Goal: Transaction & Acquisition: Purchase product/service

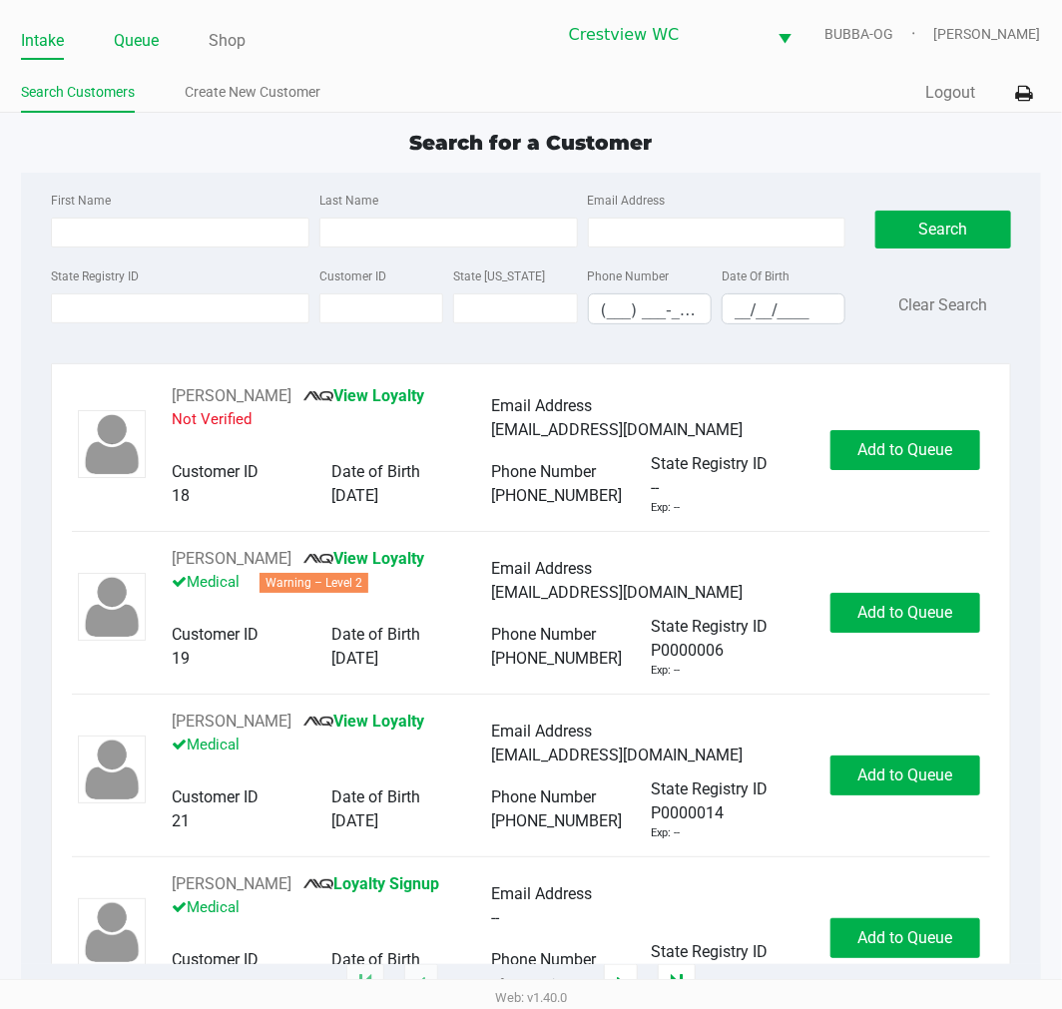
click at [131, 35] on link "Queue" at bounding box center [136, 41] width 45 height 28
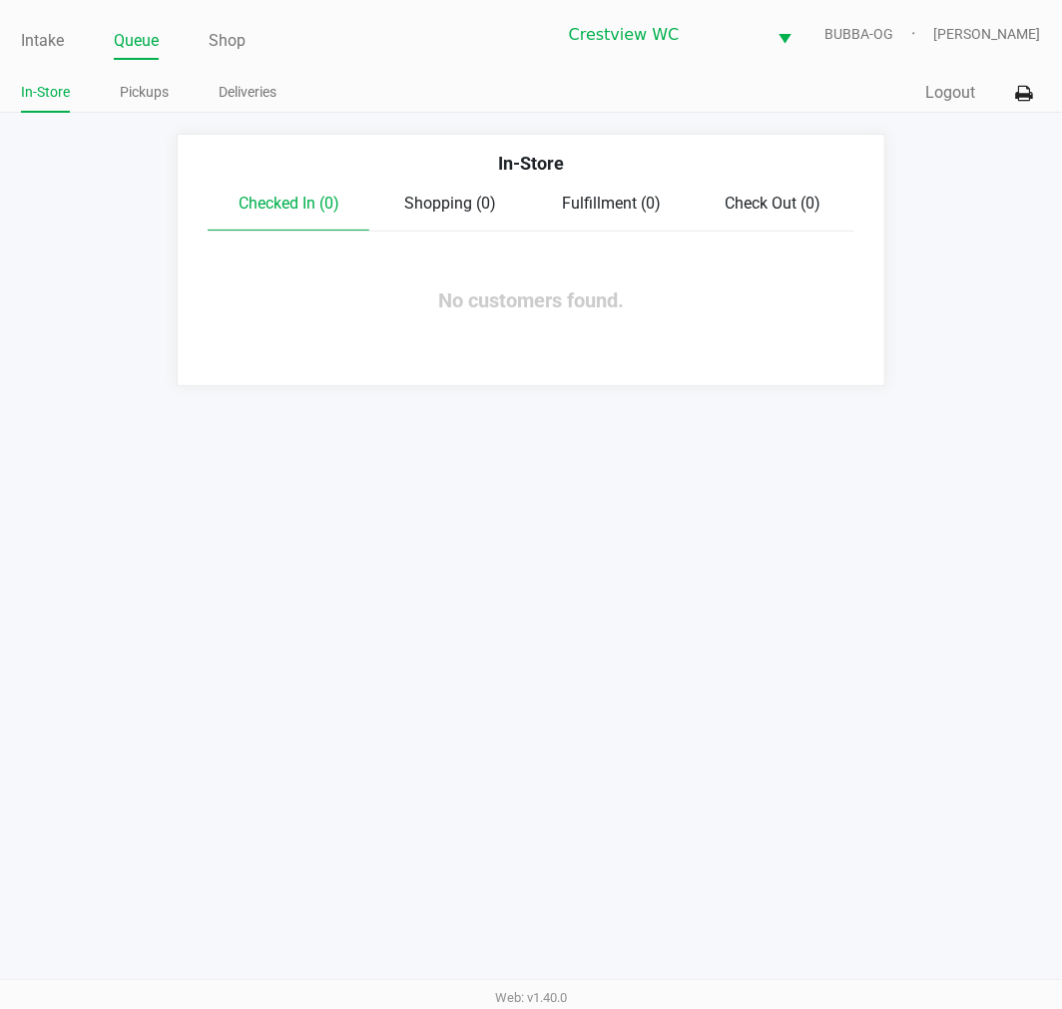
click at [148, 92] on link "Pickups" at bounding box center [144, 92] width 49 height 25
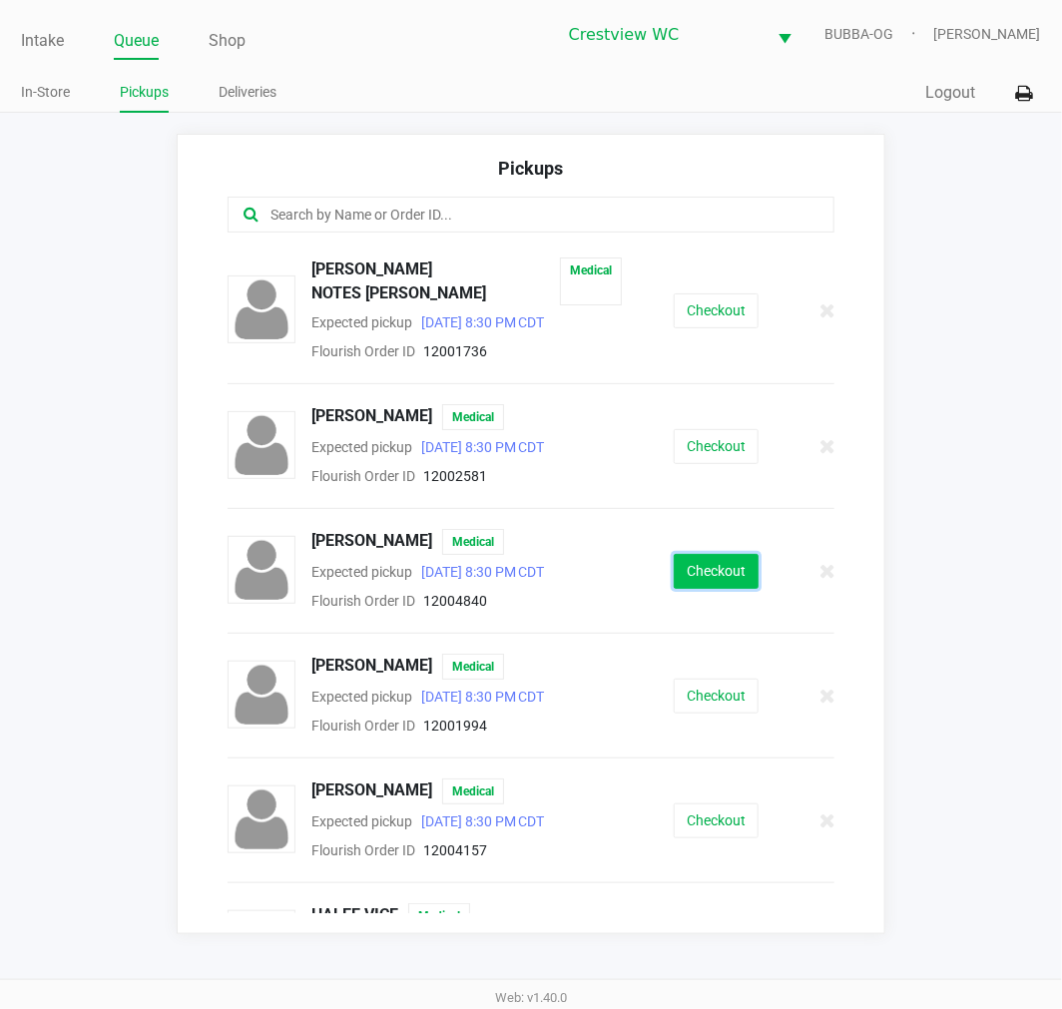
click at [728, 554] on button "Checkout" at bounding box center [716, 571] width 85 height 35
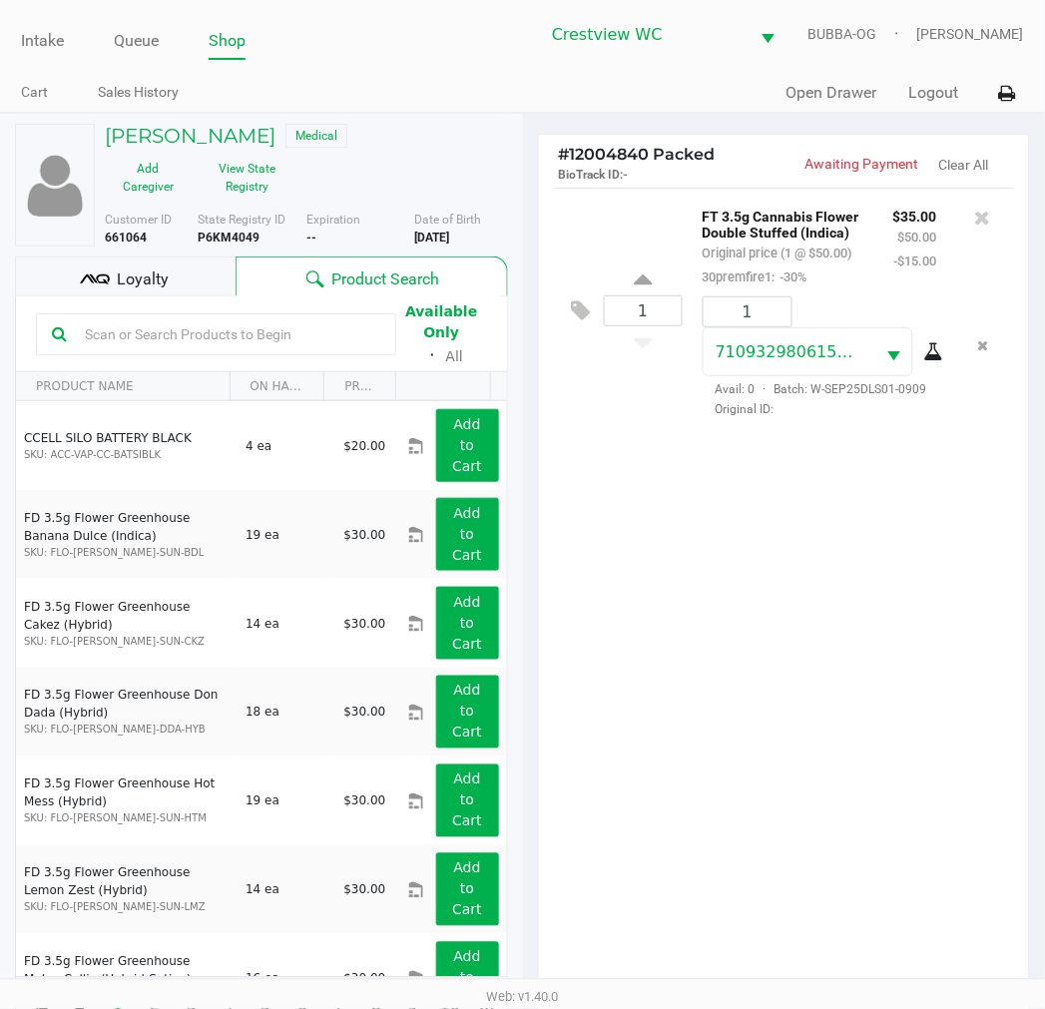
click at [786, 654] on div "1 FT 3.5g Cannabis Flower Double Stuffed (Indica) Original price (1 @ $50.00) 3…" at bounding box center [784, 596] width 491 height 816
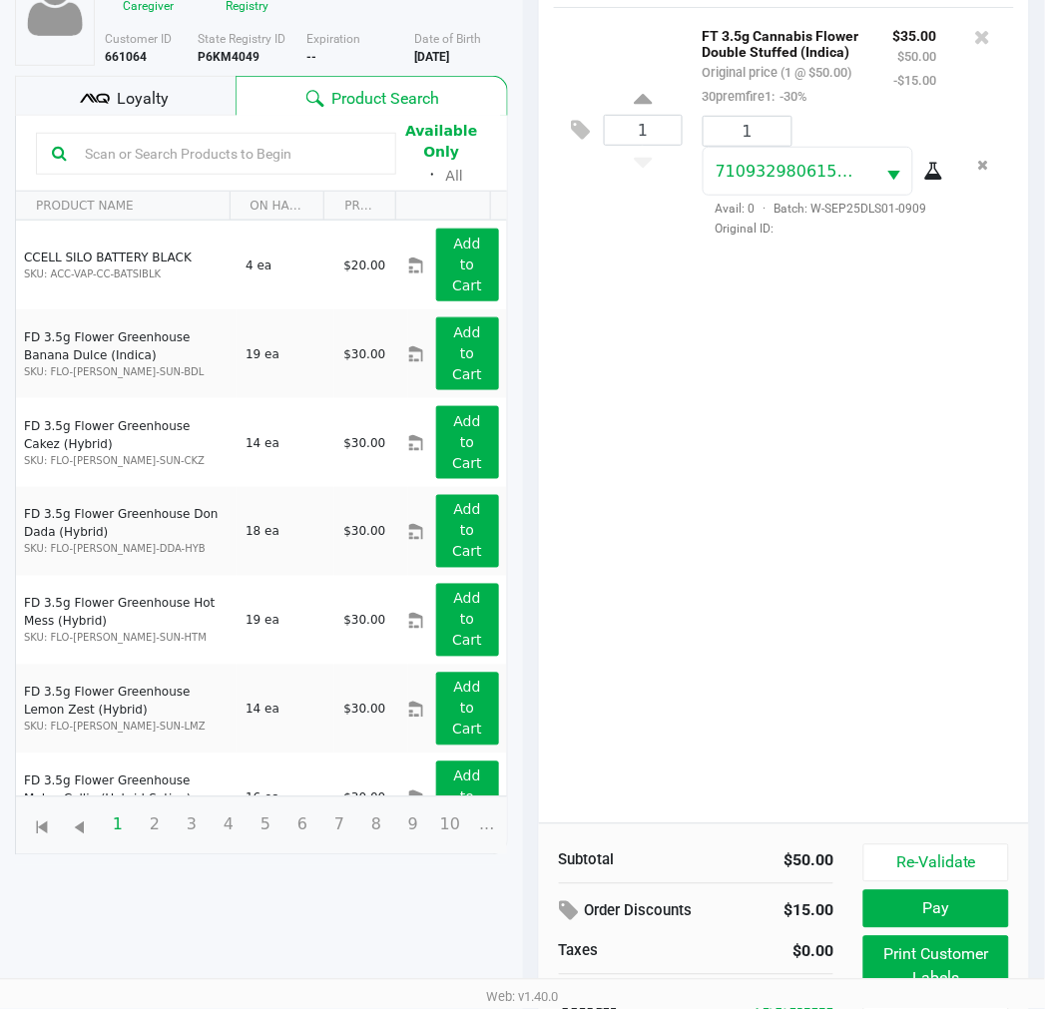
scroll to position [237, 0]
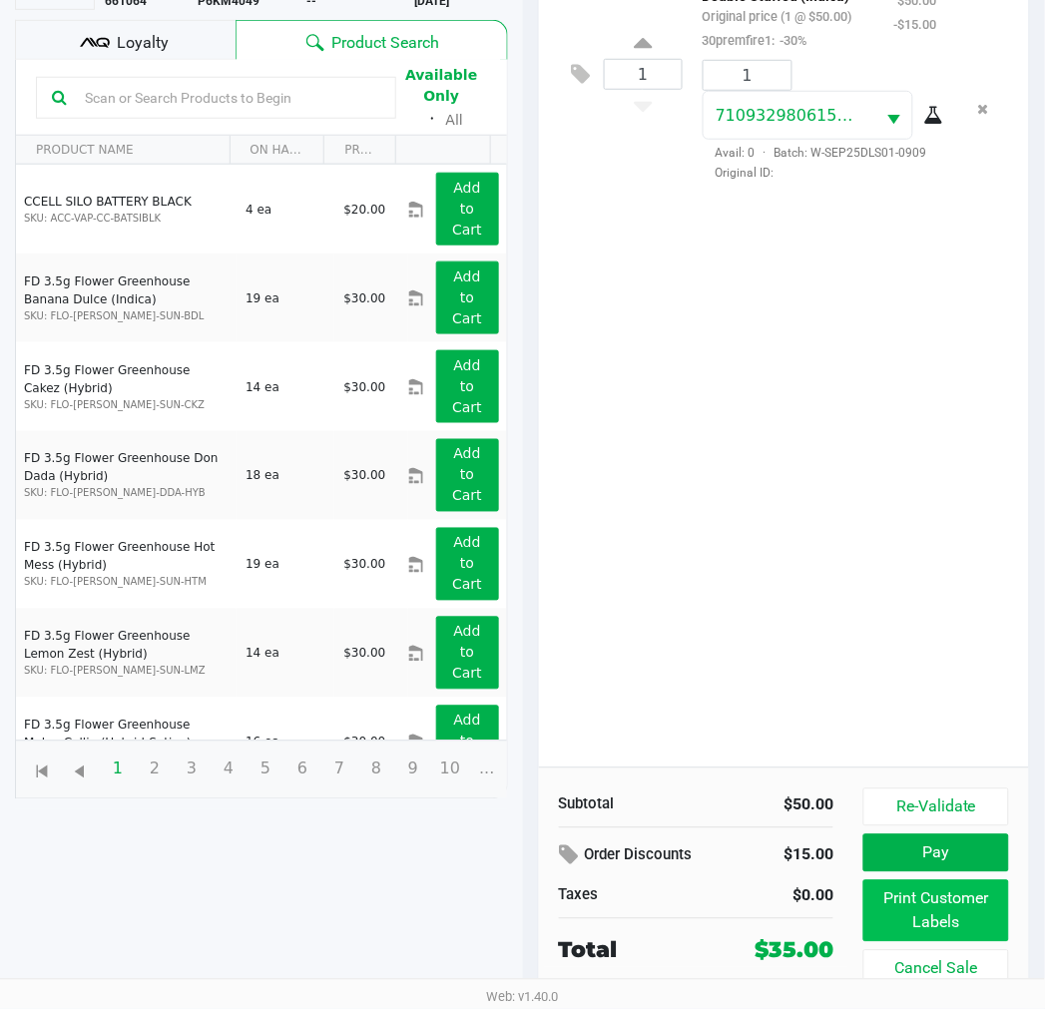
click at [943, 898] on button "Print Customer Labels" at bounding box center [935, 911] width 145 height 62
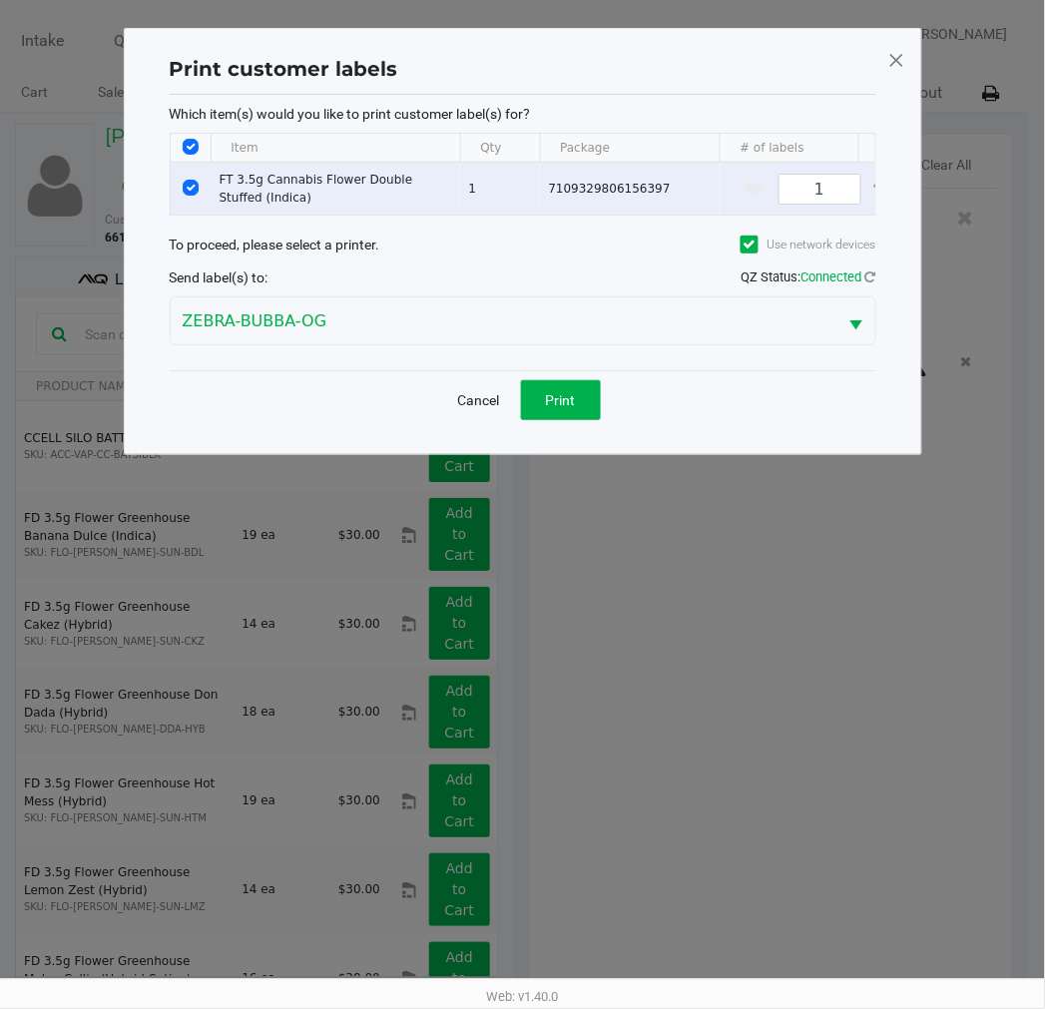
scroll to position [0, 0]
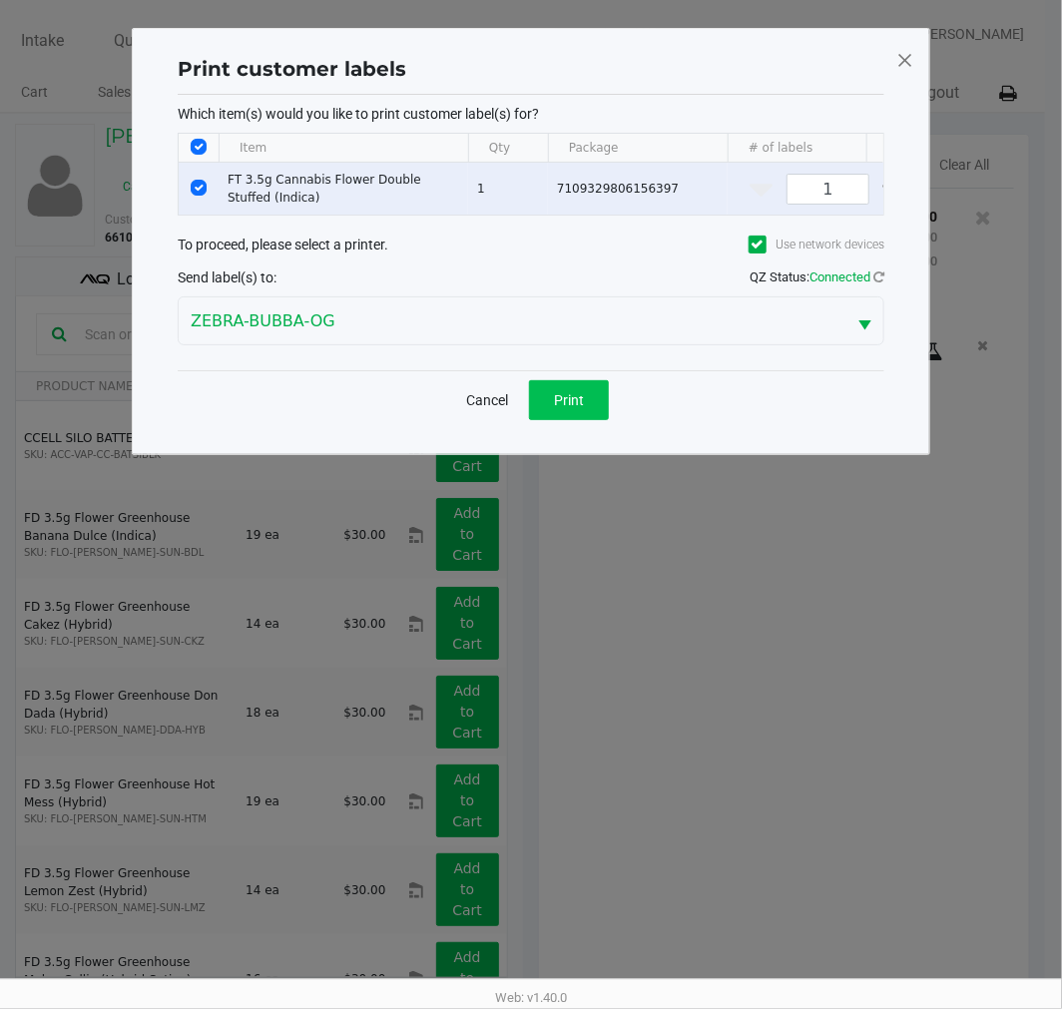
click at [564, 420] on button "Print" at bounding box center [569, 400] width 80 height 40
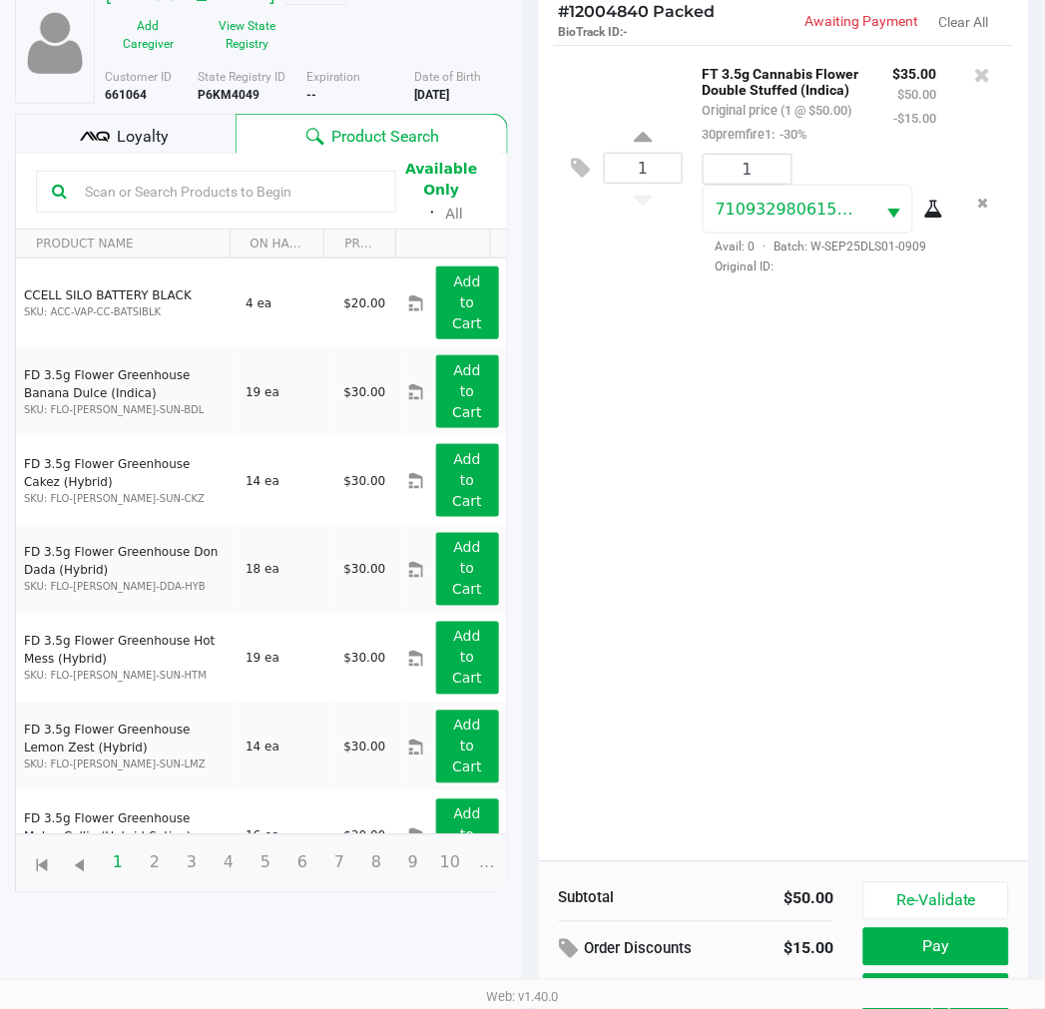
scroll to position [237, 0]
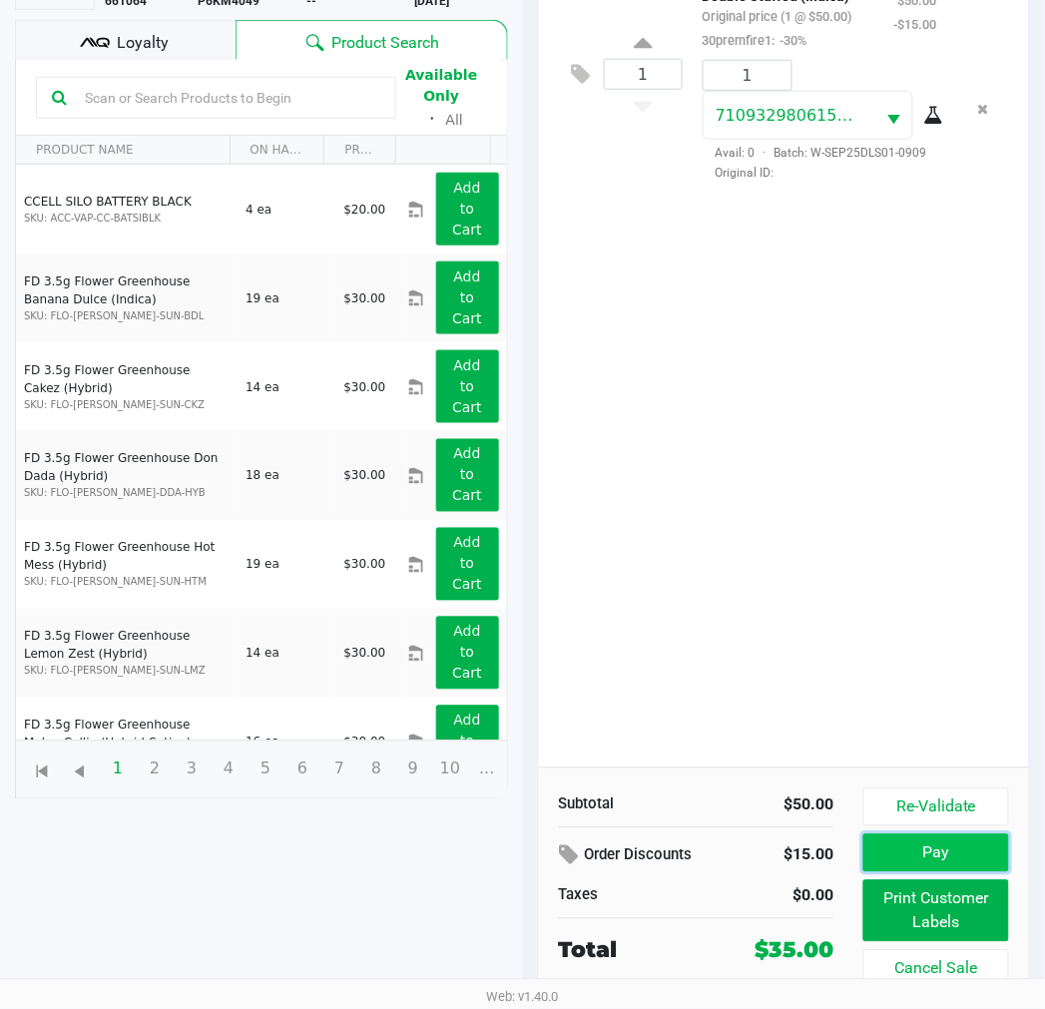
click at [941, 856] on button "Pay" at bounding box center [935, 853] width 145 height 38
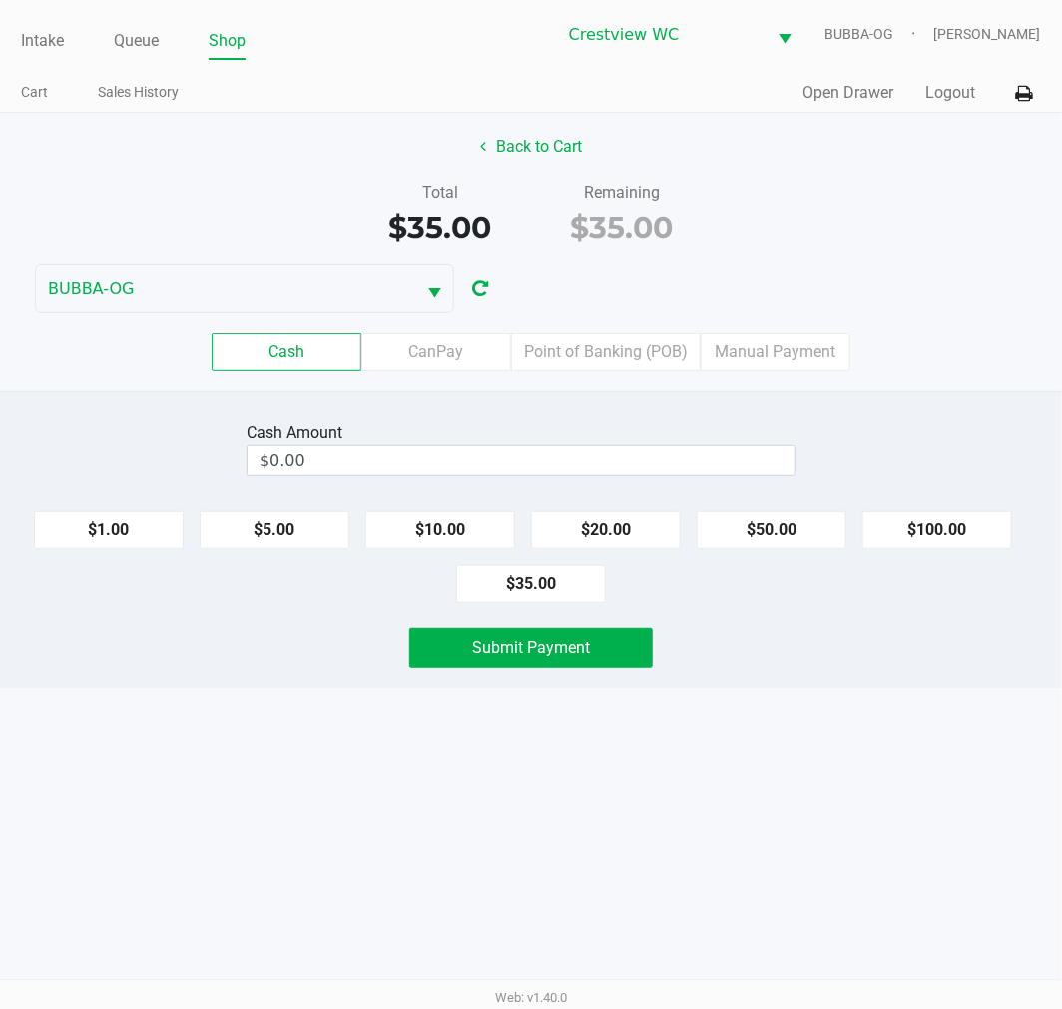
click at [529, 145] on button "Back to Cart" at bounding box center [531, 147] width 128 height 38
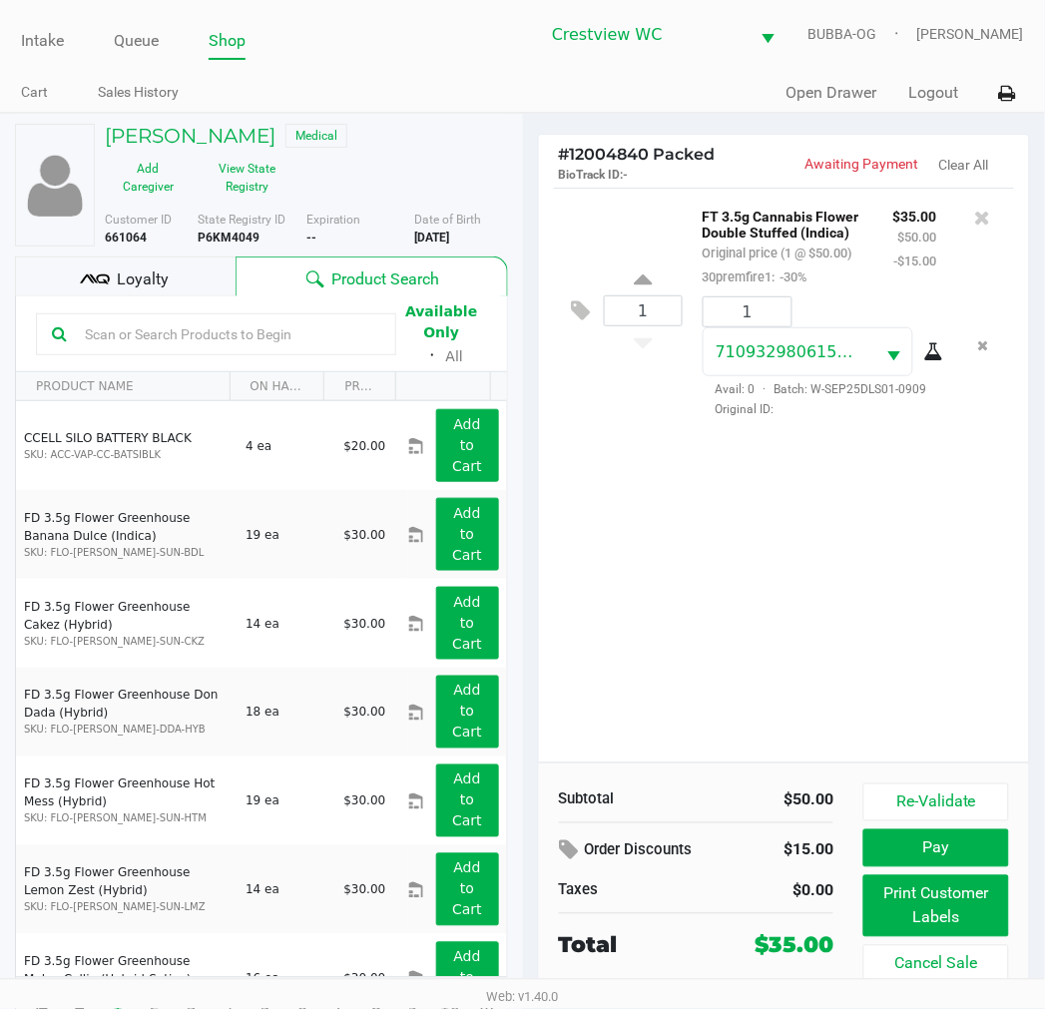
click at [182, 279] on div "Loyalty" at bounding box center [125, 276] width 221 height 40
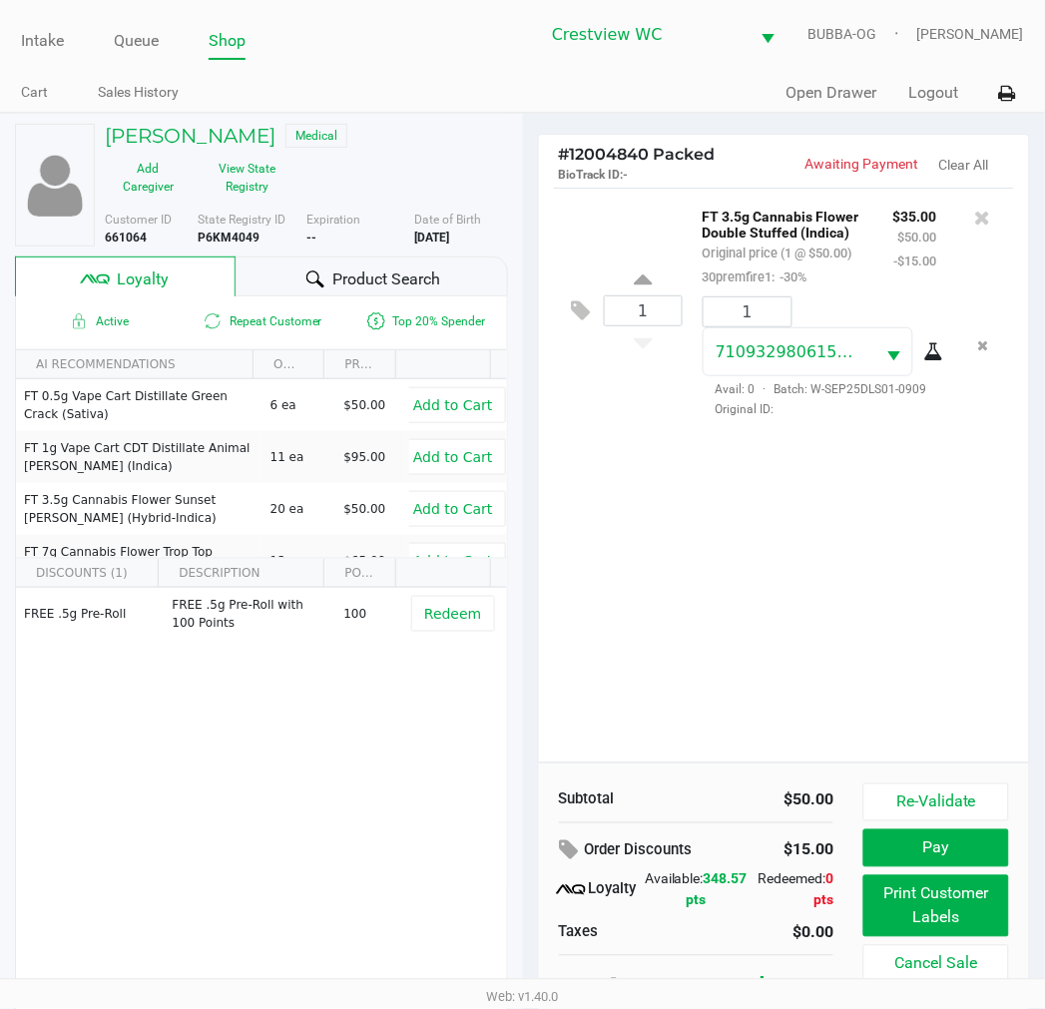
click at [254, 186] on button "View State Registry" at bounding box center [242, 178] width 100 height 50
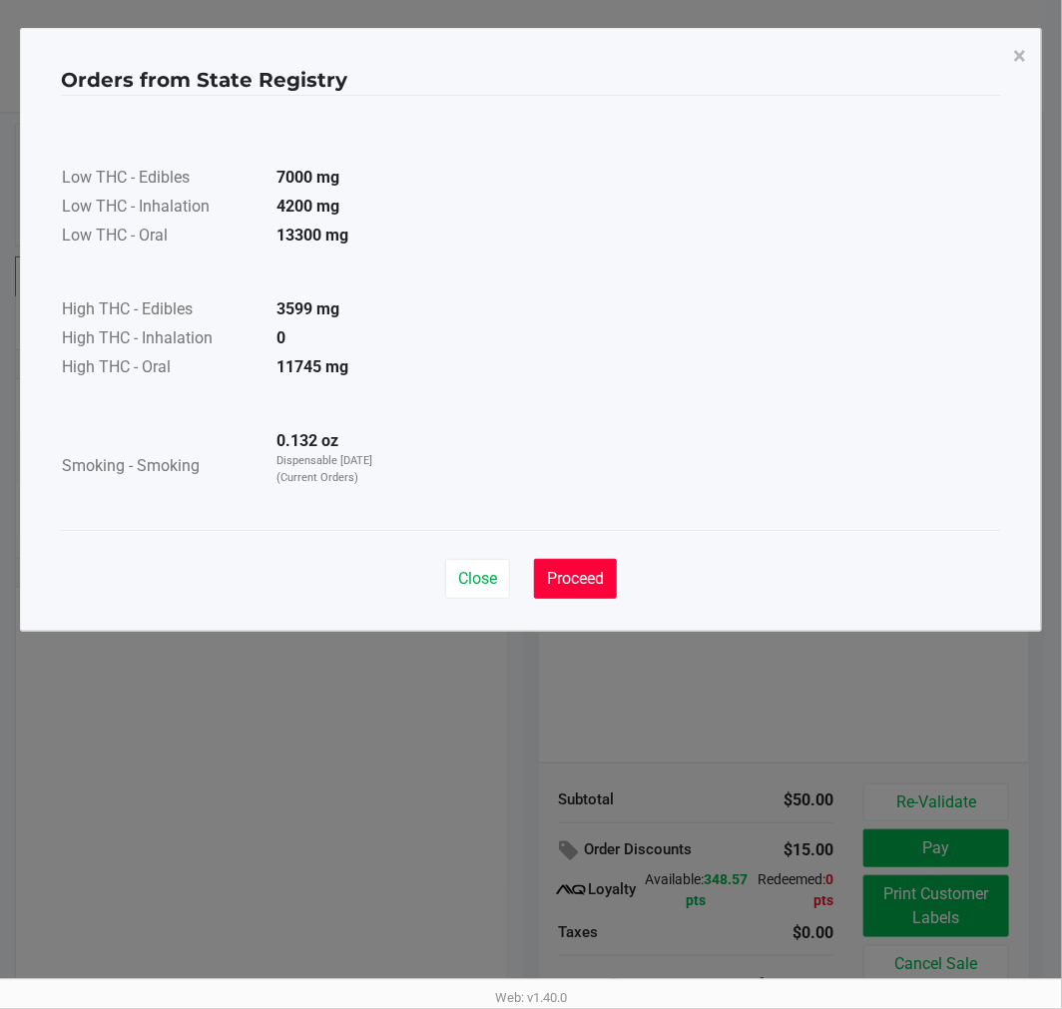
click at [564, 597] on button "Proceed" at bounding box center [575, 579] width 83 height 40
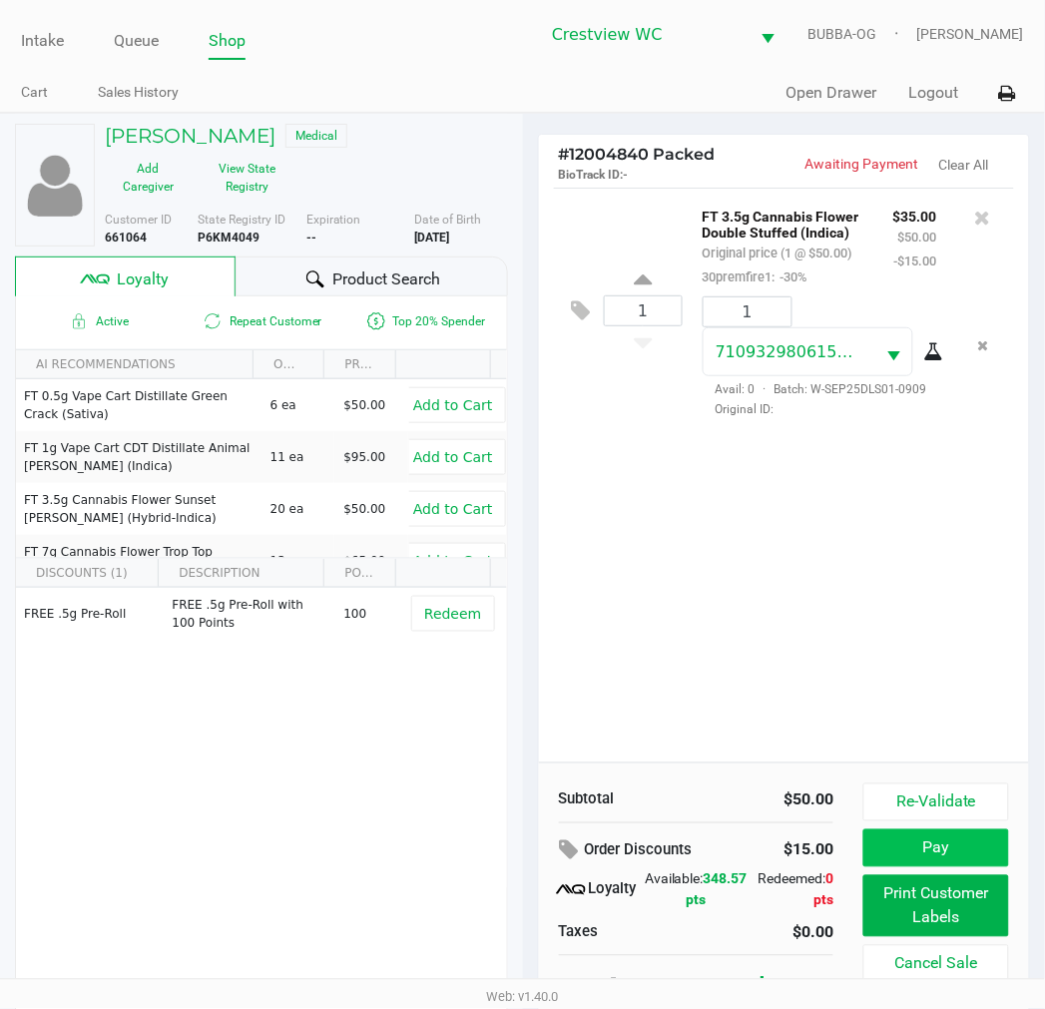
click at [958, 844] on button "Pay" at bounding box center [935, 848] width 145 height 38
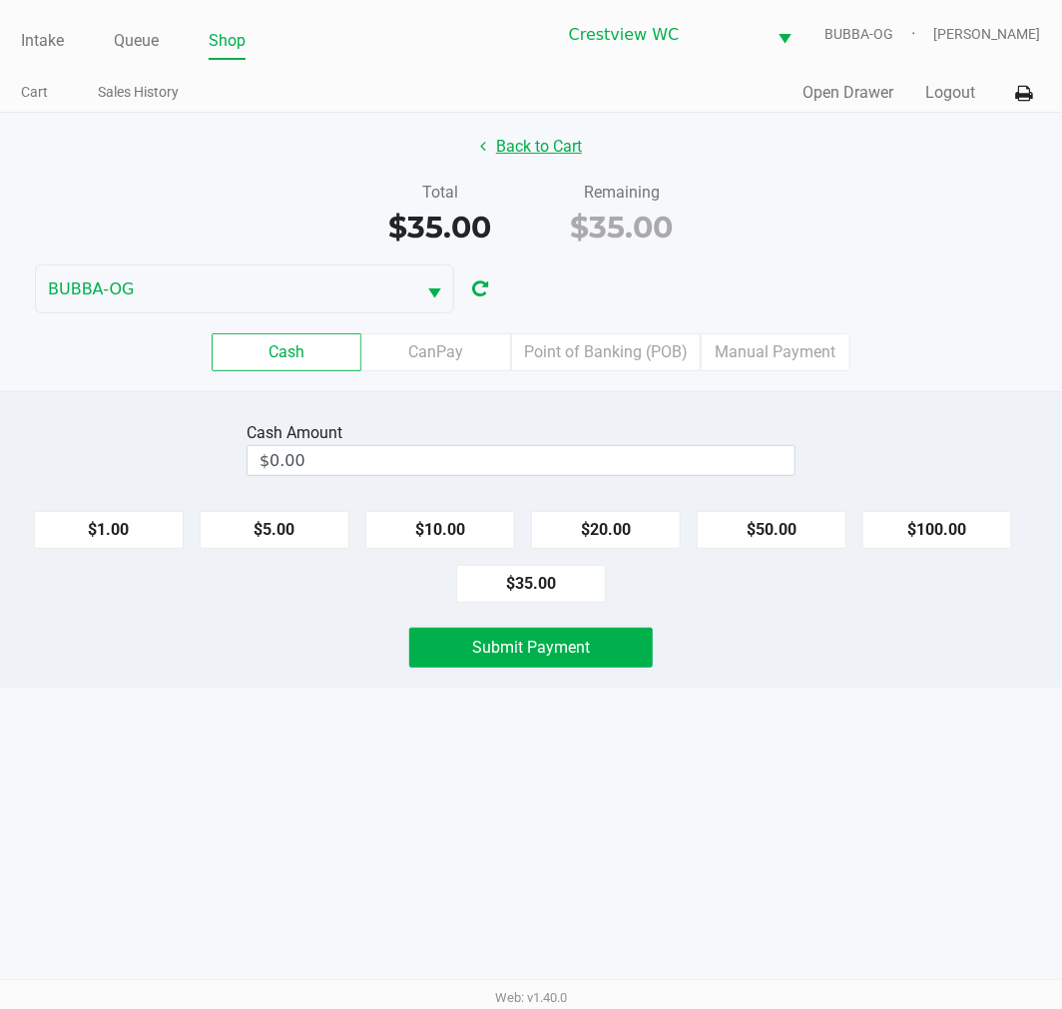
click at [536, 158] on button "Back to Cart" at bounding box center [531, 147] width 128 height 38
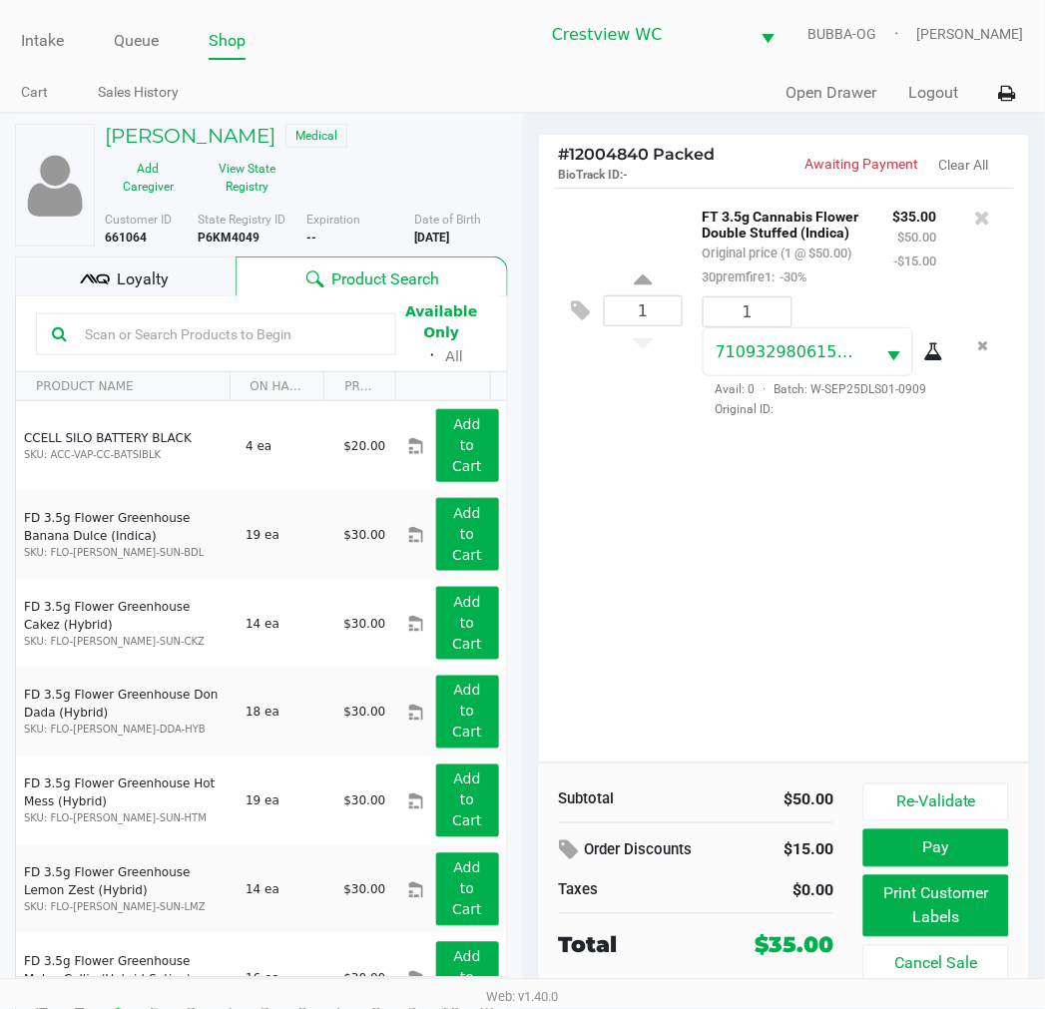
click at [723, 645] on div "1 FT 3.5g Cannabis Flower Double Stuffed (Indica) Original price (1 @ $50.00) 3…" at bounding box center [784, 475] width 491 height 575
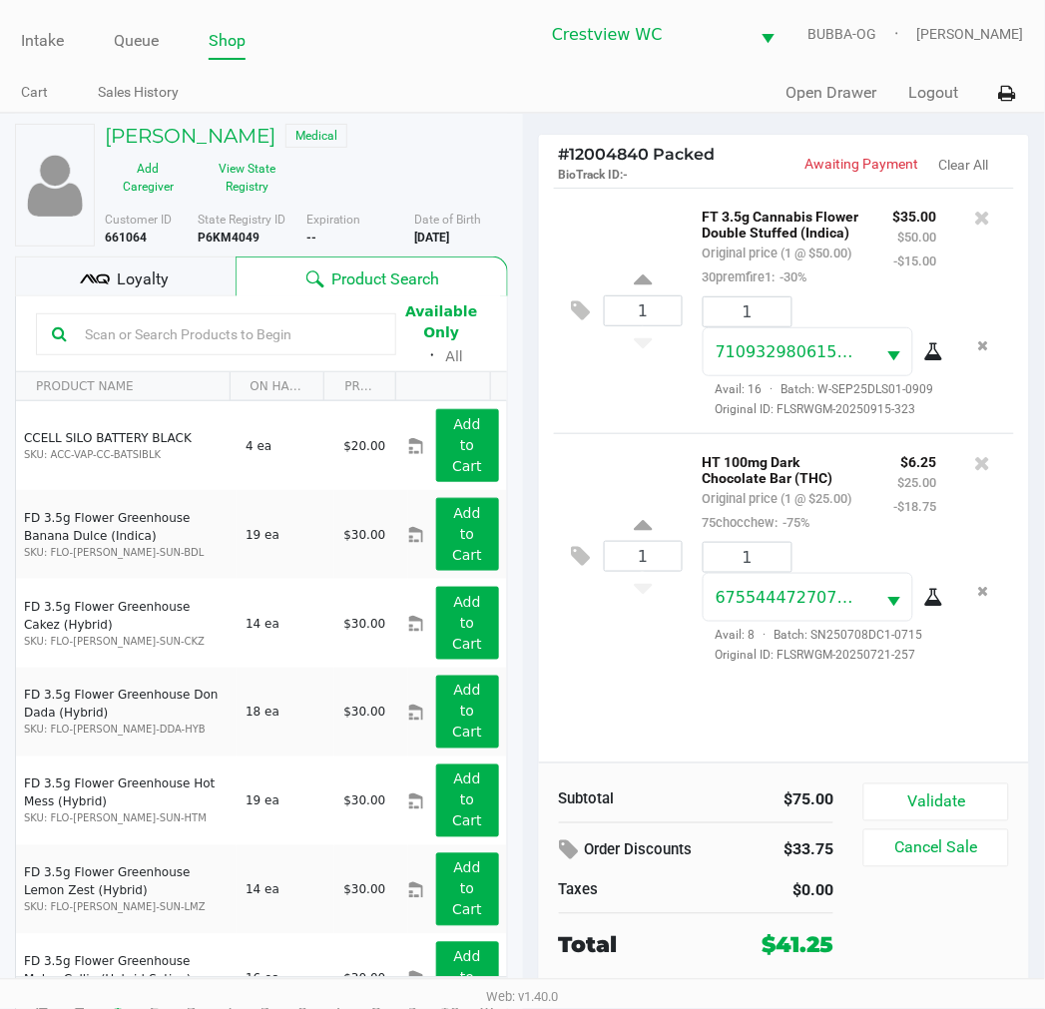
click at [969, 798] on button "Validate" at bounding box center [935, 802] width 145 height 38
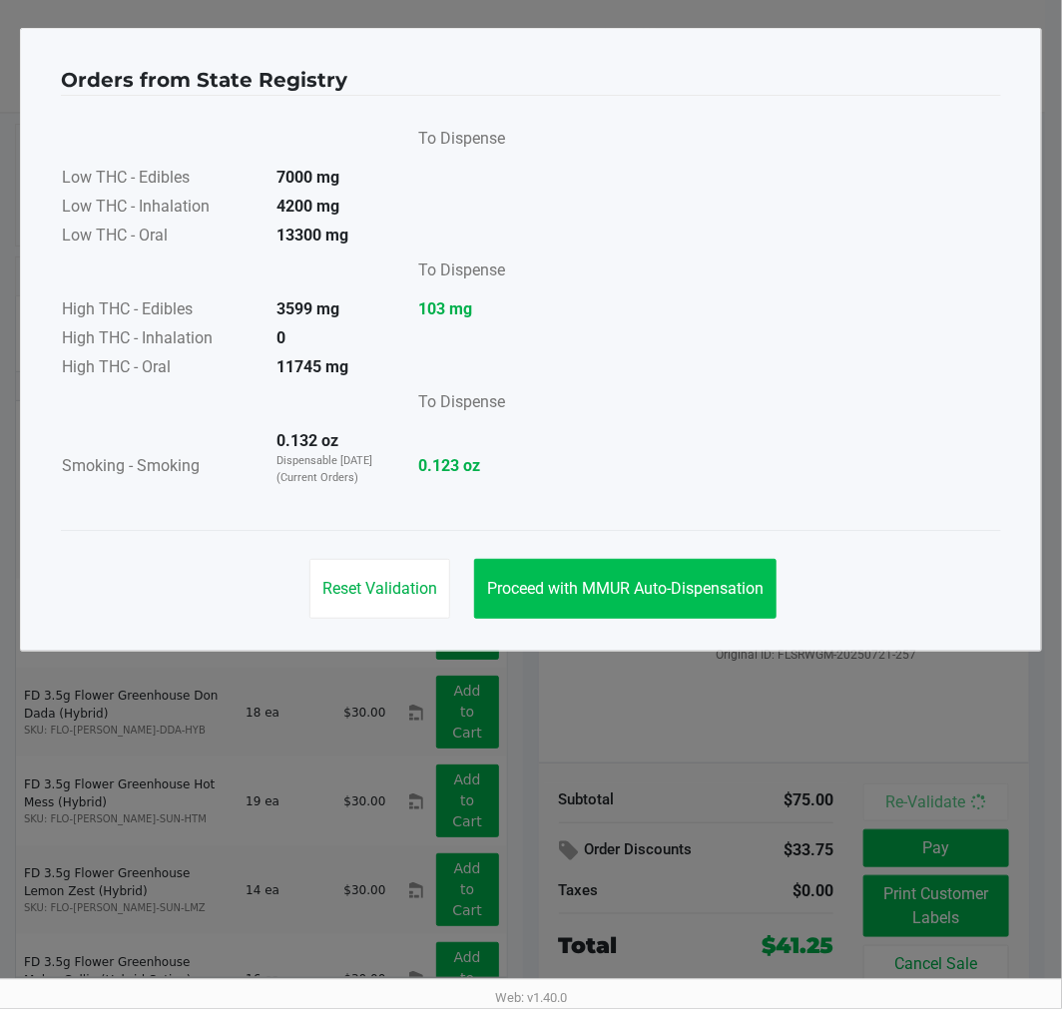
click at [734, 589] on span "Proceed with MMUR Auto-Dispensation" at bounding box center [625, 588] width 276 height 19
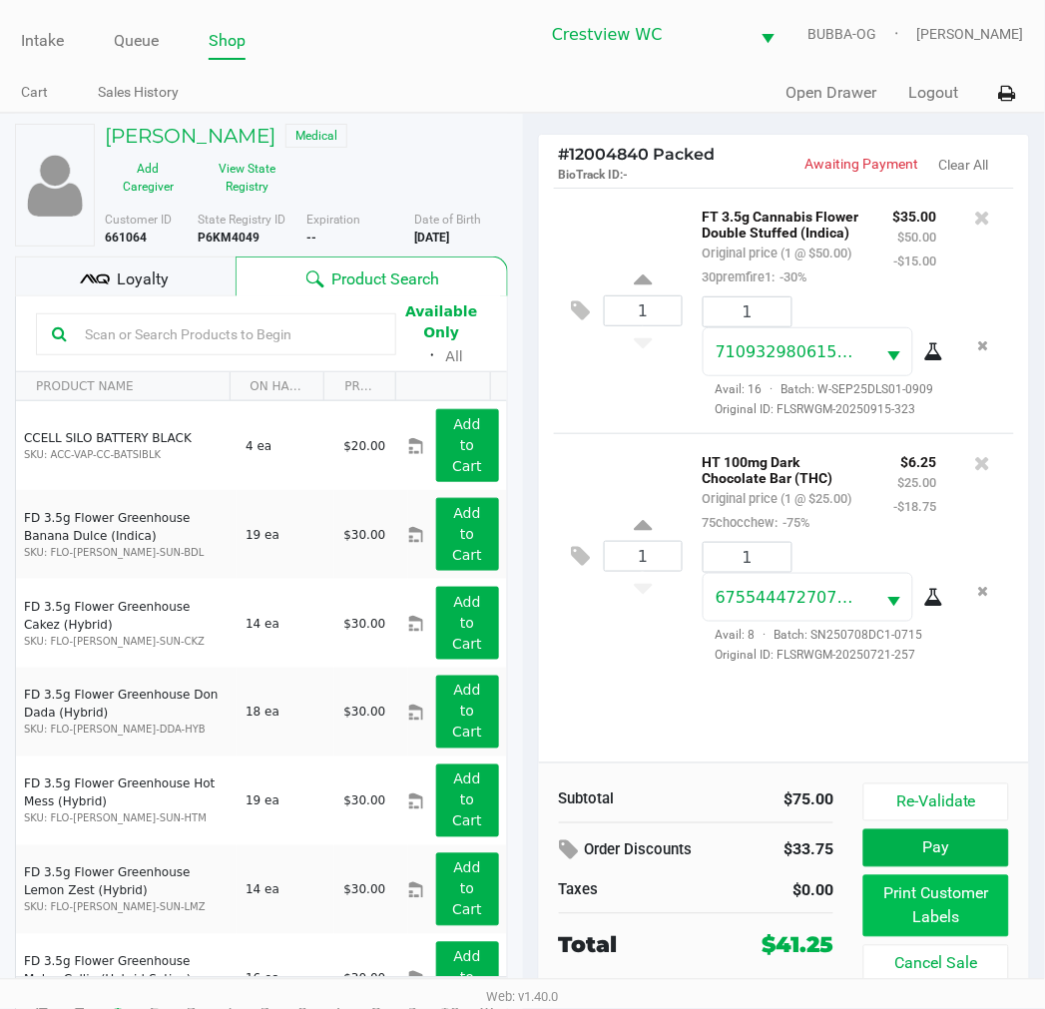
click at [948, 905] on button "Print Customer Labels" at bounding box center [935, 906] width 145 height 62
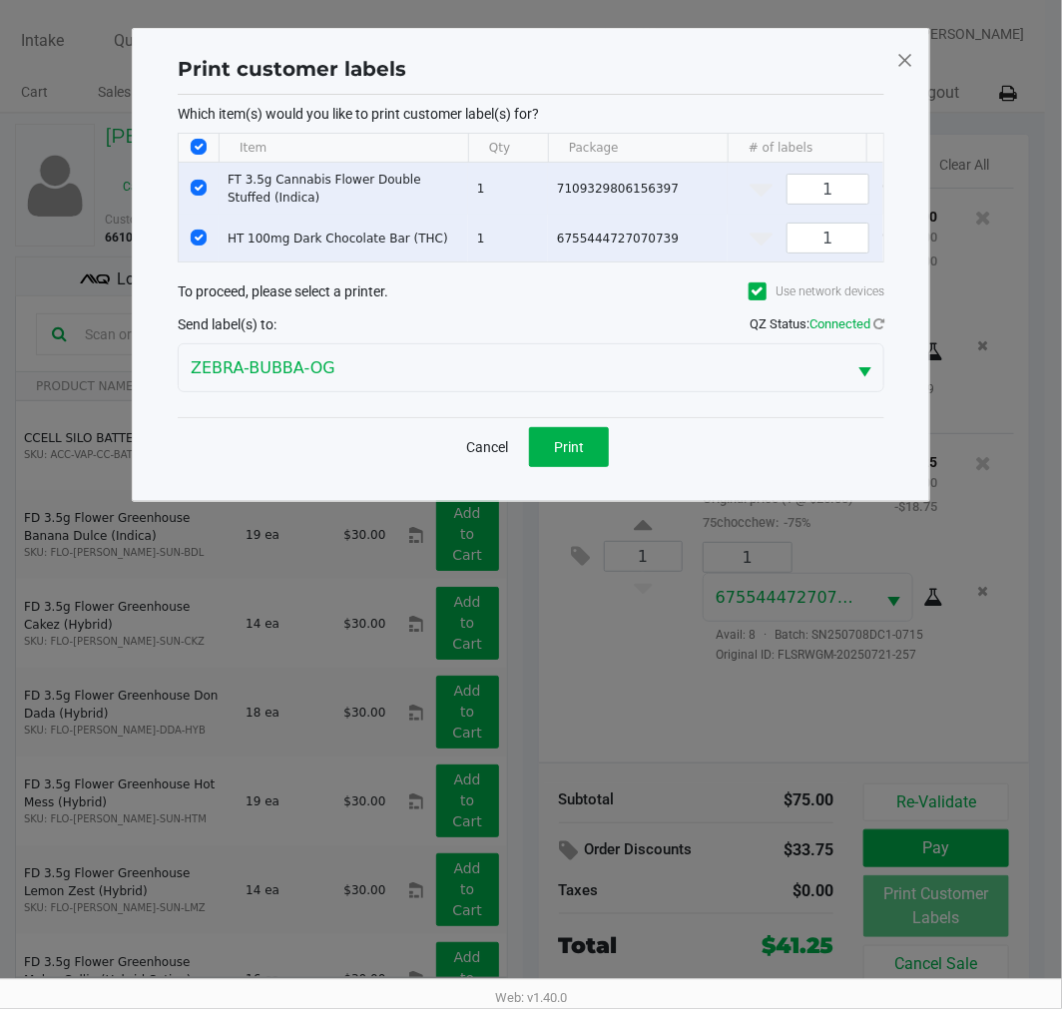
click at [198, 182] on input "Select Row" at bounding box center [199, 188] width 16 height 16
checkbox input "false"
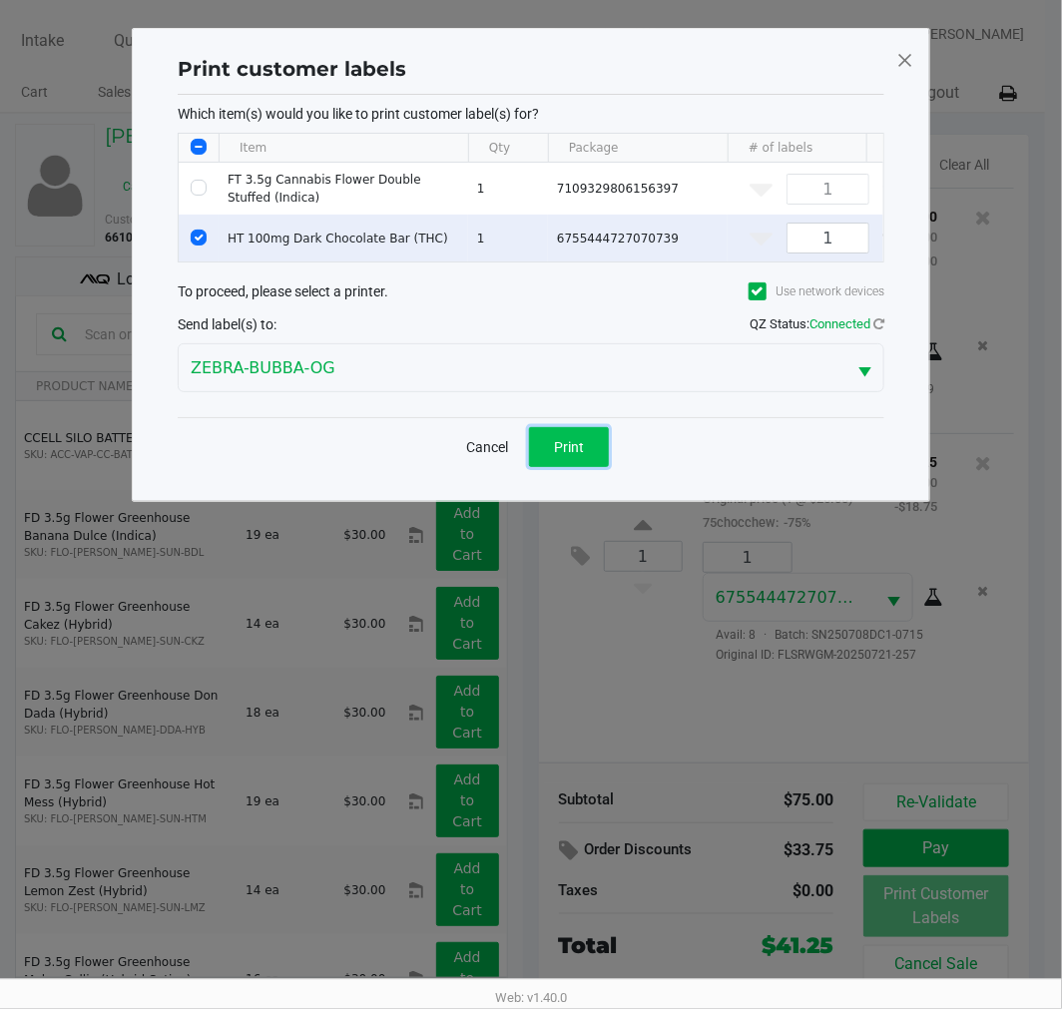
click at [574, 455] on span "Print" at bounding box center [569, 447] width 30 height 16
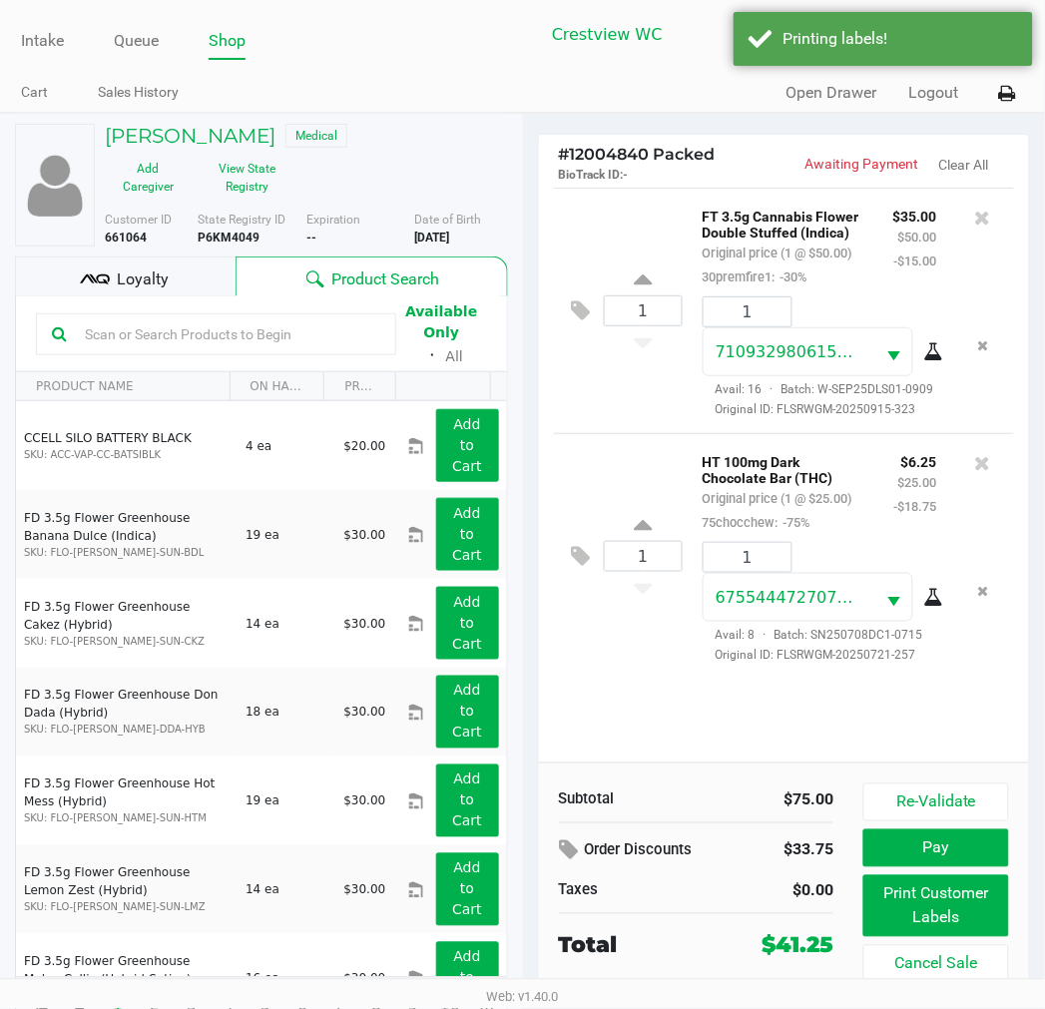
click at [930, 845] on button "Pay" at bounding box center [935, 848] width 145 height 38
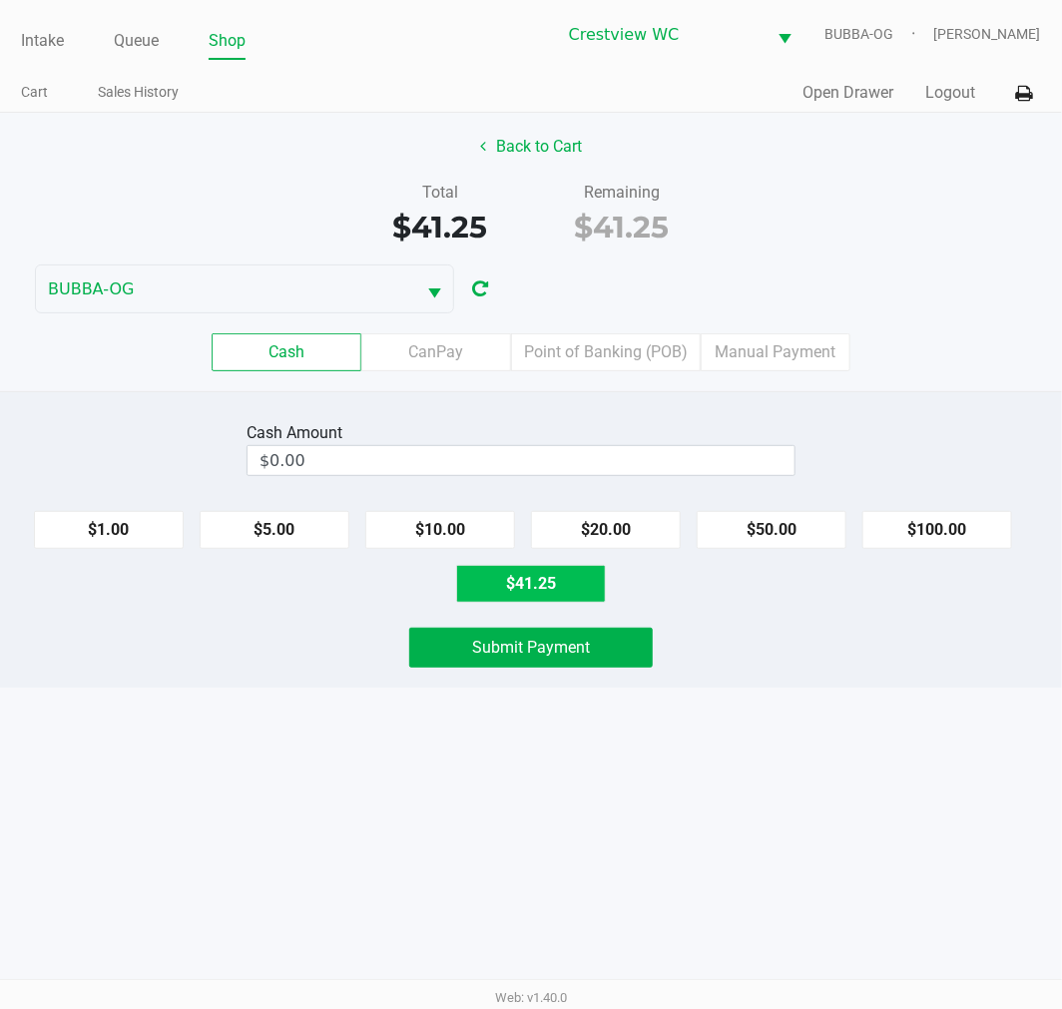
click at [535, 580] on button "$41.25" at bounding box center [531, 584] width 150 height 38
type input "$41.25"
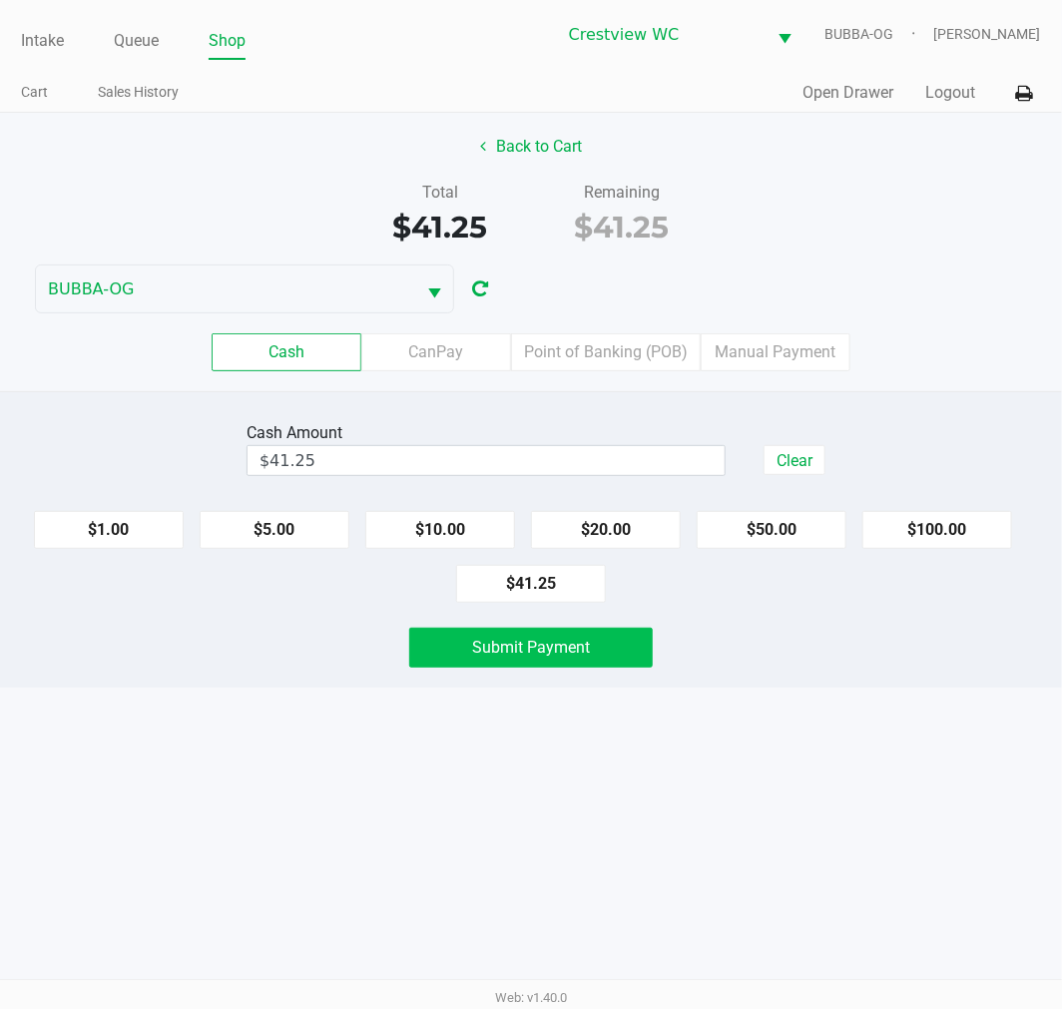
click at [579, 653] on span "Submit Payment" at bounding box center [531, 647] width 118 height 19
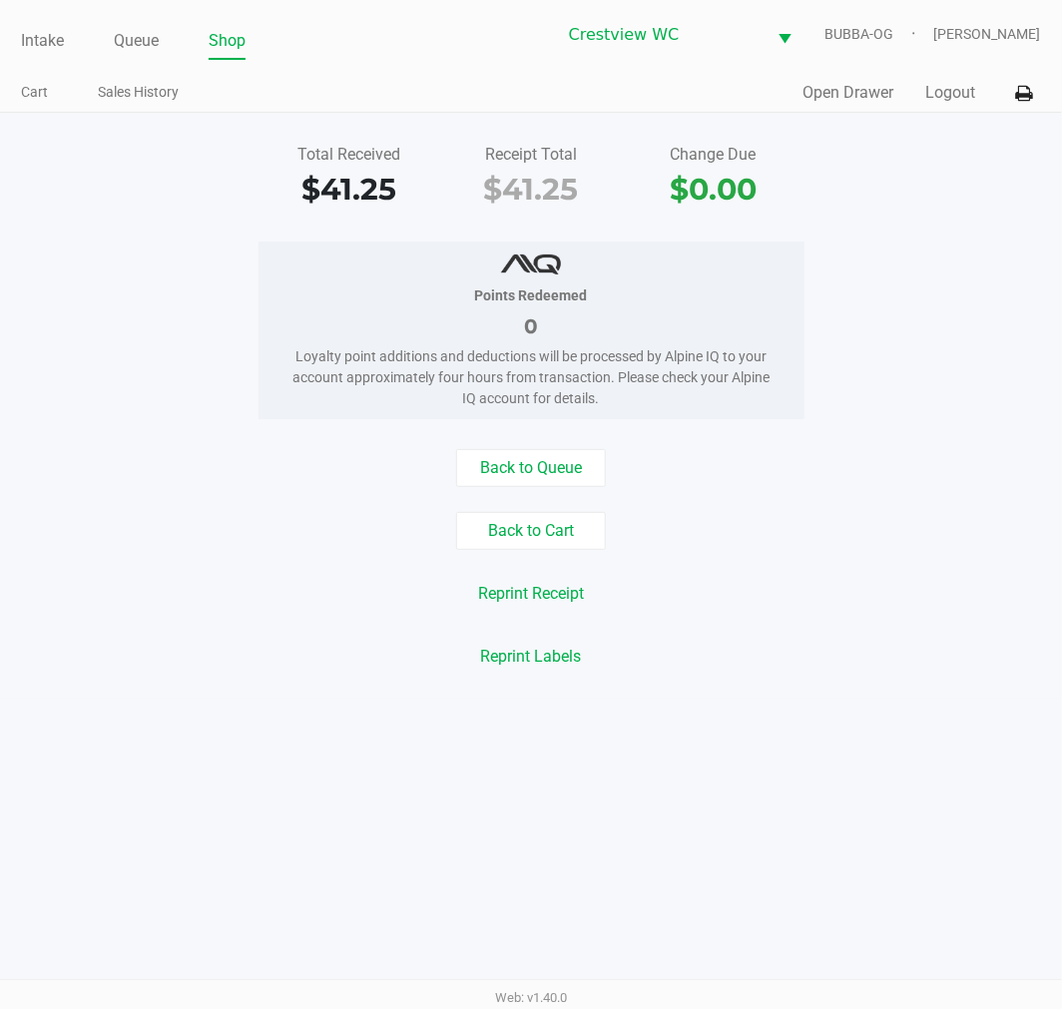
click at [37, 37] on link "Intake" at bounding box center [42, 41] width 43 height 28
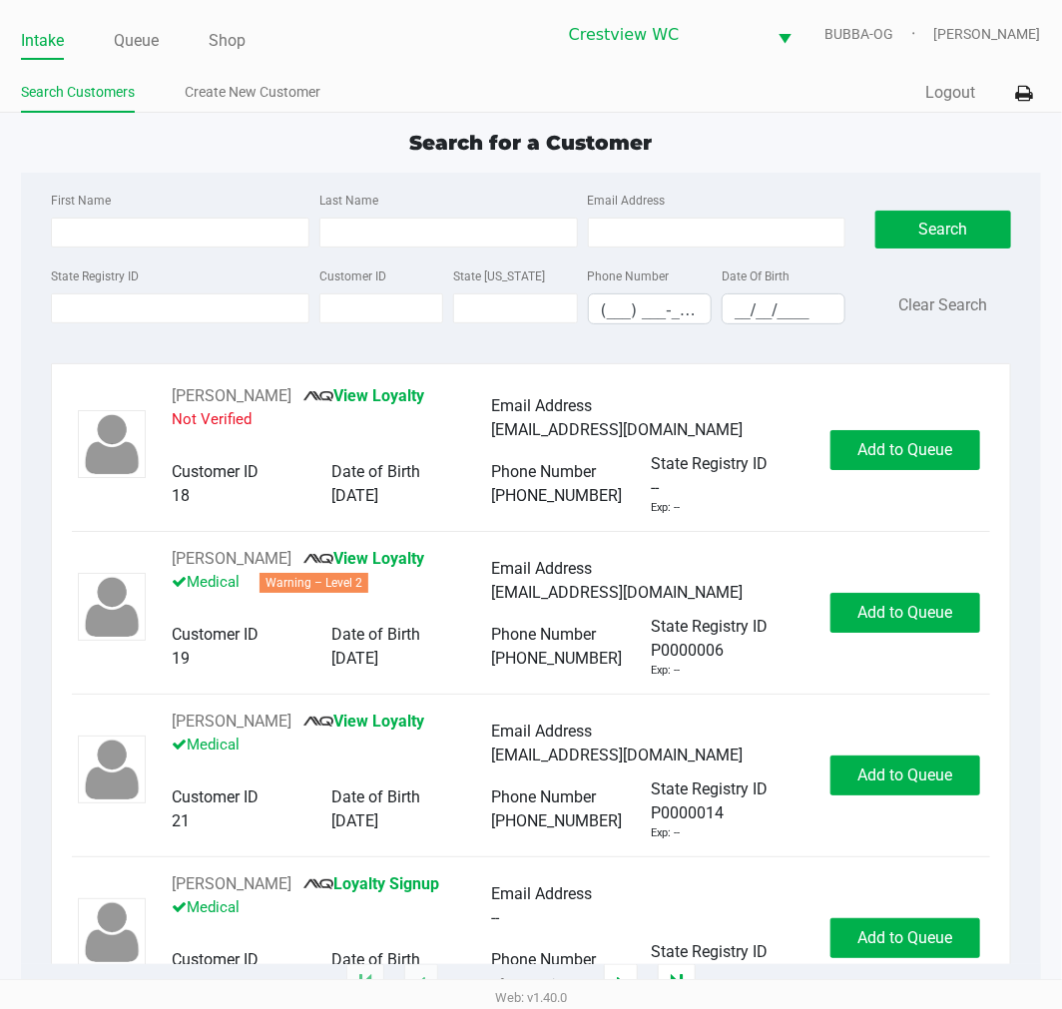
click at [152, 302] on input "State Registry ID" at bounding box center [180, 308] width 258 height 30
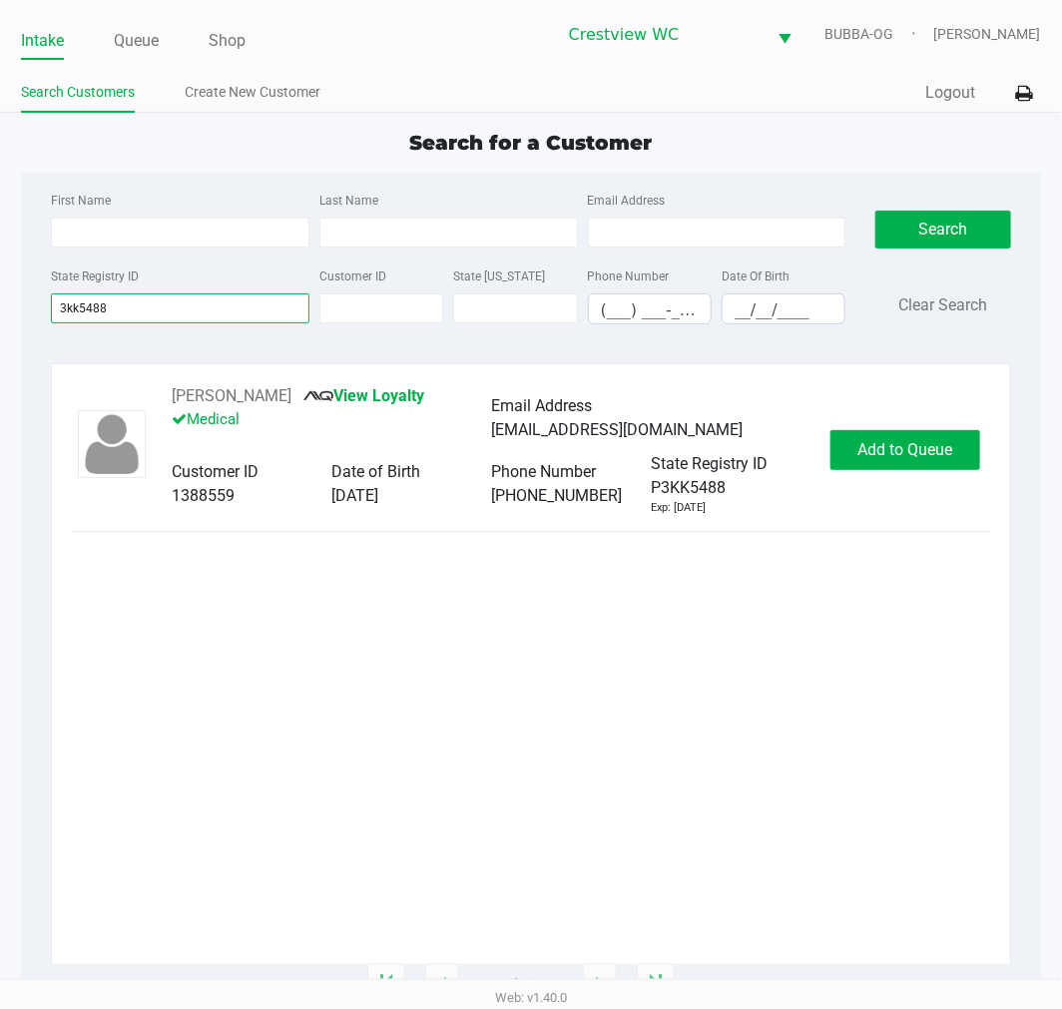
type input "3kk5488"
click at [911, 463] on button "Add to Queue" at bounding box center [905, 450] width 150 height 40
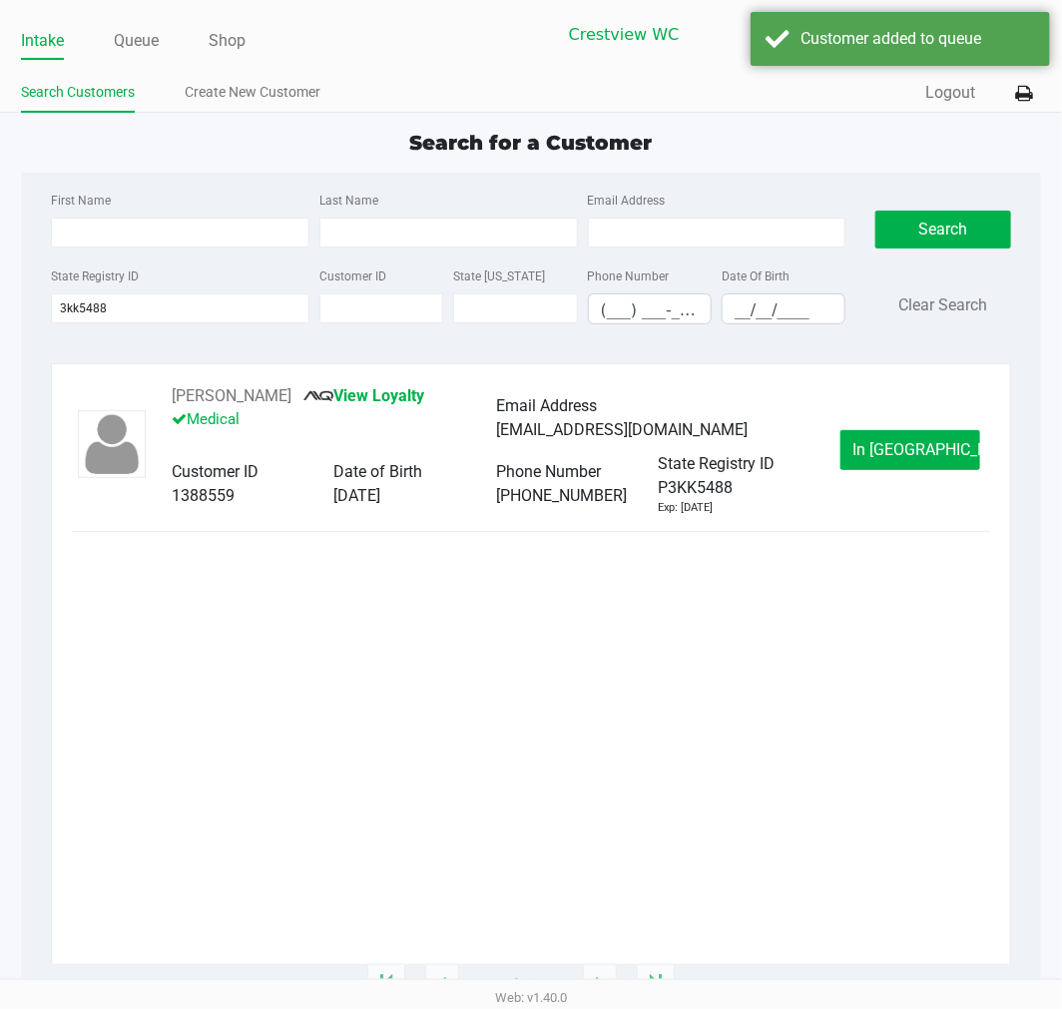
click at [913, 459] on span "In [GEOGRAPHIC_DATA]" at bounding box center [937, 449] width 168 height 19
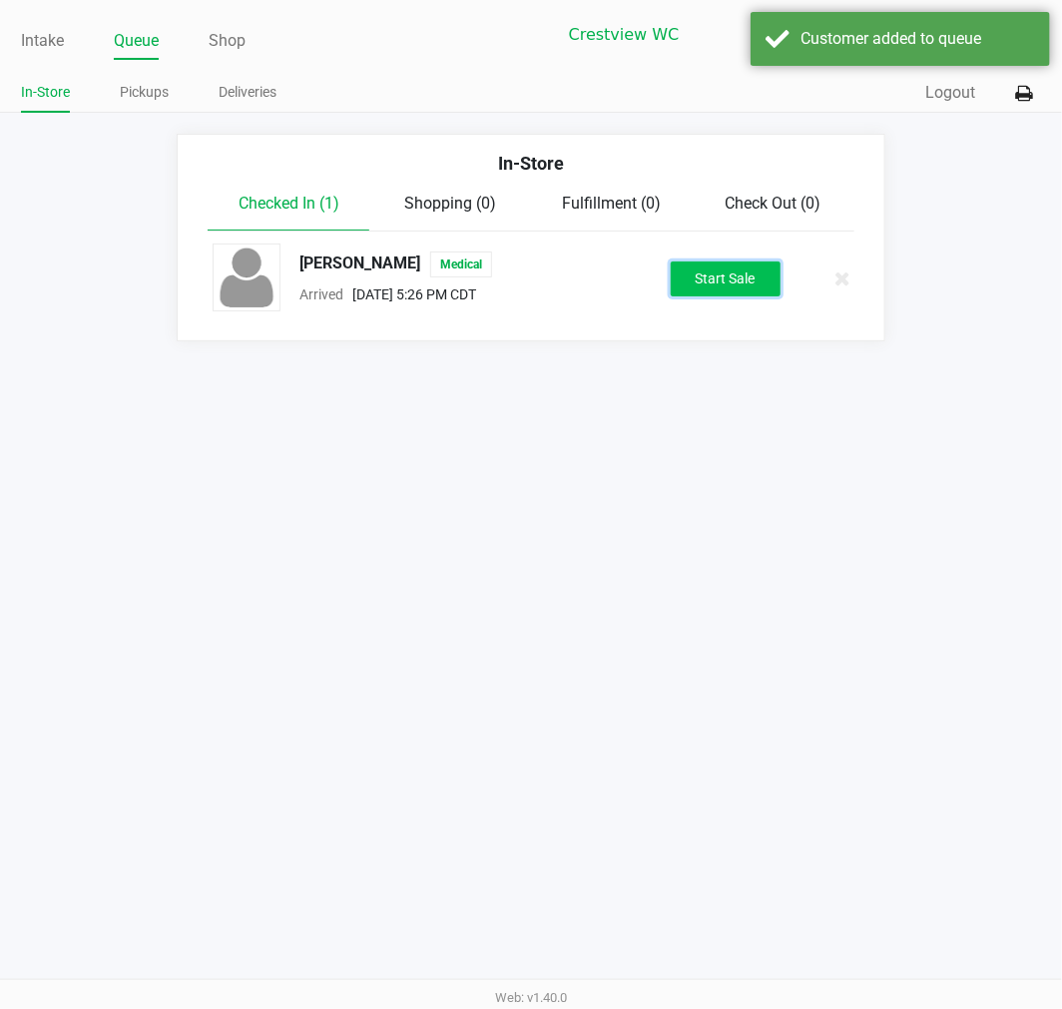
click at [731, 279] on button "Start Sale" at bounding box center [726, 278] width 110 height 35
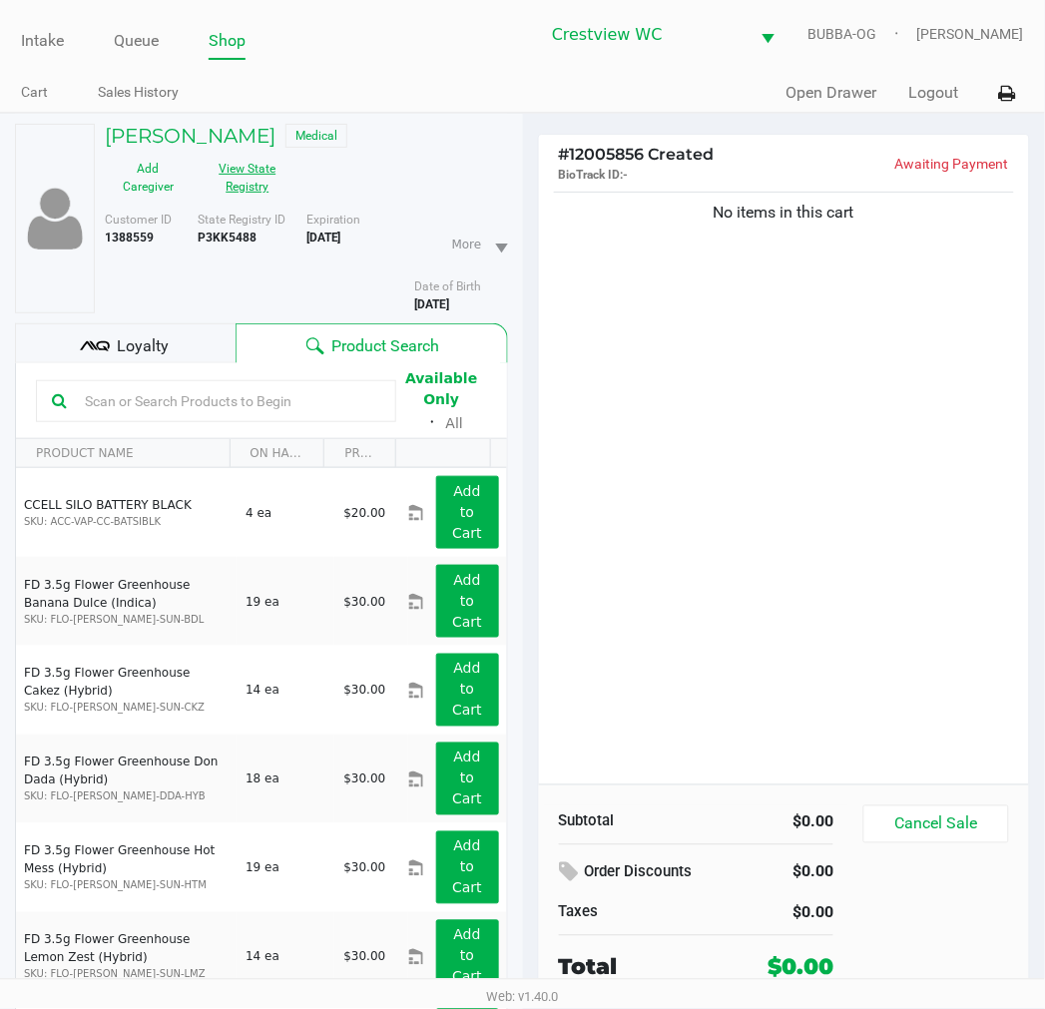
click at [255, 180] on button "View State Registry" at bounding box center [242, 178] width 100 height 50
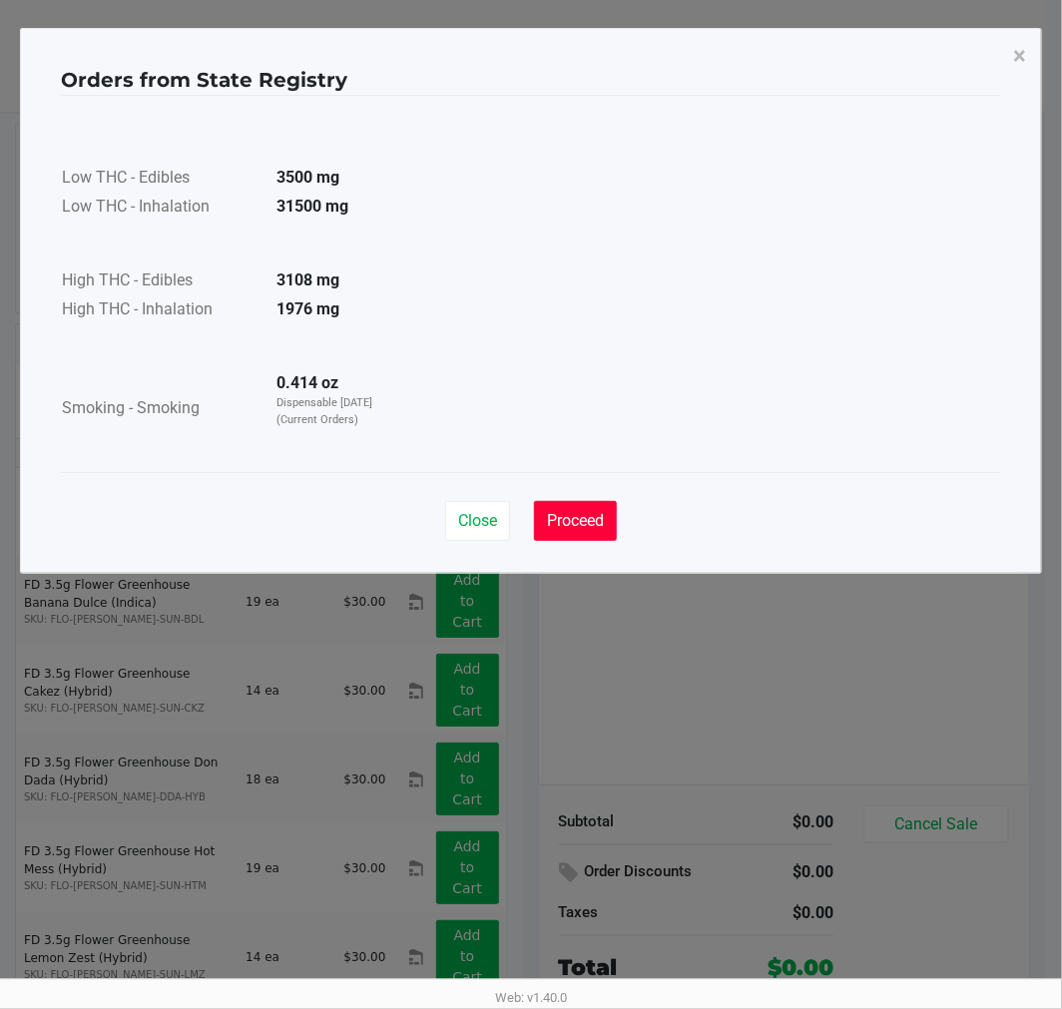
click at [575, 521] on span "Proceed" at bounding box center [575, 520] width 57 height 19
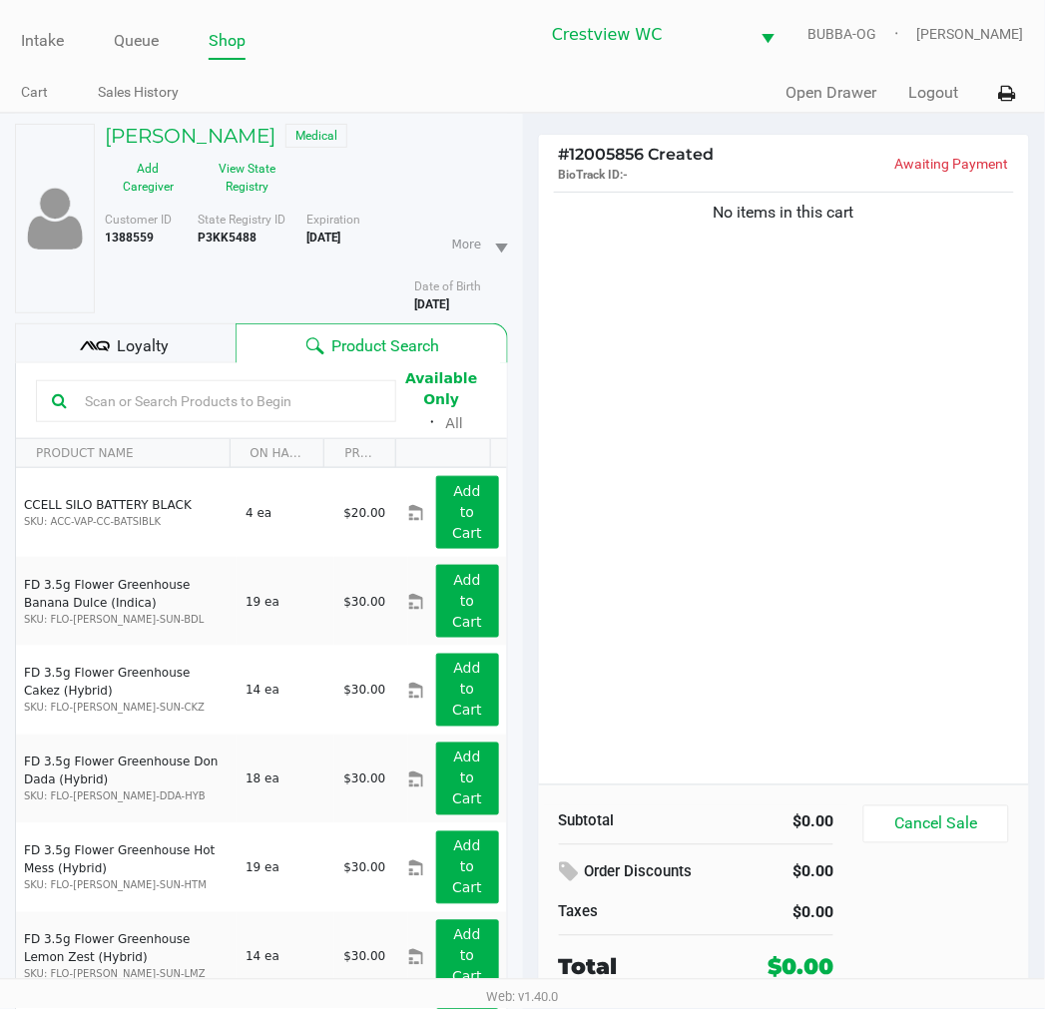
click at [803, 589] on div "No items in this cart" at bounding box center [784, 486] width 491 height 597
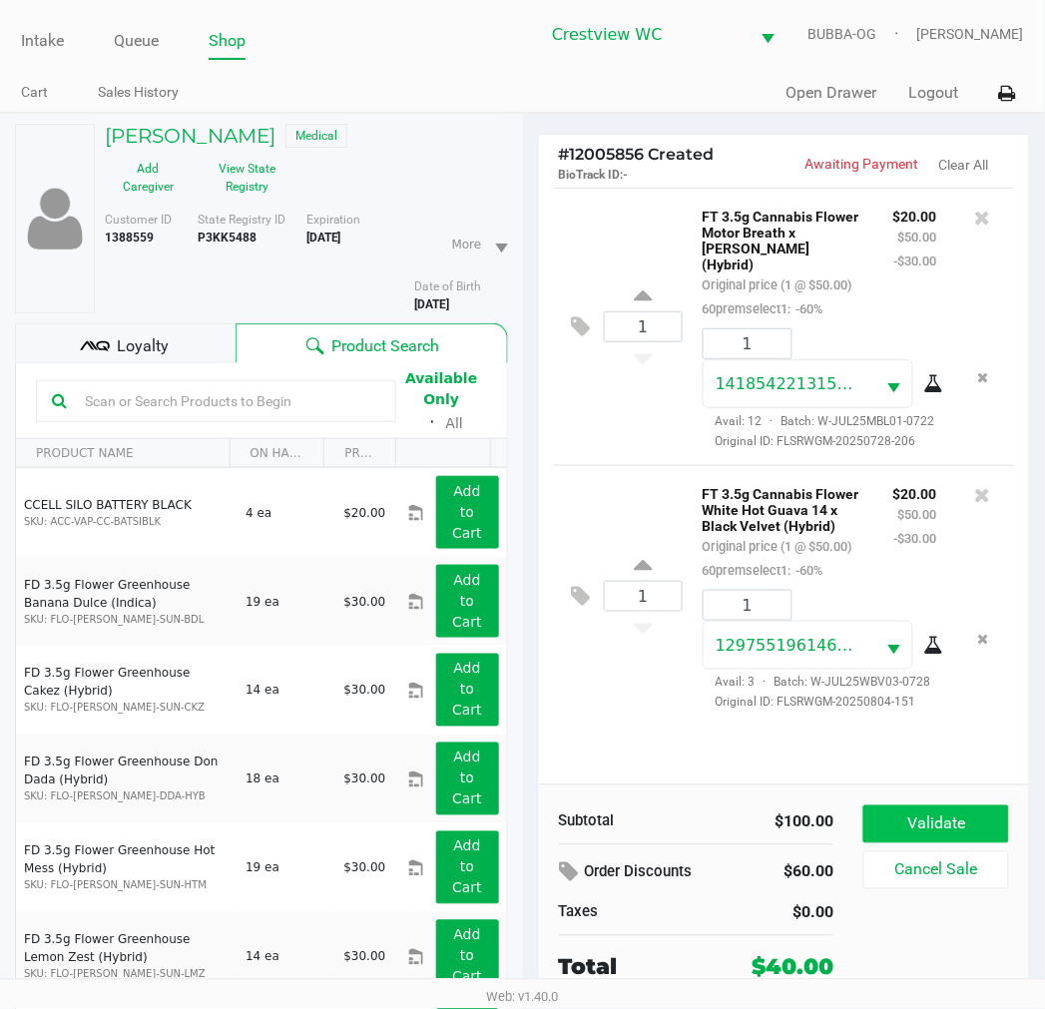
click at [941, 819] on button "Validate" at bounding box center [935, 824] width 145 height 38
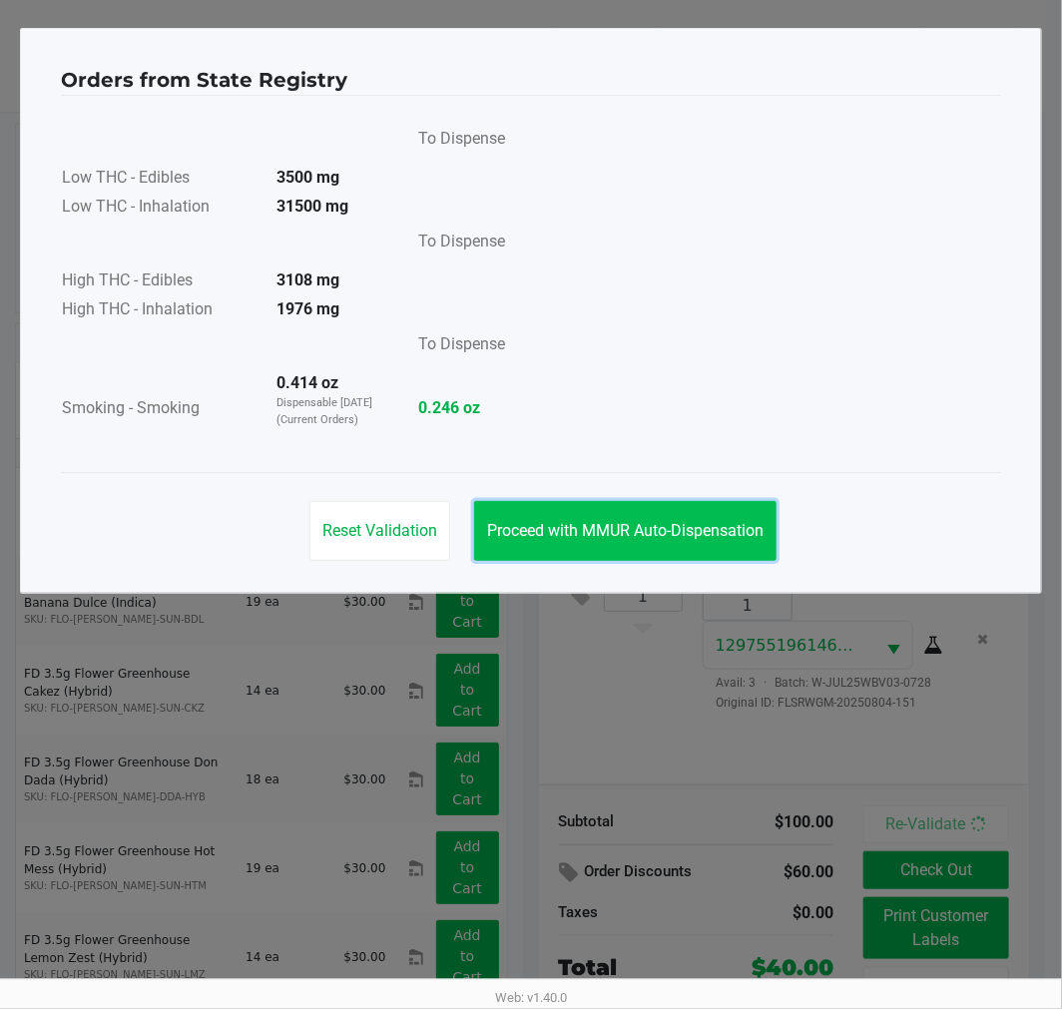
click at [711, 549] on button "Proceed with MMUR Auto-Dispensation" at bounding box center [625, 531] width 302 height 60
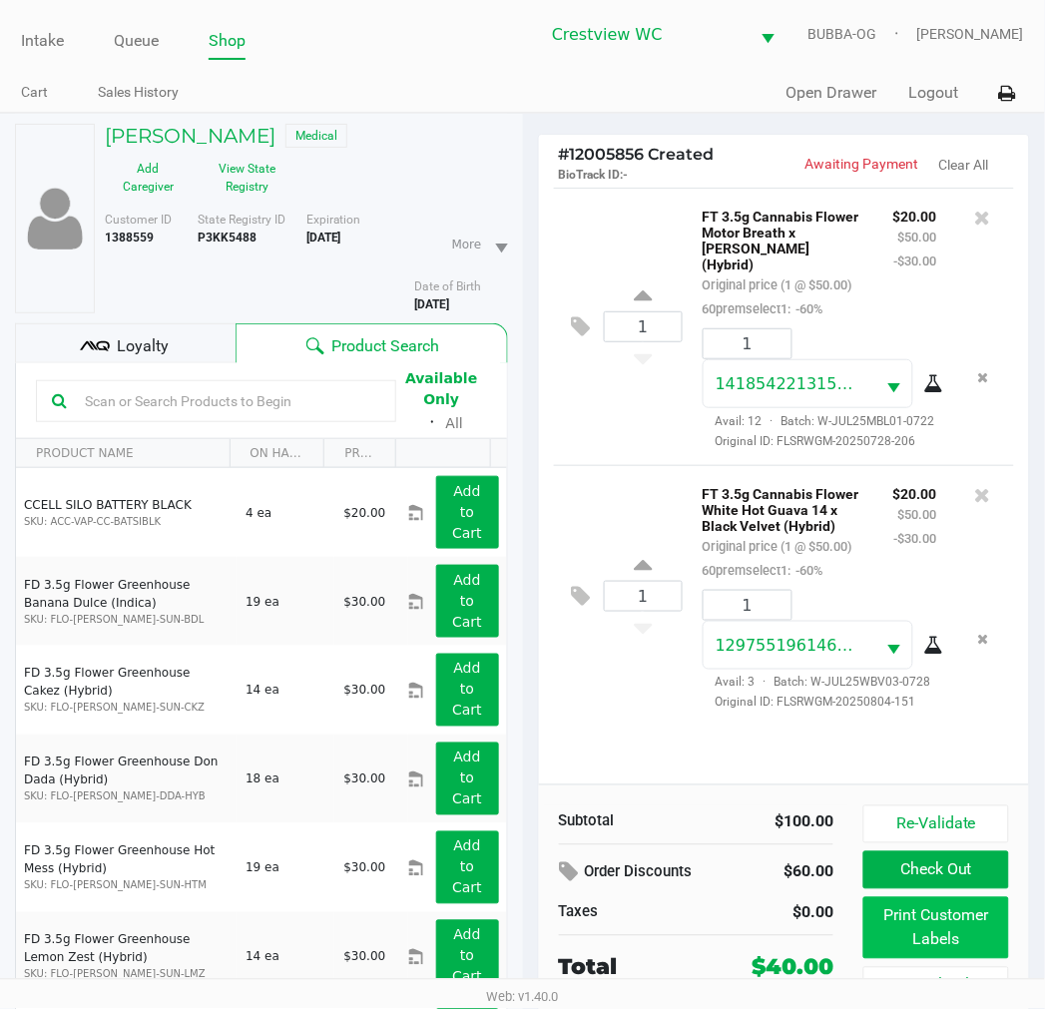
click at [931, 923] on button "Print Customer Labels" at bounding box center [935, 928] width 145 height 62
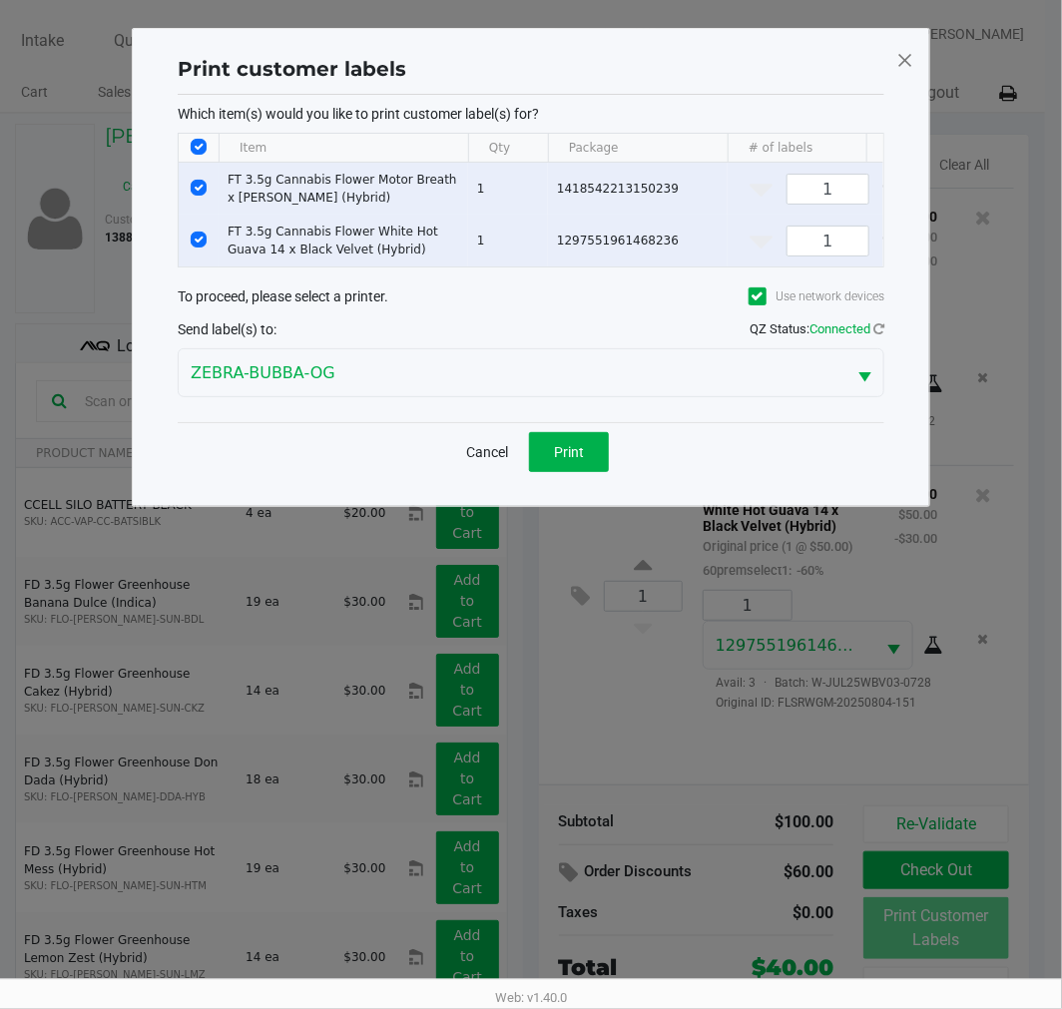
click at [580, 472] on button "Print" at bounding box center [569, 452] width 80 height 40
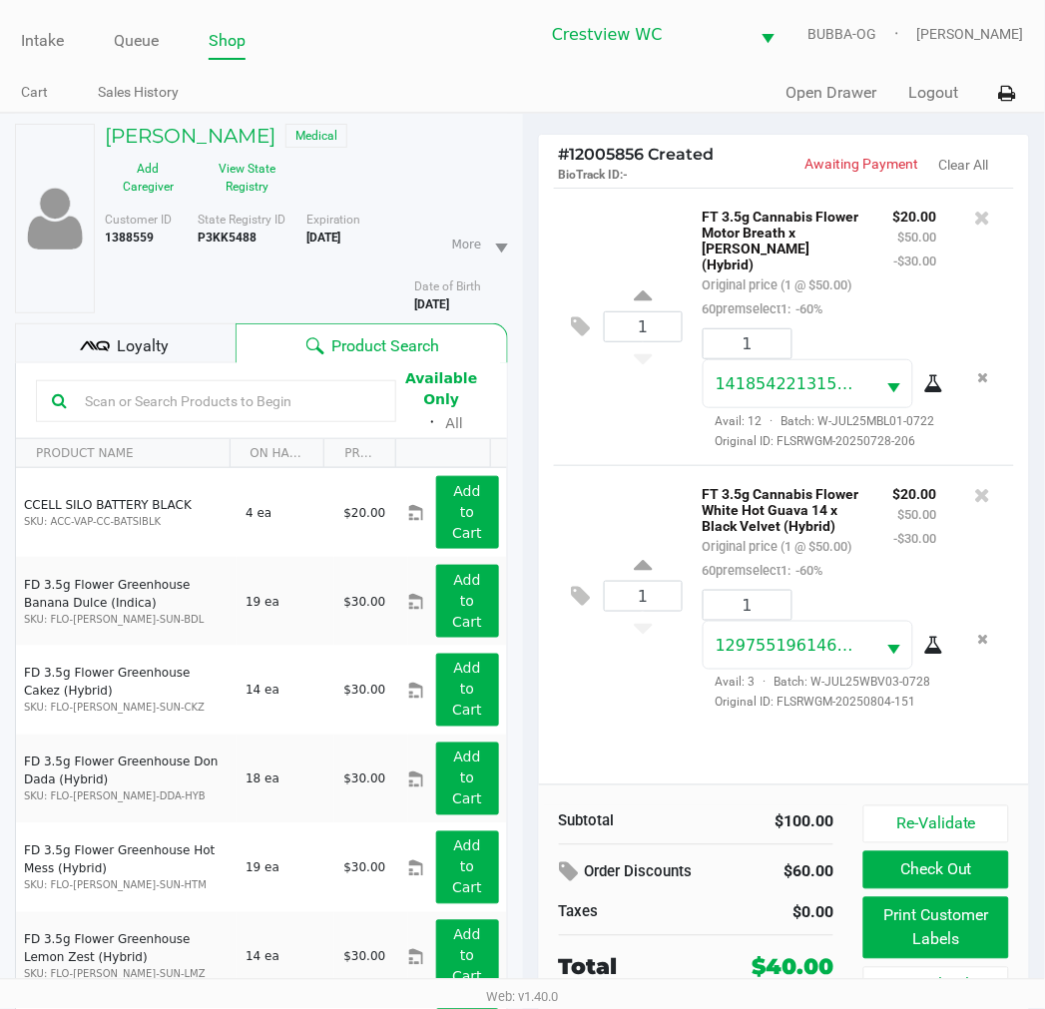
click at [600, 724] on div "1 FT 3.5g Cannabis Flower White Hot Guava 14 x Black Velvet (Hybrid) Original p…" at bounding box center [784, 595] width 461 height 261
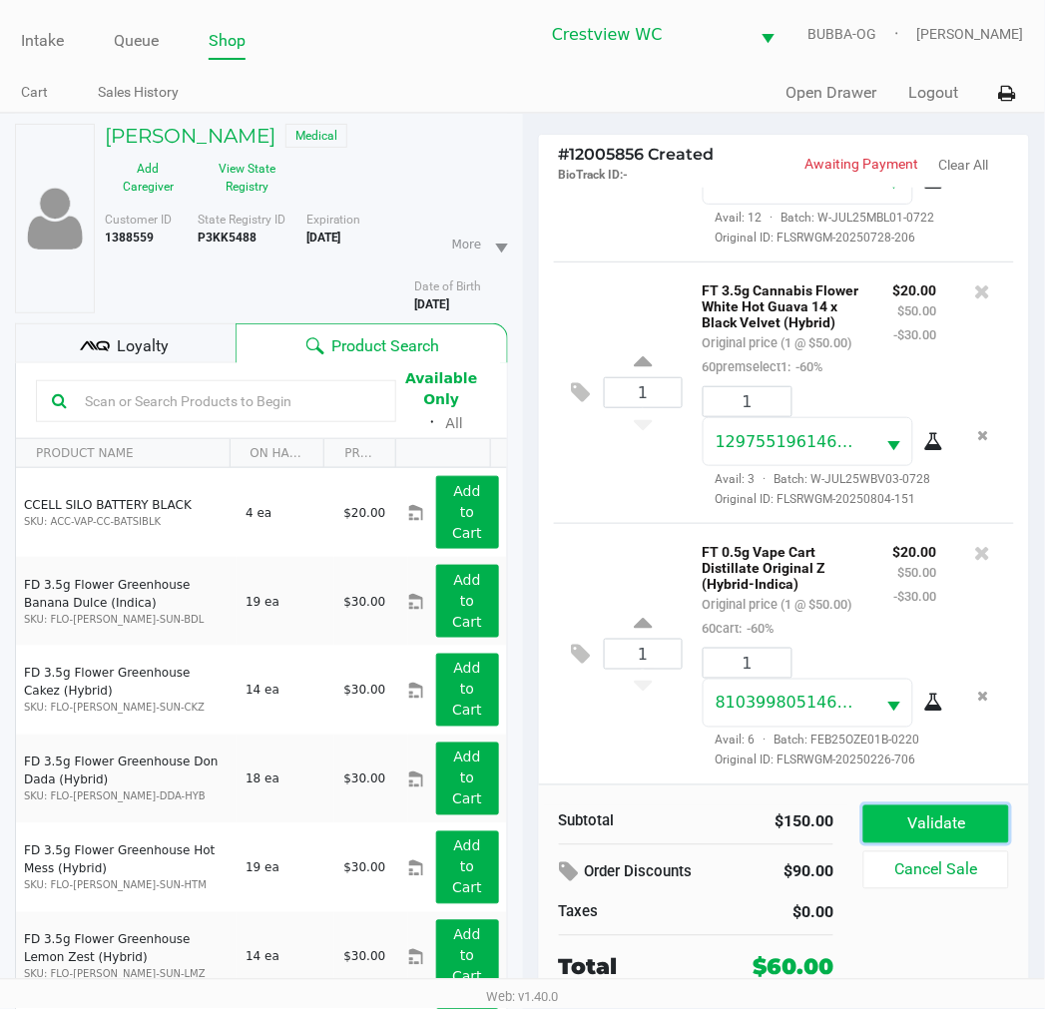
click at [963, 814] on button "Validate" at bounding box center [935, 824] width 145 height 38
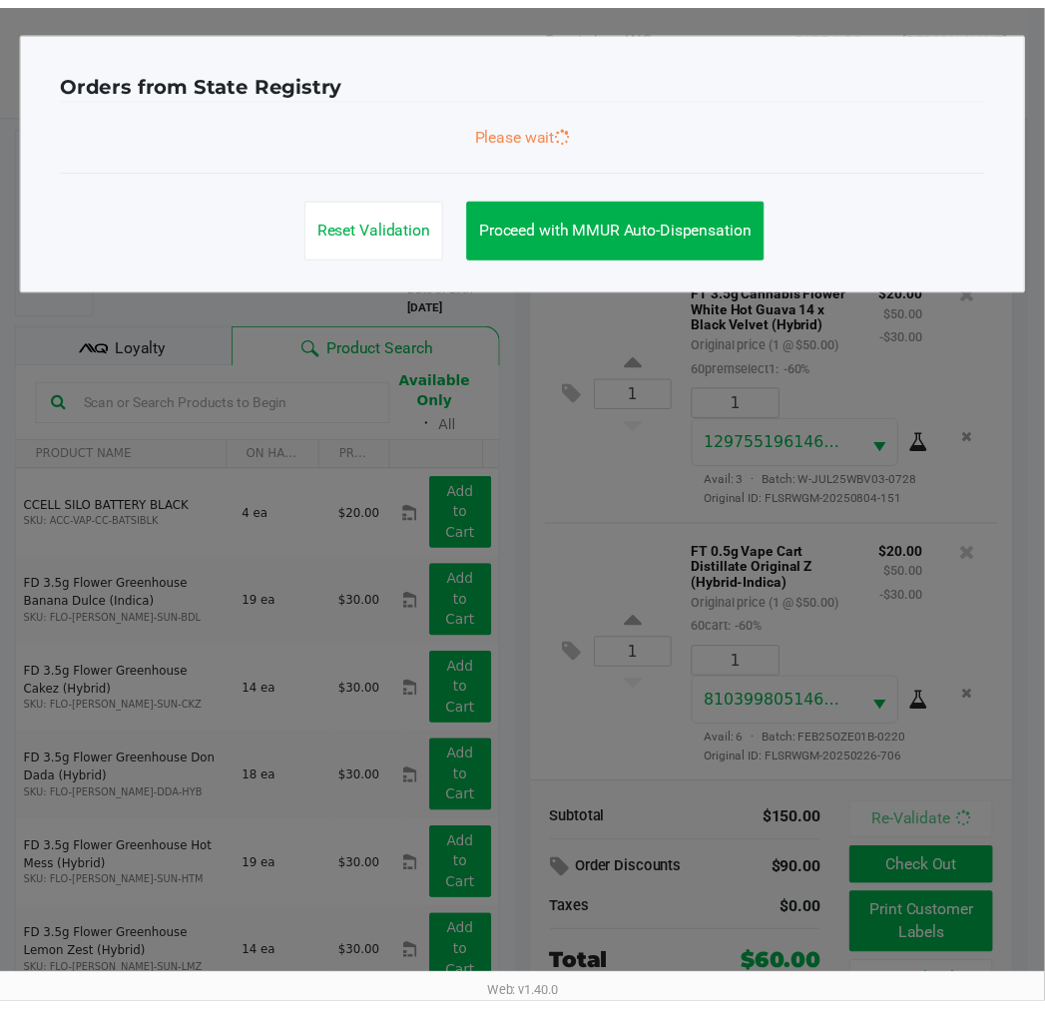
scroll to position [354, 0]
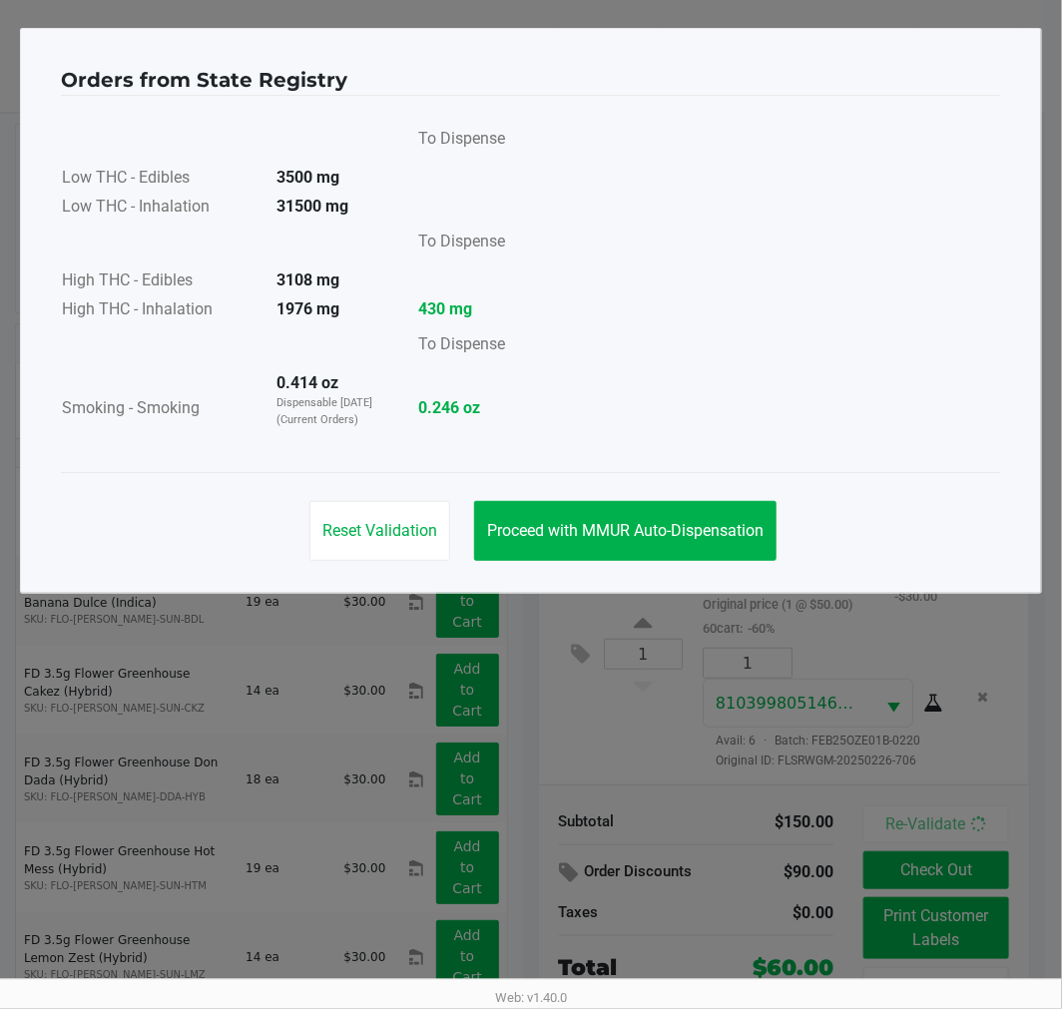
click at [739, 542] on button "Proceed with MMUR Auto-Dispensation" at bounding box center [625, 531] width 302 height 60
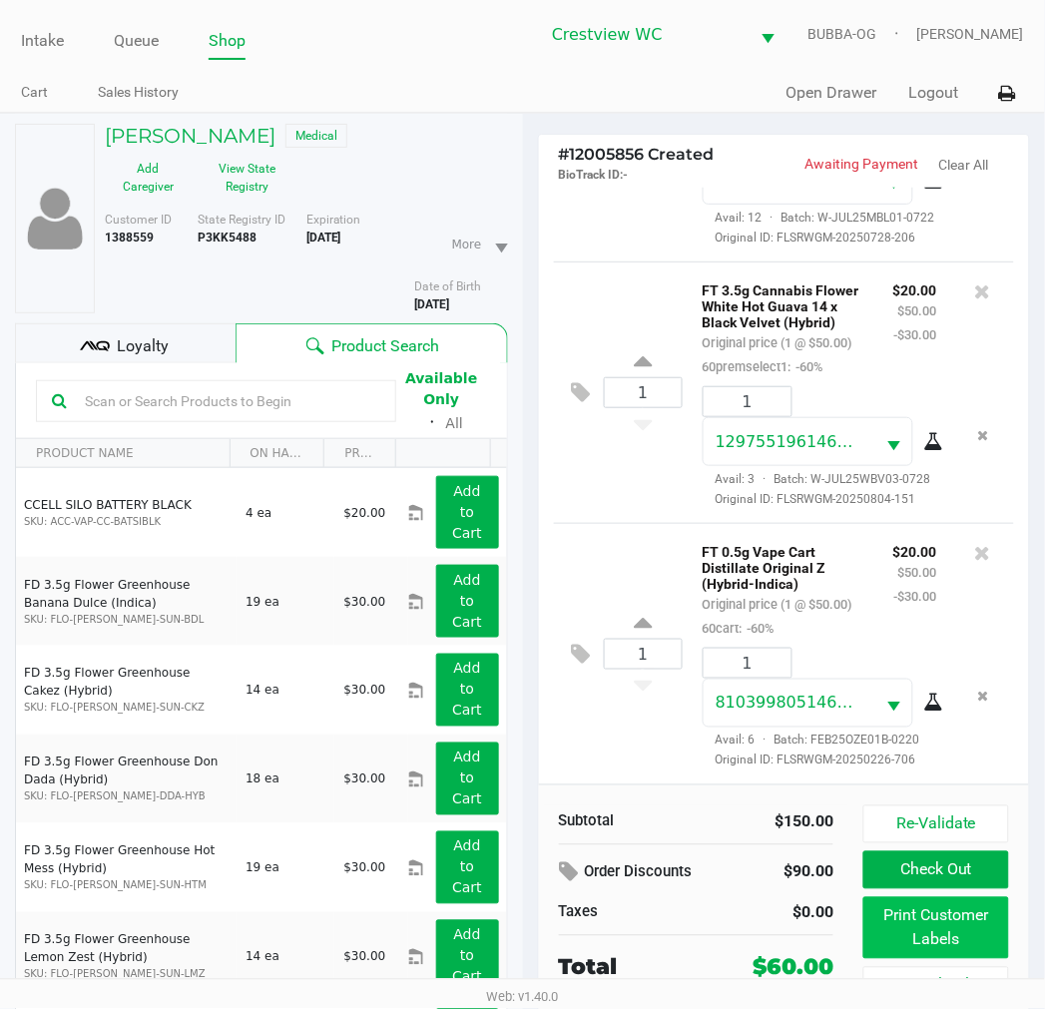
click at [870, 915] on button "Print Customer Labels" at bounding box center [935, 928] width 145 height 62
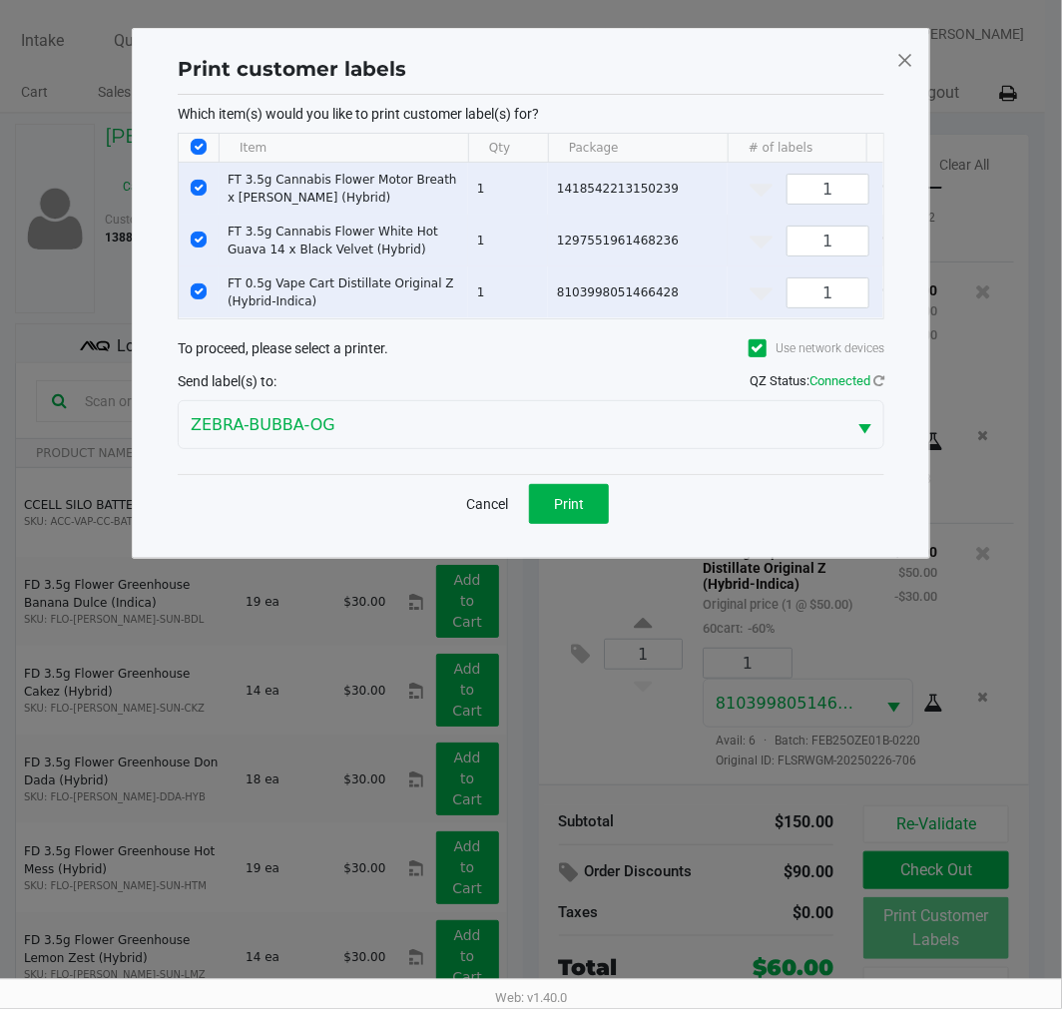
click at [198, 239] on input "Select Row" at bounding box center [199, 239] width 16 height 16
checkbox input "false"
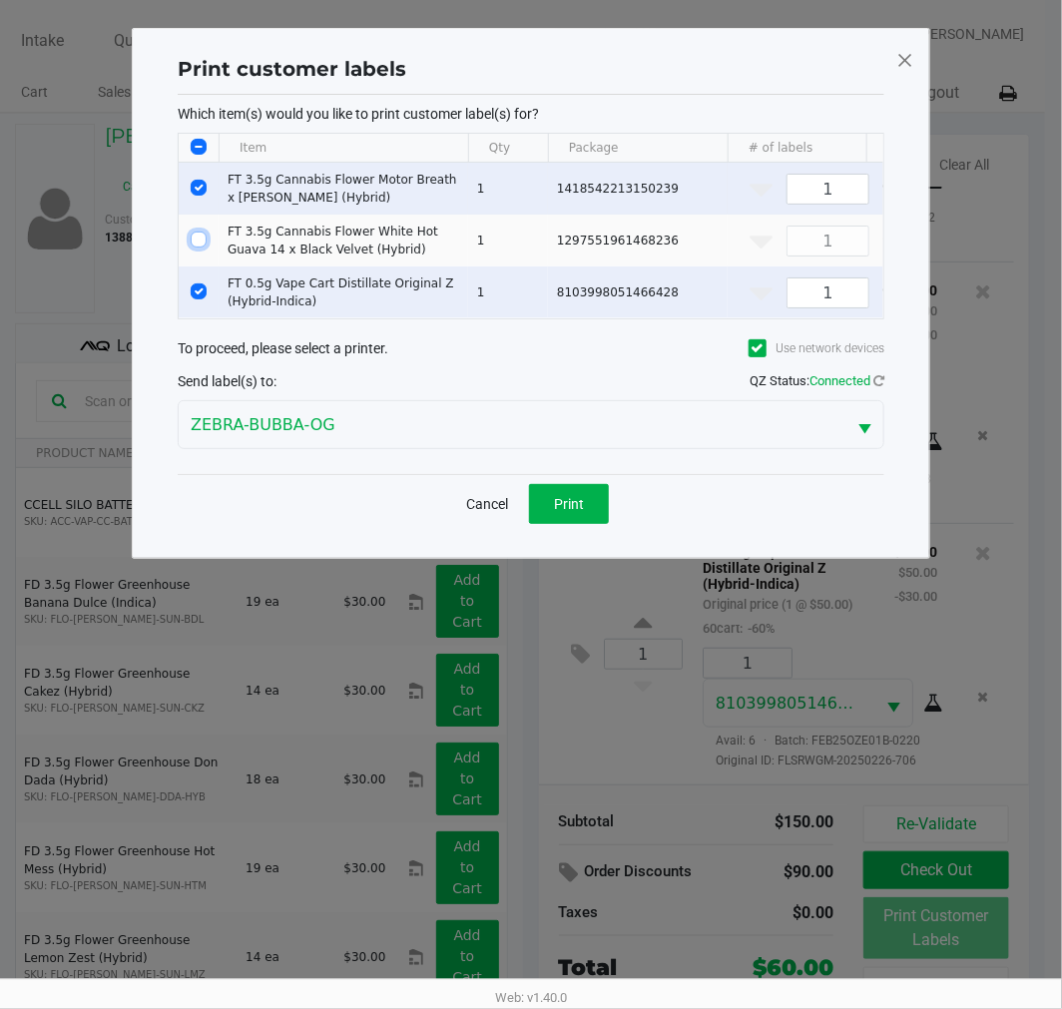
click at [201, 195] on input "Select Row" at bounding box center [199, 188] width 16 height 16
checkbox input "false"
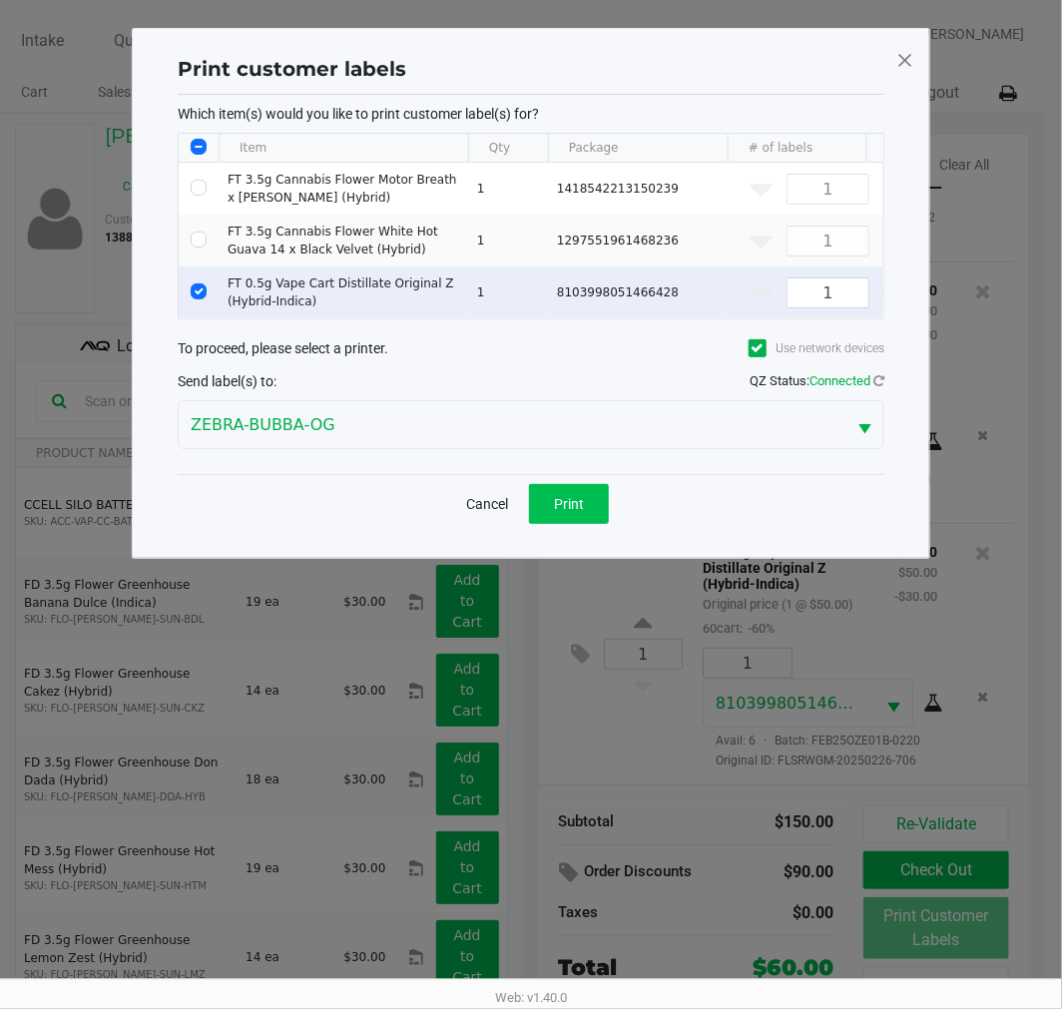
click at [583, 512] on span "Print" at bounding box center [569, 504] width 30 height 16
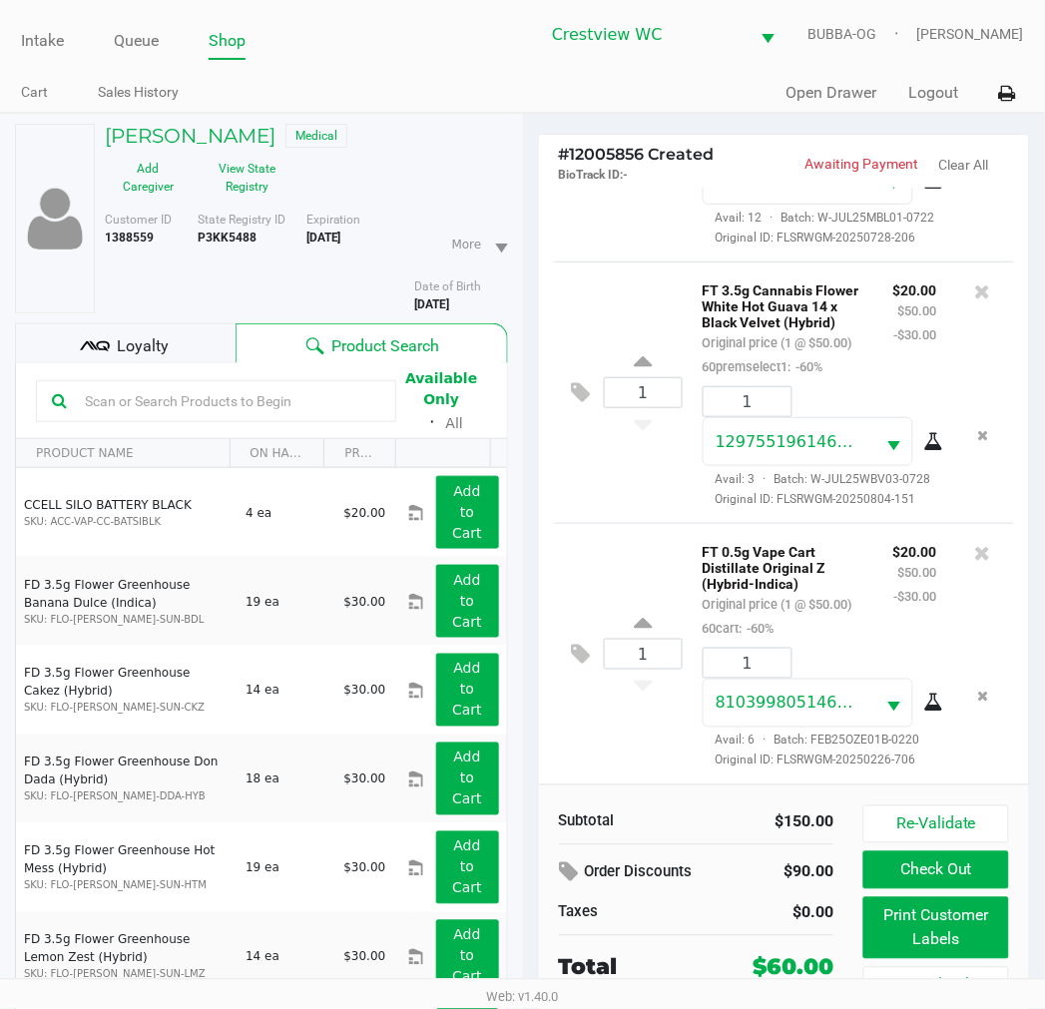
click at [152, 364] on kendo-grid-toolbar "Available Only ᛫ All" at bounding box center [261, 401] width 491 height 76
click at [157, 341] on span "Loyalty" at bounding box center [143, 346] width 52 height 24
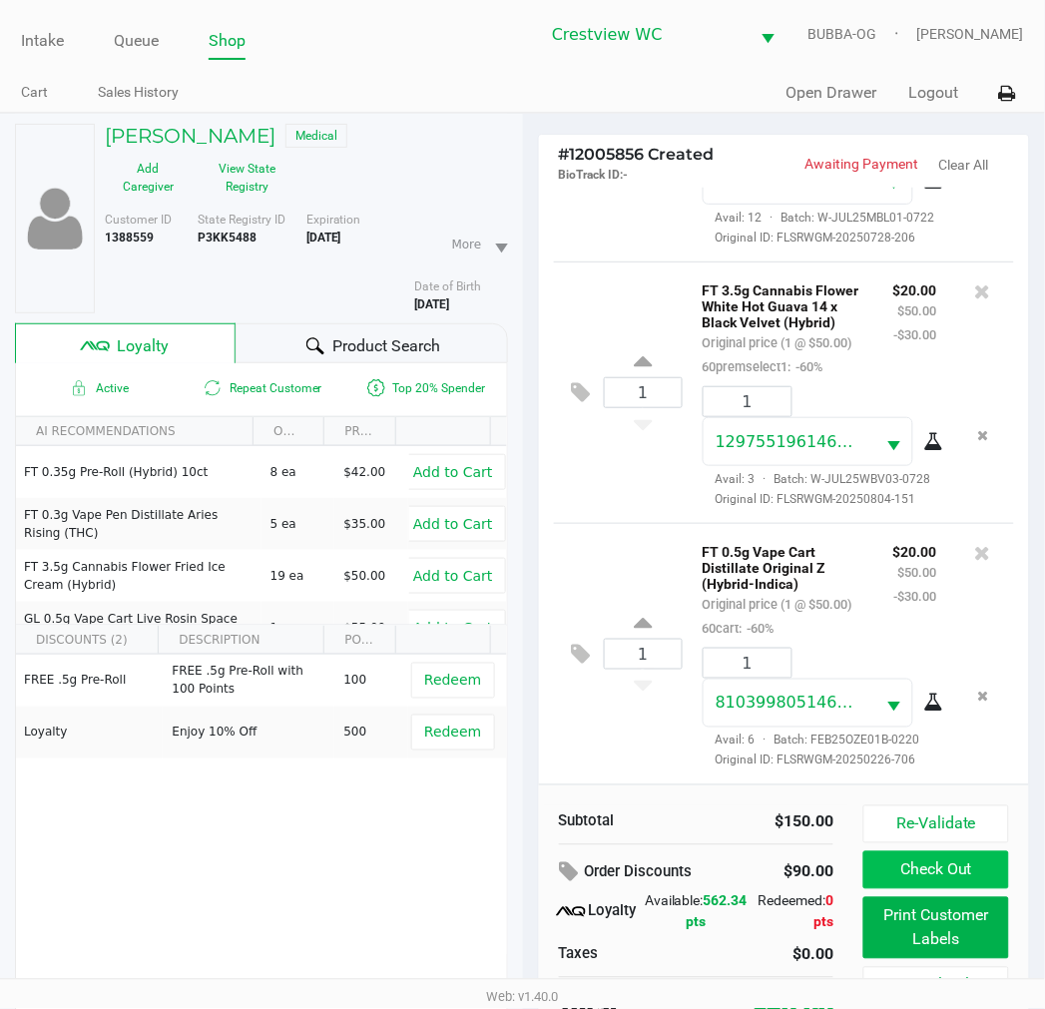
click at [952, 872] on button "Check Out" at bounding box center [935, 870] width 145 height 38
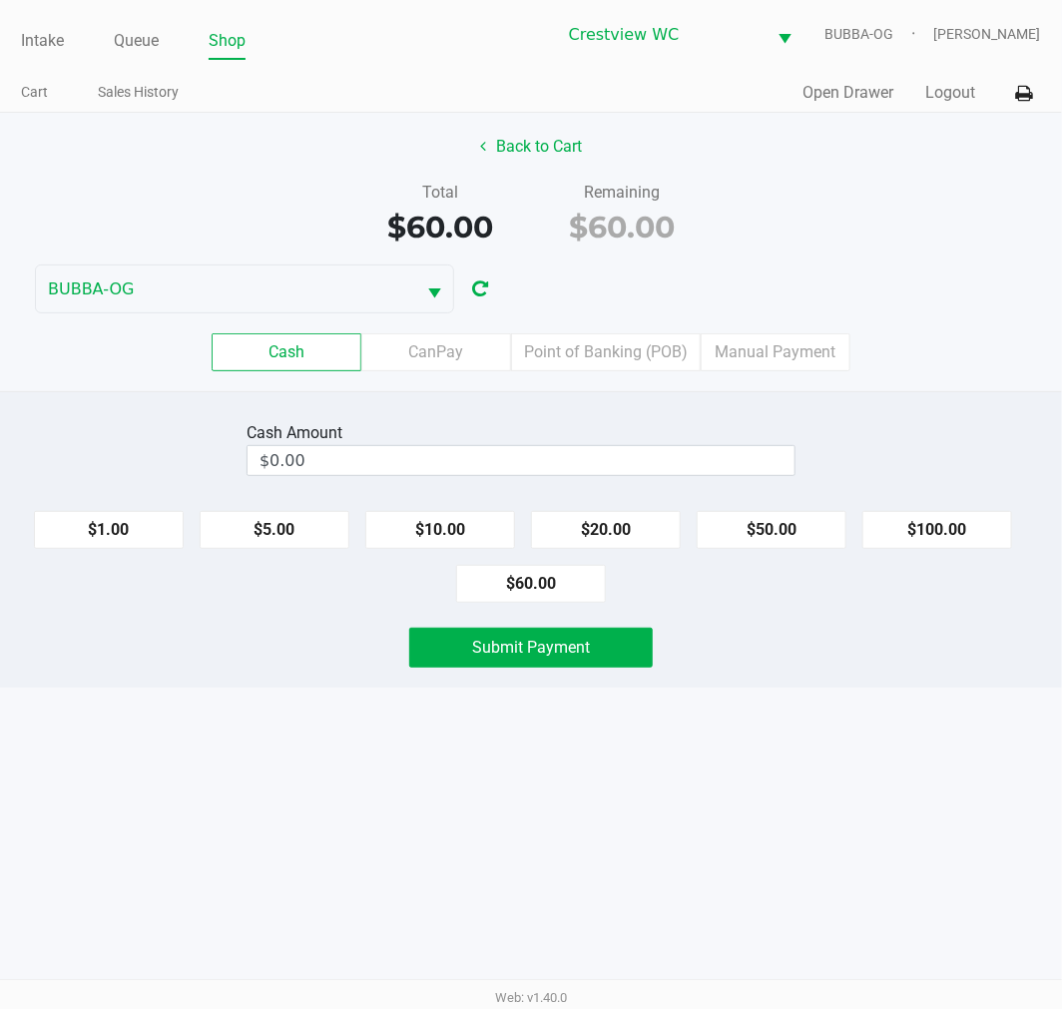
click at [655, 353] on label "Point of Banking (POB)" at bounding box center [606, 352] width 190 height 38
click at [0, 0] on 7 "Point of Banking (POB)" at bounding box center [0, 0] width 0 height 0
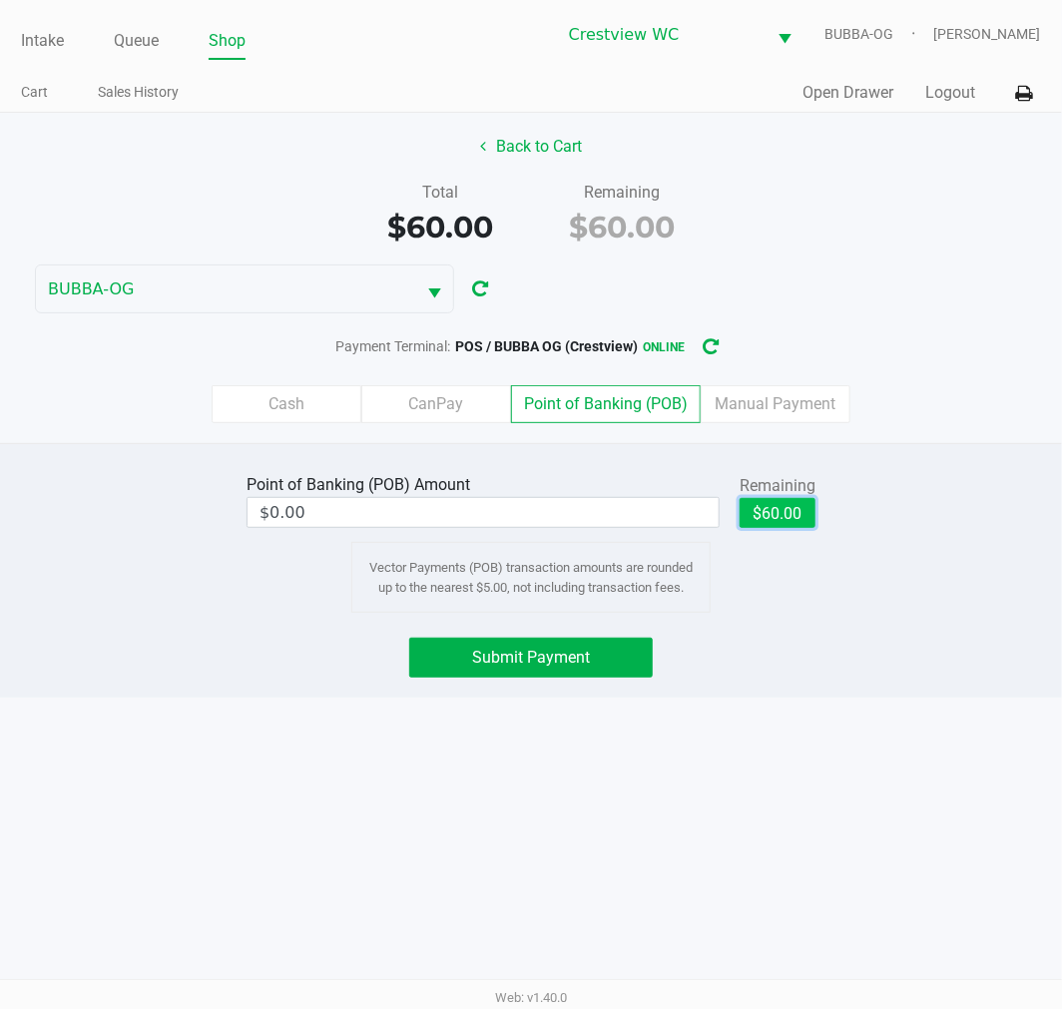
click at [802, 511] on button "$60.00" at bounding box center [777, 513] width 76 height 30
type input "$60.00"
click at [580, 656] on span "Submit Payment" at bounding box center [531, 657] width 118 height 19
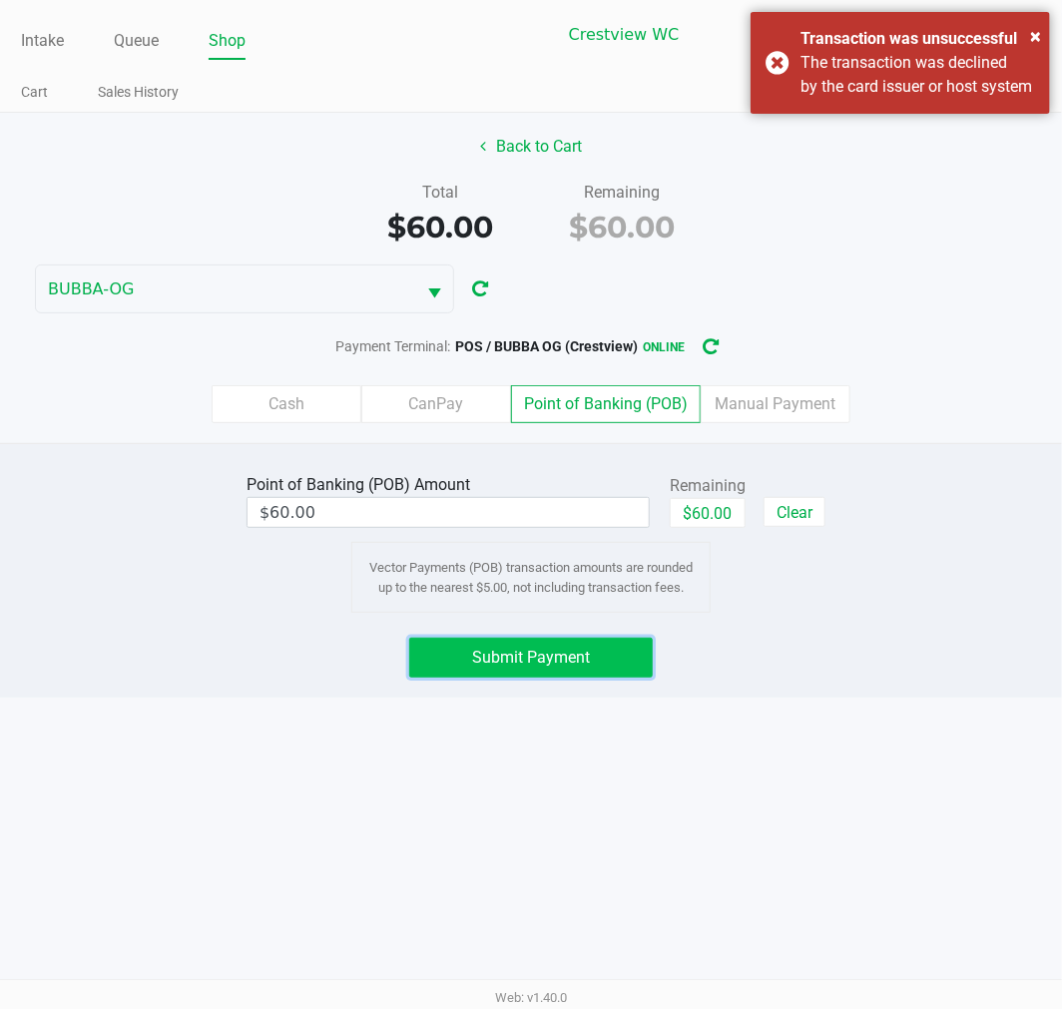
click at [602, 642] on button "Submit Payment" at bounding box center [530, 658] width 243 height 40
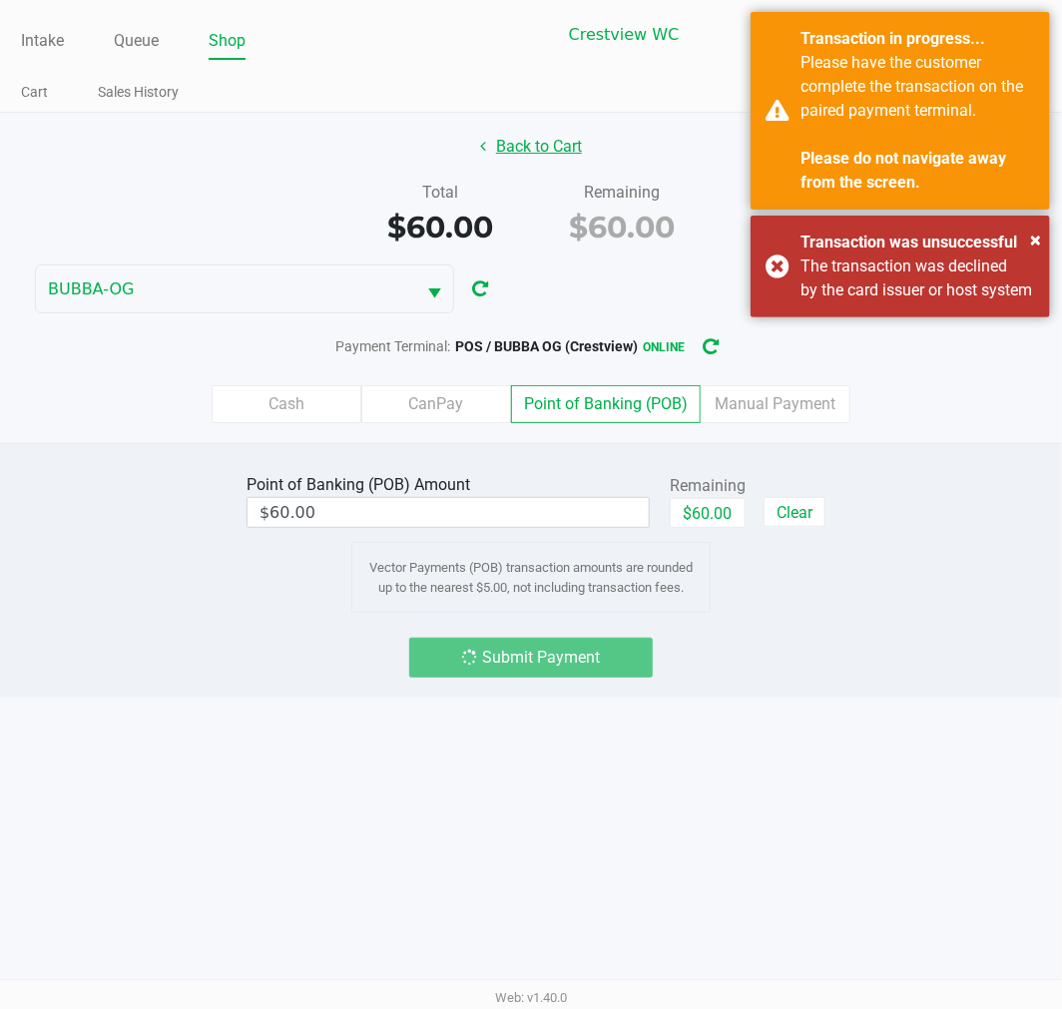
click at [573, 138] on button "Back to Cart" at bounding box center [531, 147] width 128 height 38
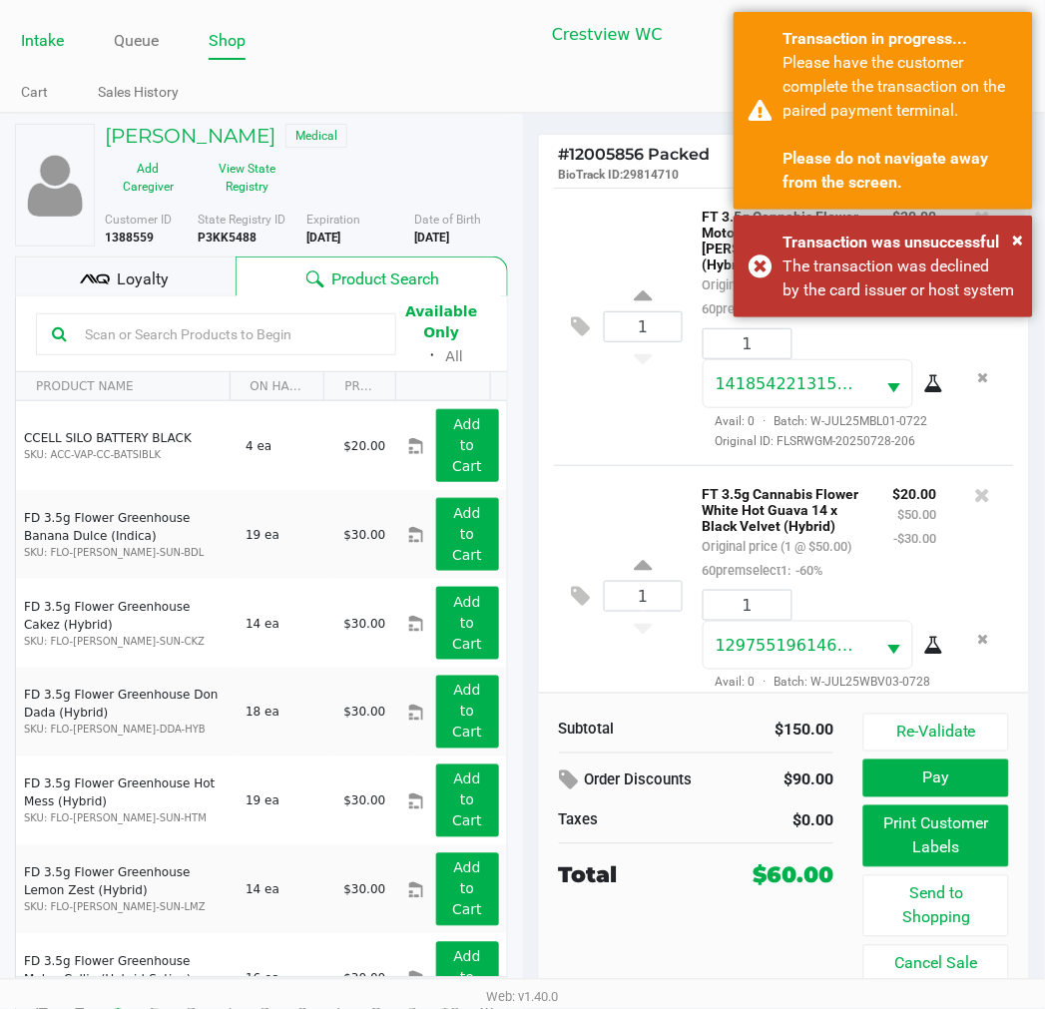
click at [44, 44] on link "Intake" at bounding box center [42, 41] width 43 height 28
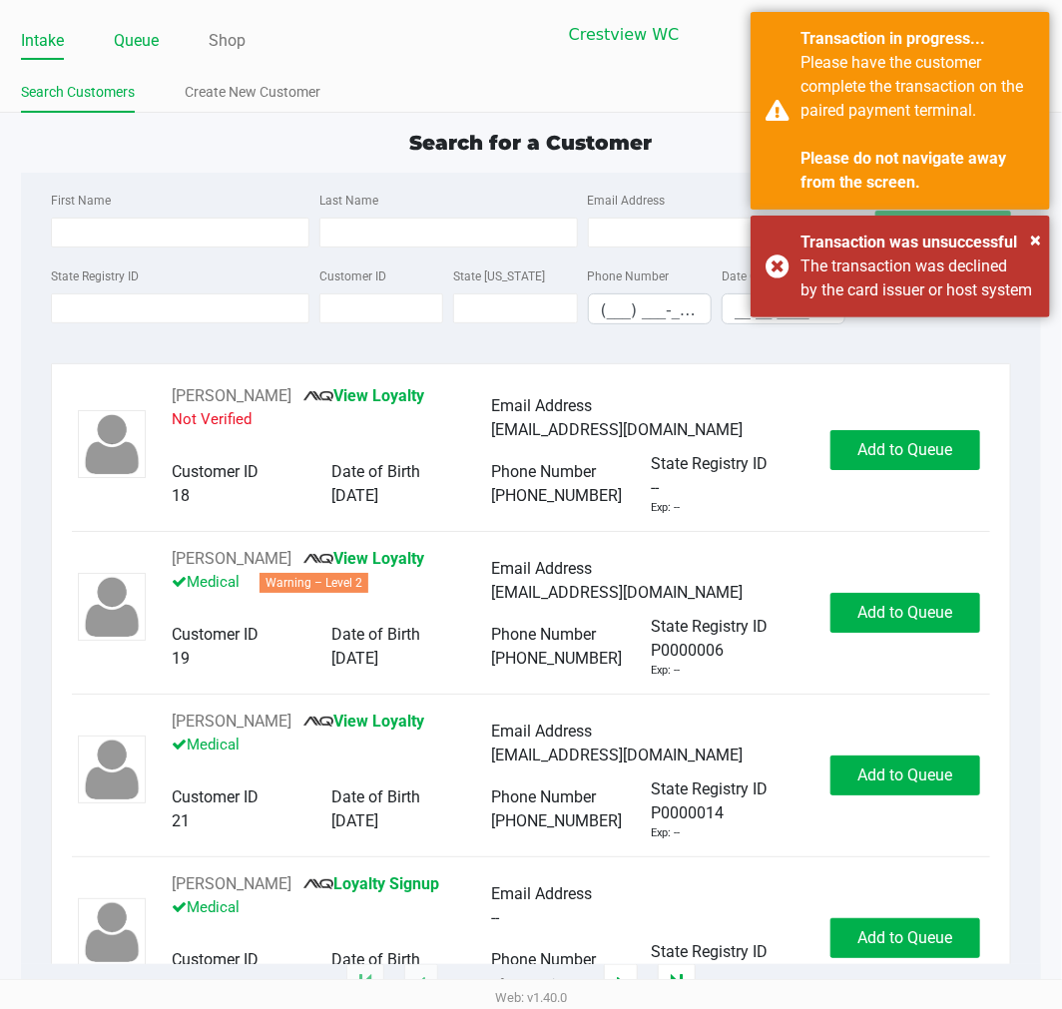
click at [156, 44] on link "Queue" at bounding box center [136, 41] width 45 height 28
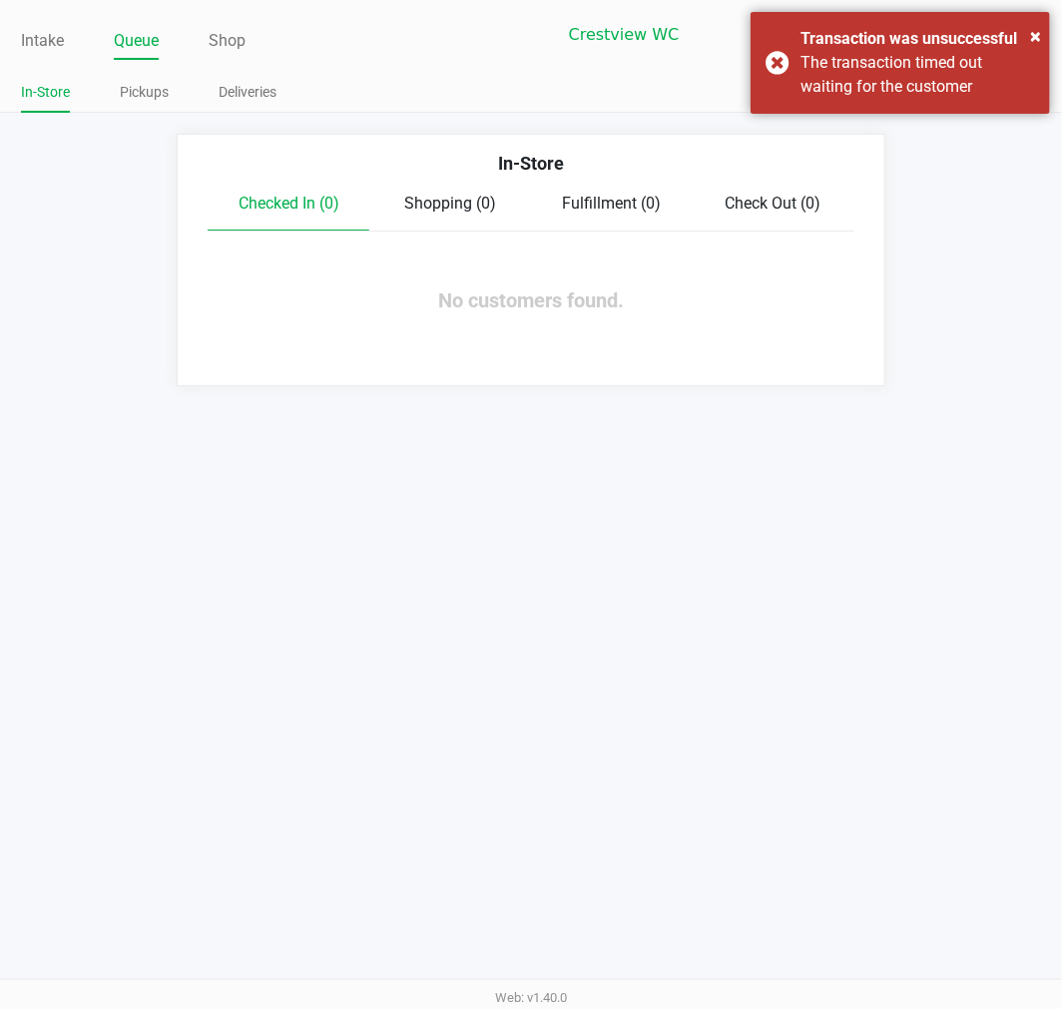
click at [860, 51] on div "The transaction timed out waiting for the customer" at bounding box center [917, 75] width 234 height 48
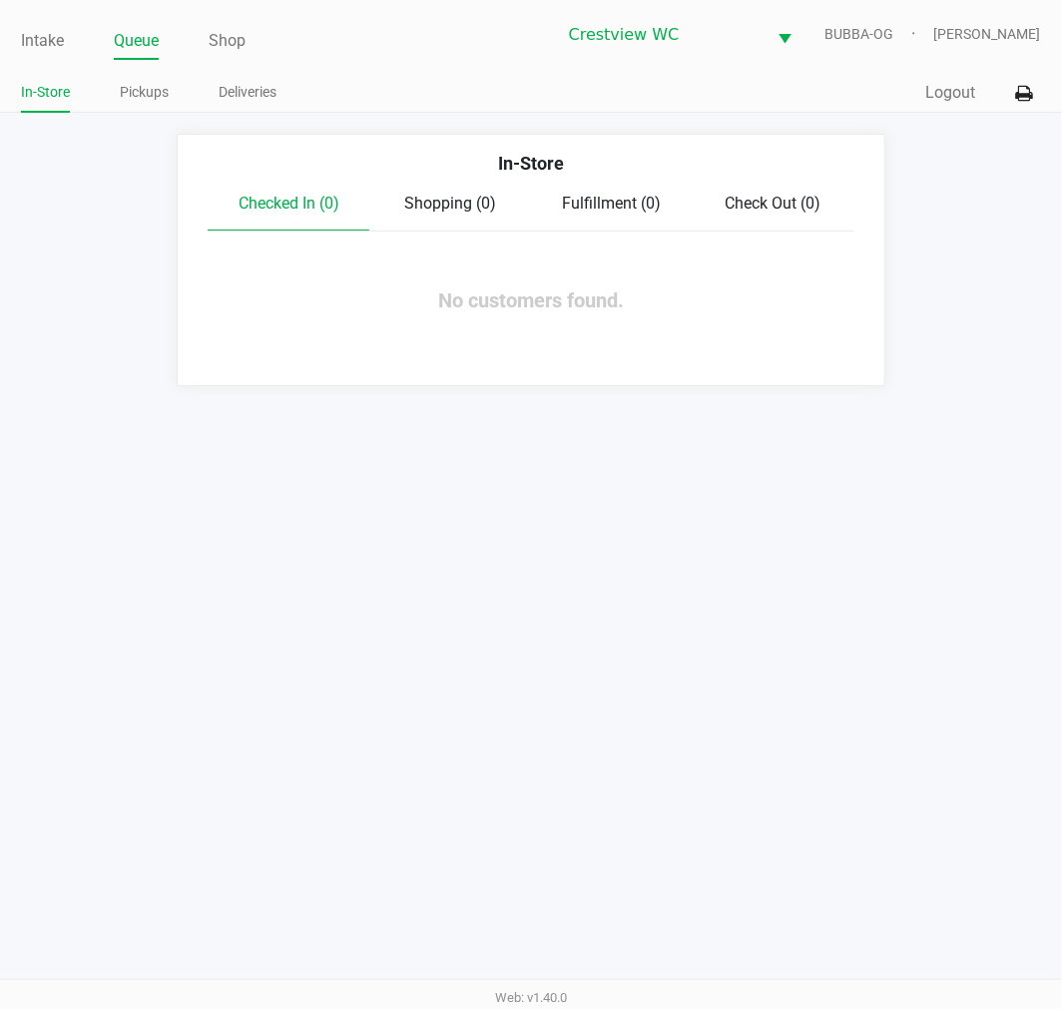
click at [36, 38] on link "Intake" at bounding box center [42, 41] width 43 height 28
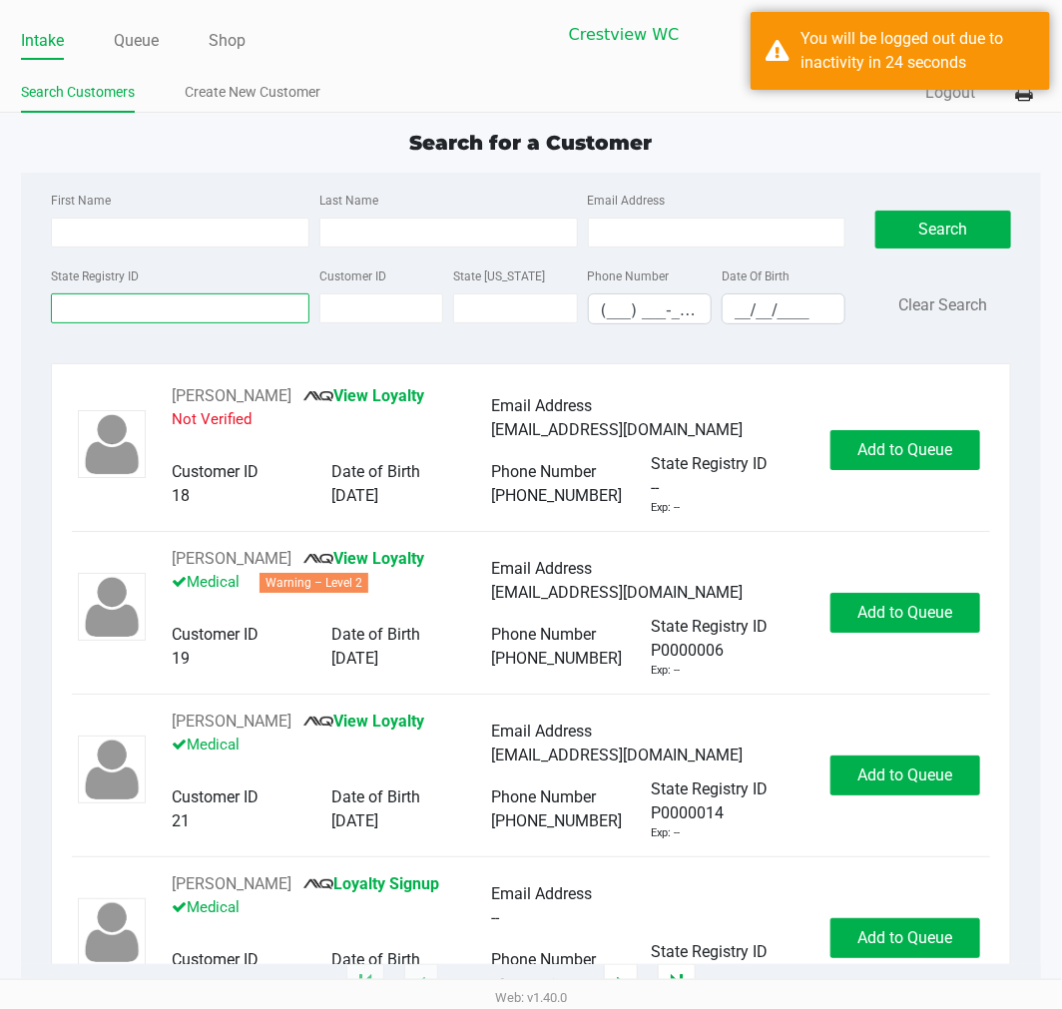
click at [215, 310] on input "State Registry ID" at bounding box center [180, 308] width 258 height 30
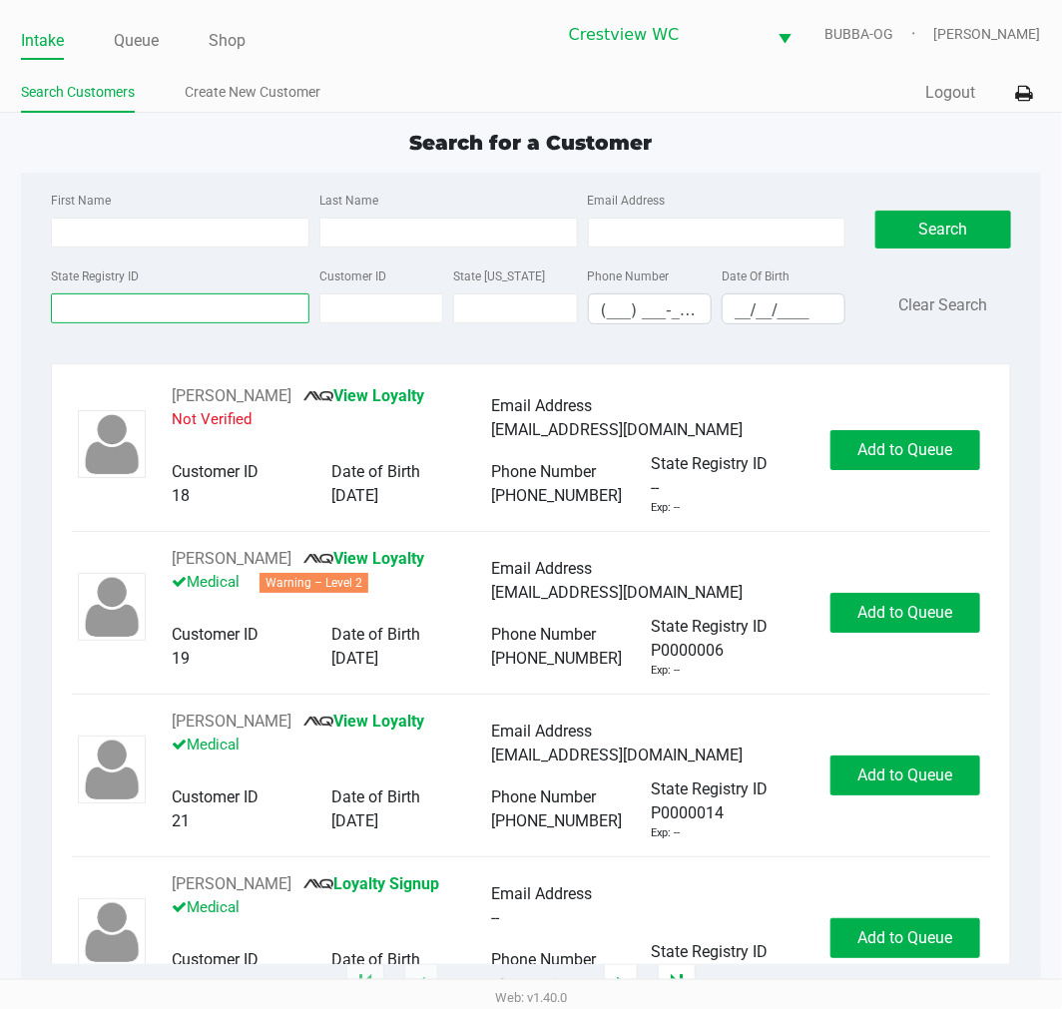
click at [167, 314] on input "State Registry ID" at bounding box center [180, 308] width 258 height 30
type input "3kk5488"
click at [943, 232] on button "Search" at bounding box center [942, 230] width 135 height 38
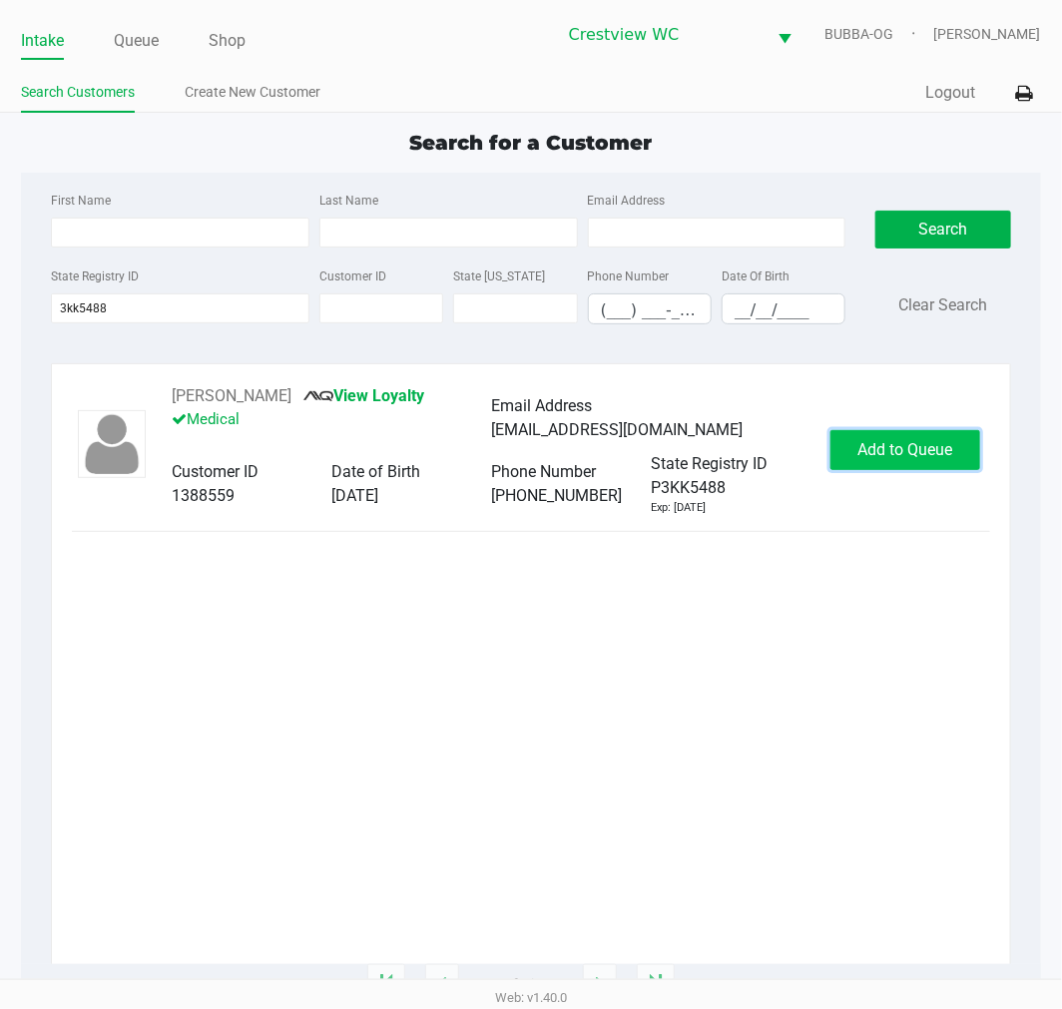
click at [914, 454] on span "Add to Queue" at bounding box center [904, 449] width 95 height 19
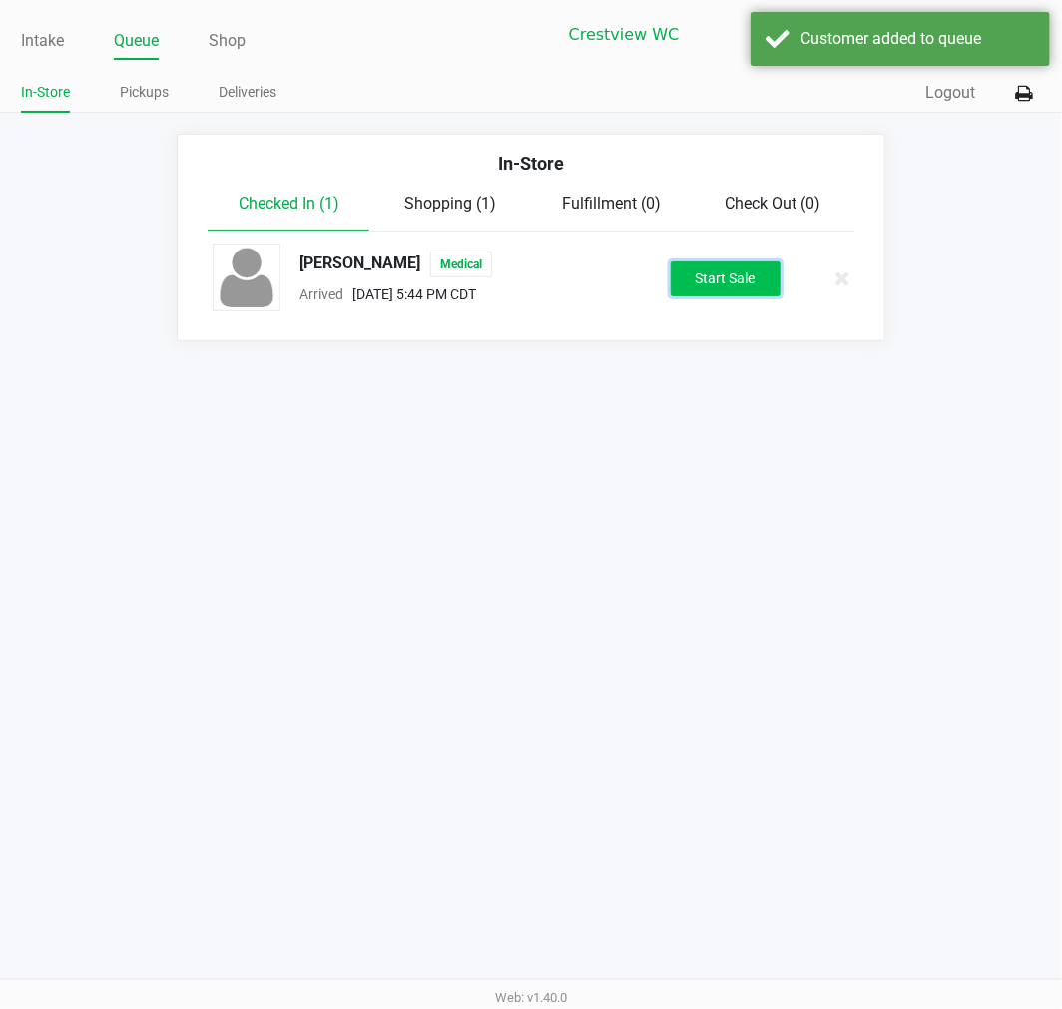
click at [774, 285] on button "Start Sale" at bounding box center [726, 278] width 110 height 35
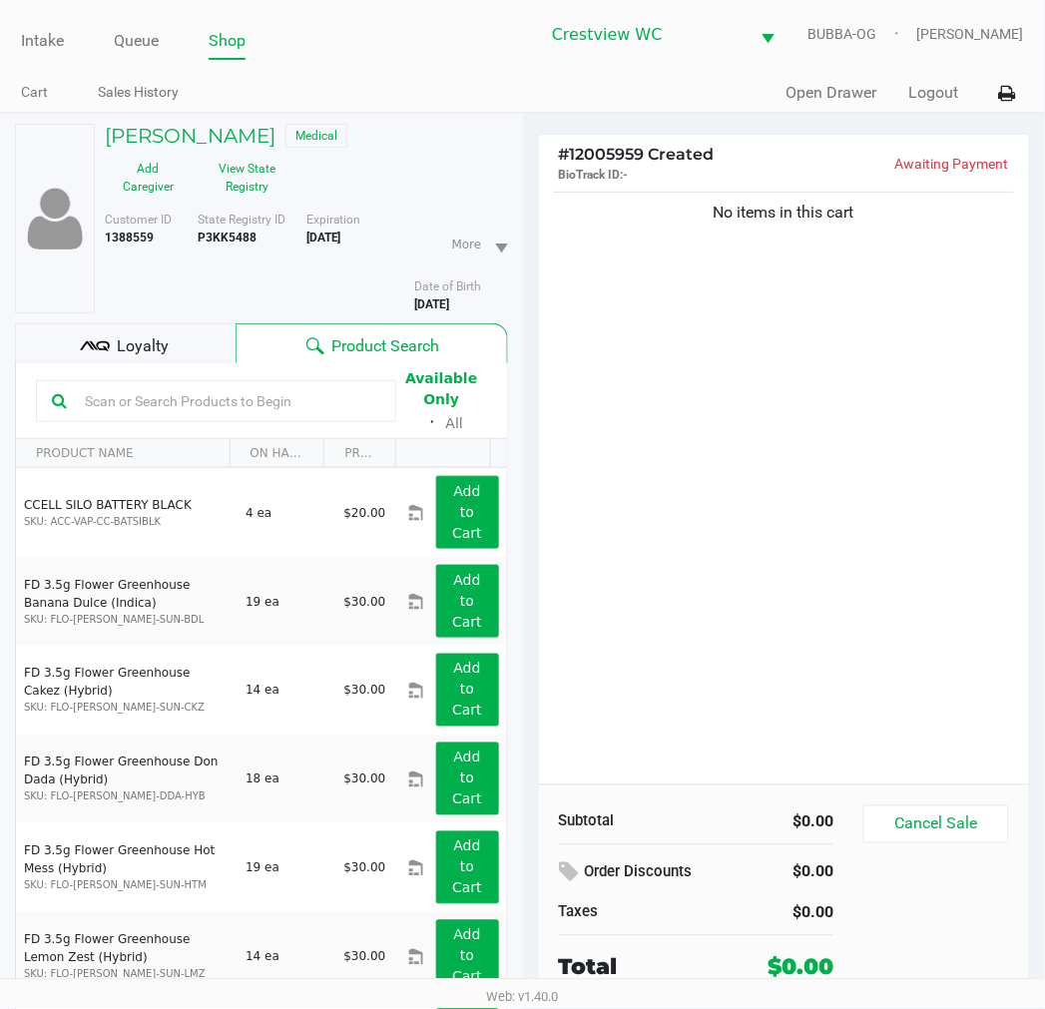
click at [773, 466] on div "No items in this cart" at bounding box center [784, 486] width 491 height 597
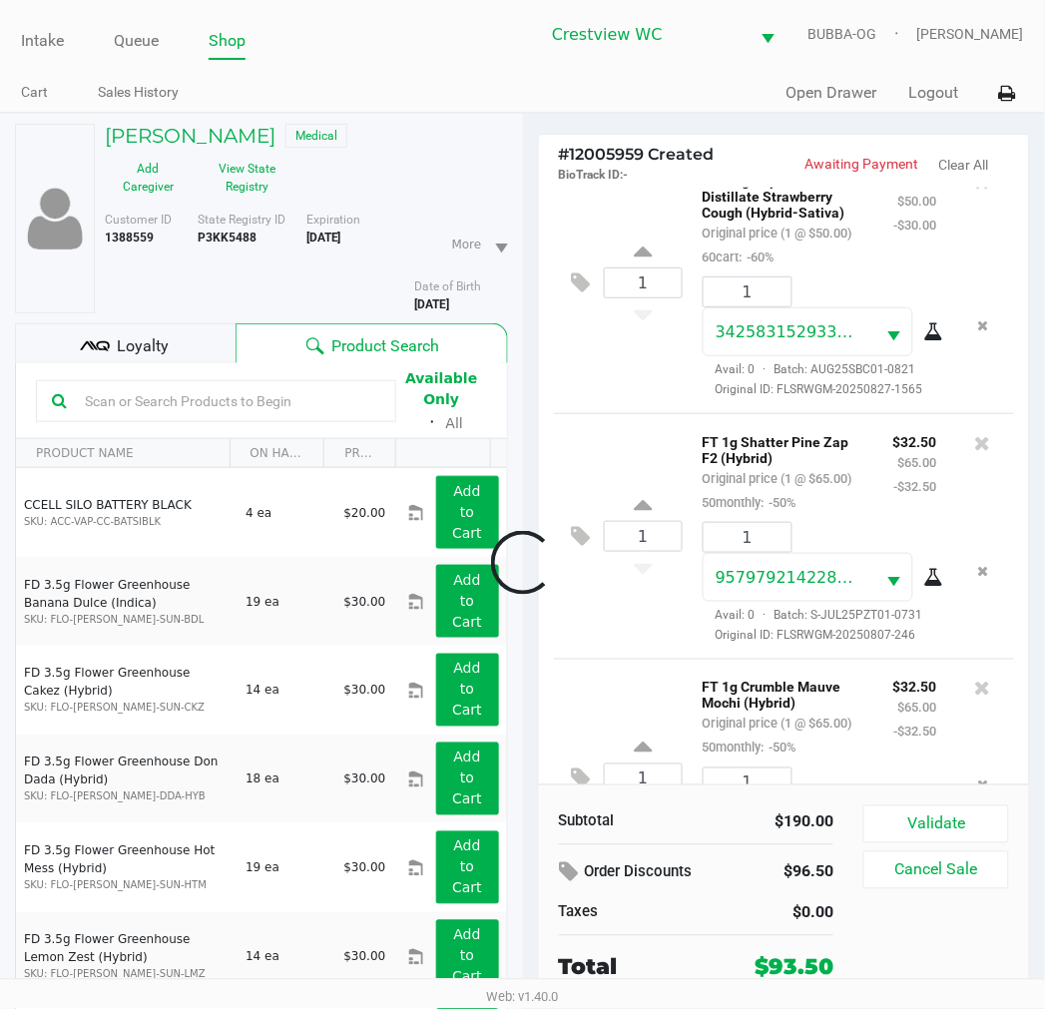
scroll to position [522, 0]
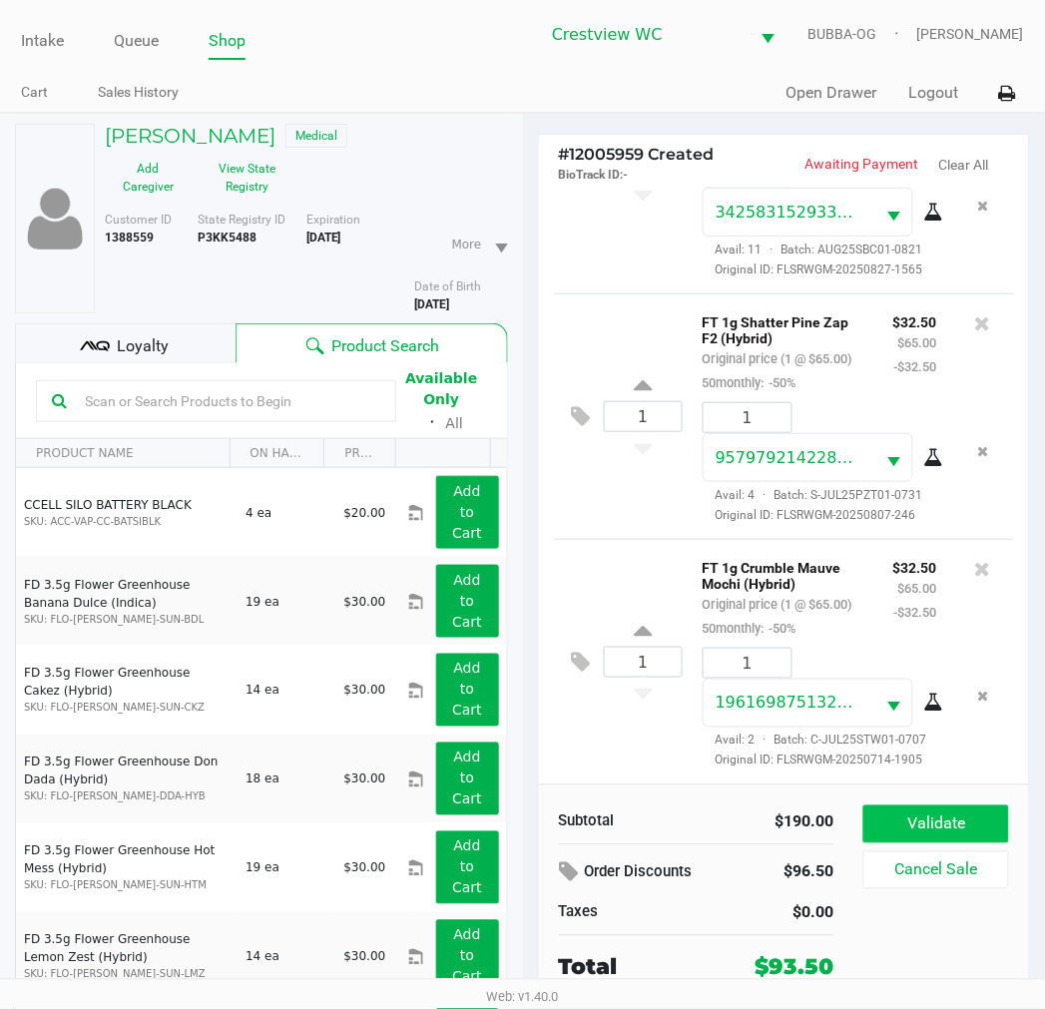
click at [943, 828] on button "Validate" at bounding box center [935, 824] width 145 height 38
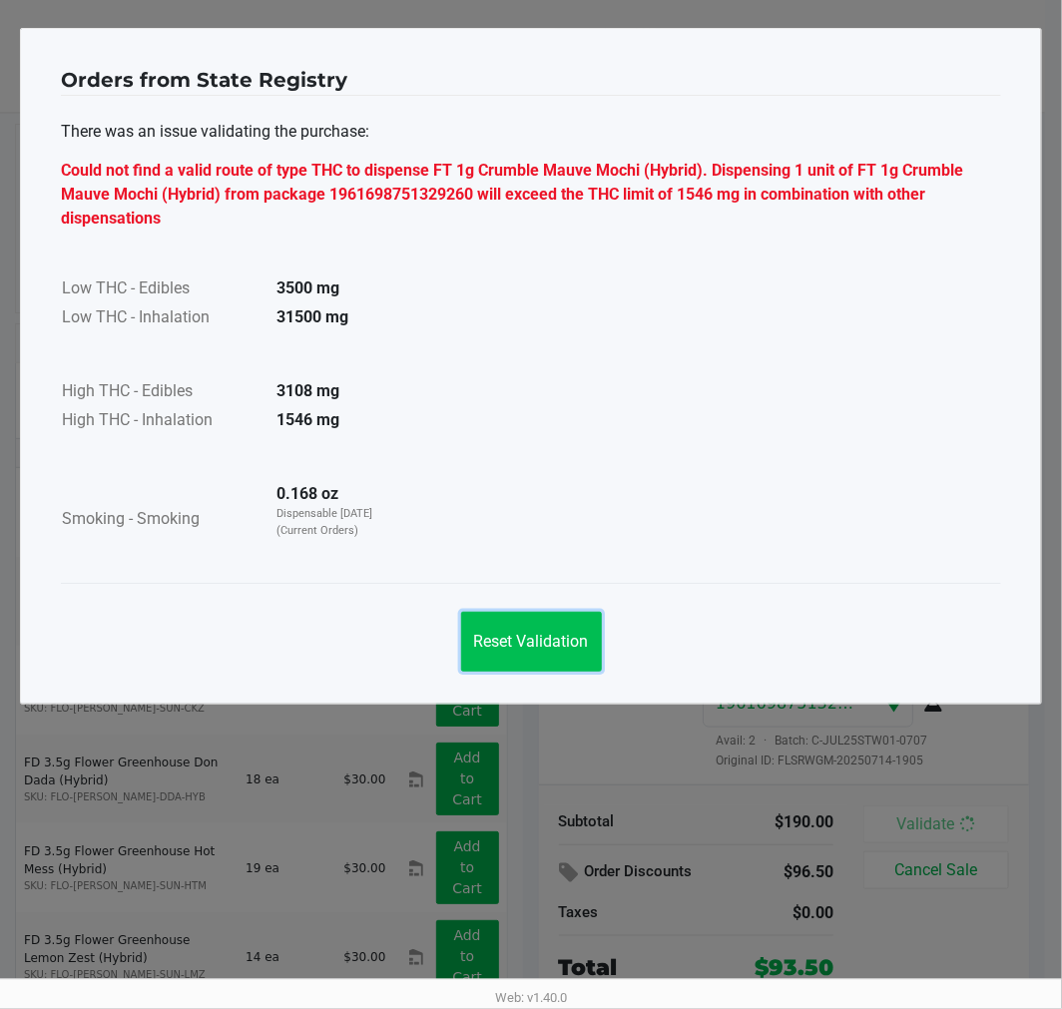
click at [547, 642] on span "Reset Validation" at bounding box center [531, 641] width 115 height 19
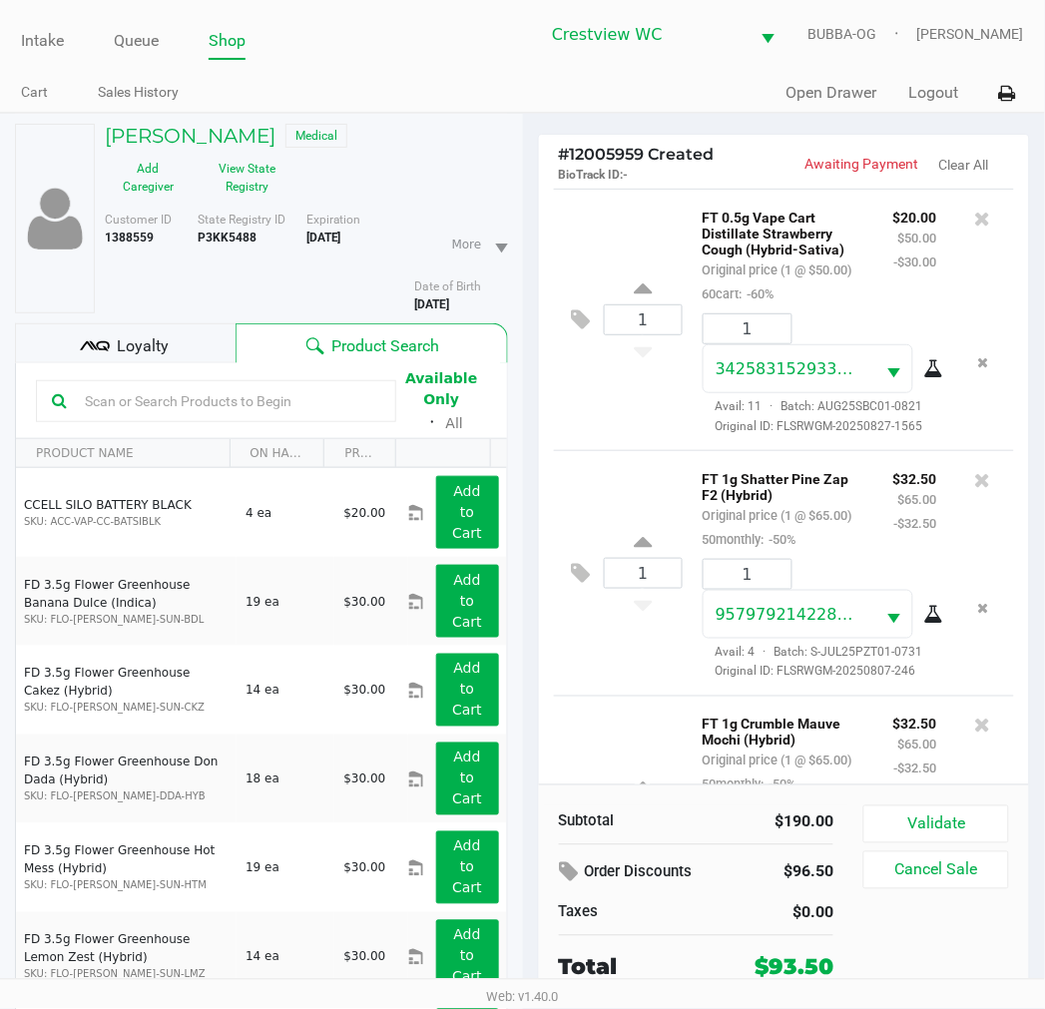
scroll to position [243, 0]
click at [976, 495] on div at bounding box center [983, 481] width 32 height 28
click at [978, 495] on div at bounding box center [983, 481] width 32 height 28
click at [975, 491] on icon at bounding box center [983, 481] width 16 height 20
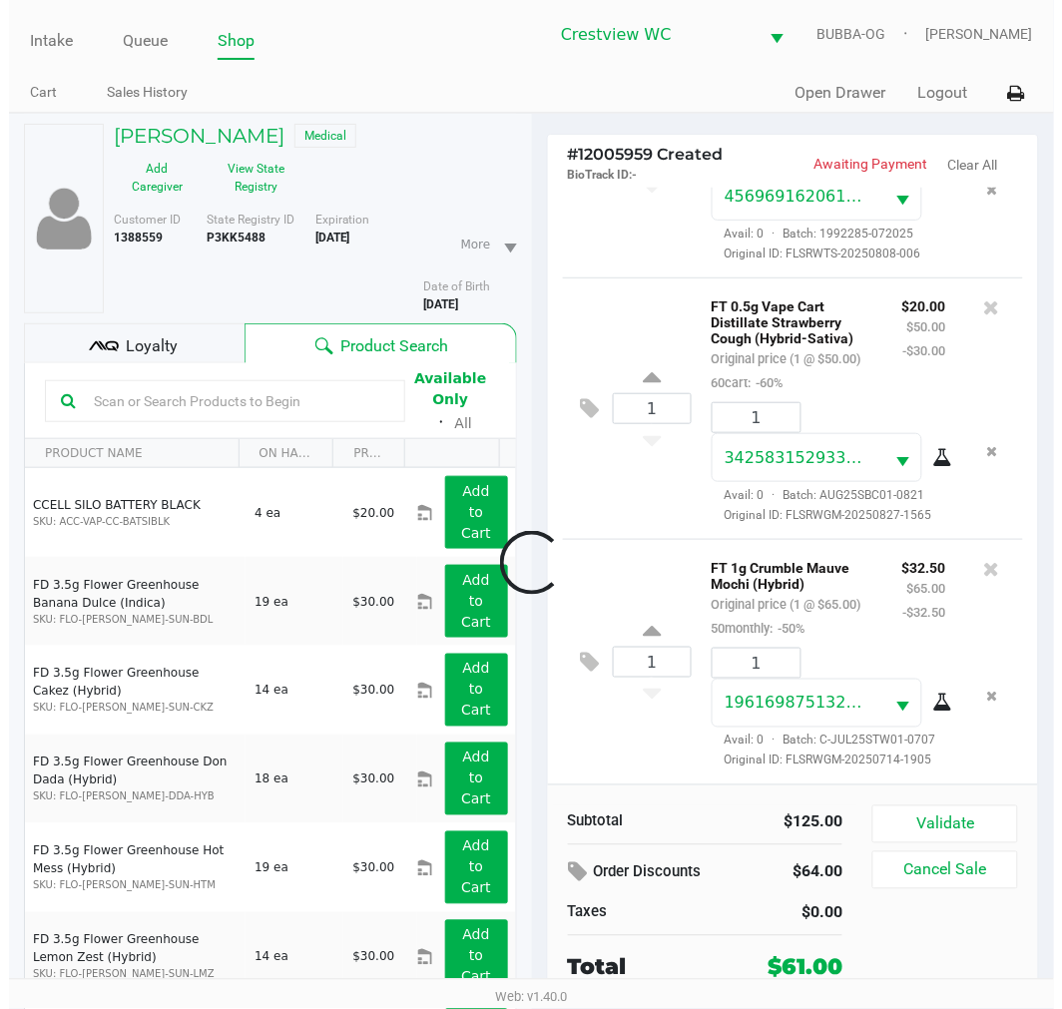
scroll to position [256, 0]
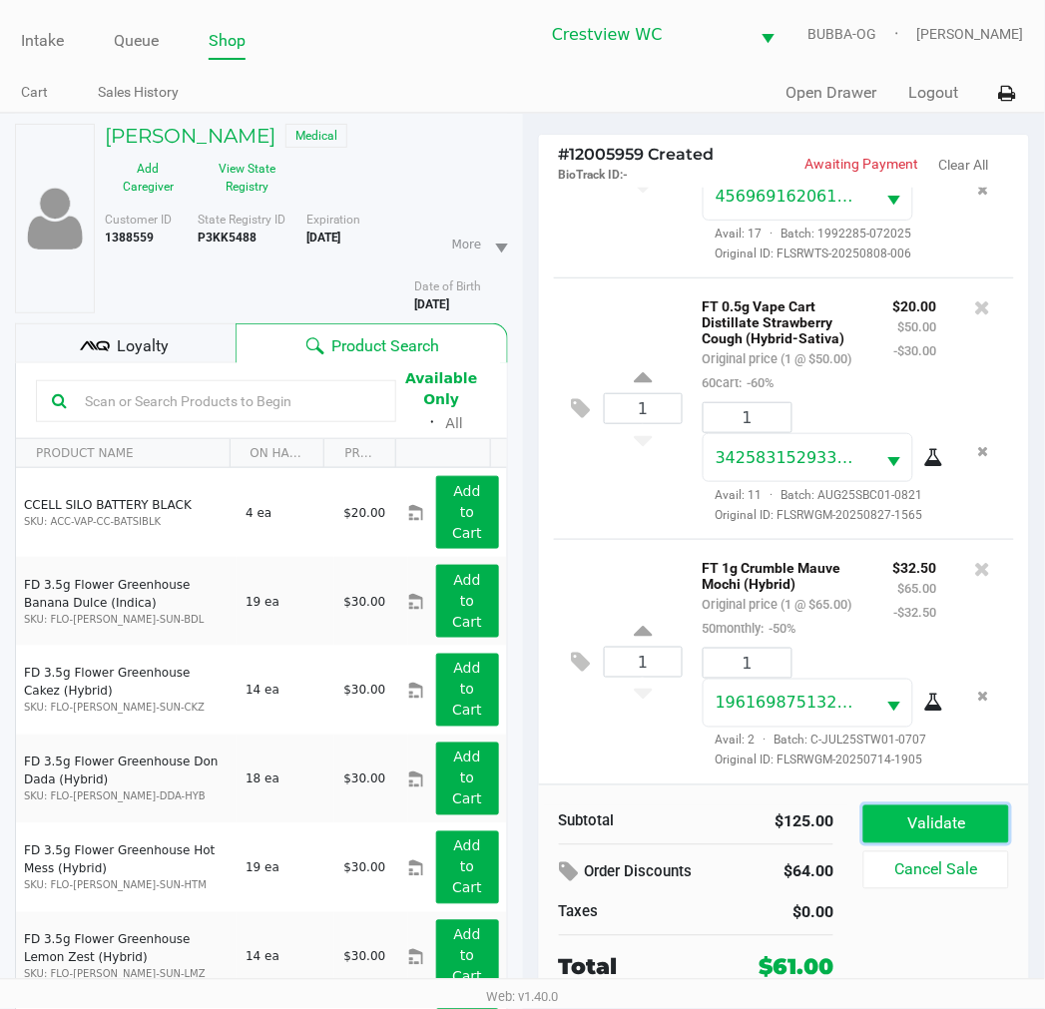
click at [909, 815] on button "Validate" at bounding box center [935, 824] width 145 height 38
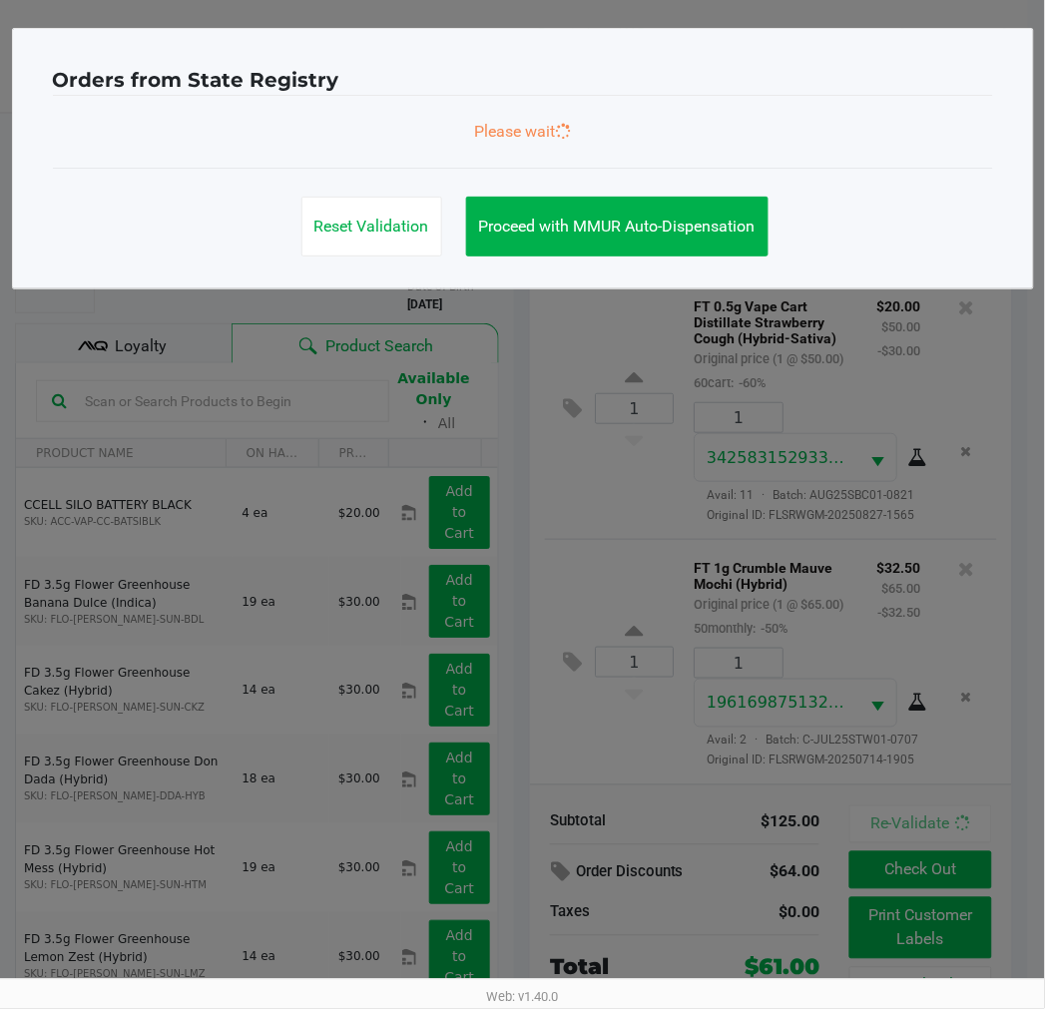
scroll to position [281, 0]
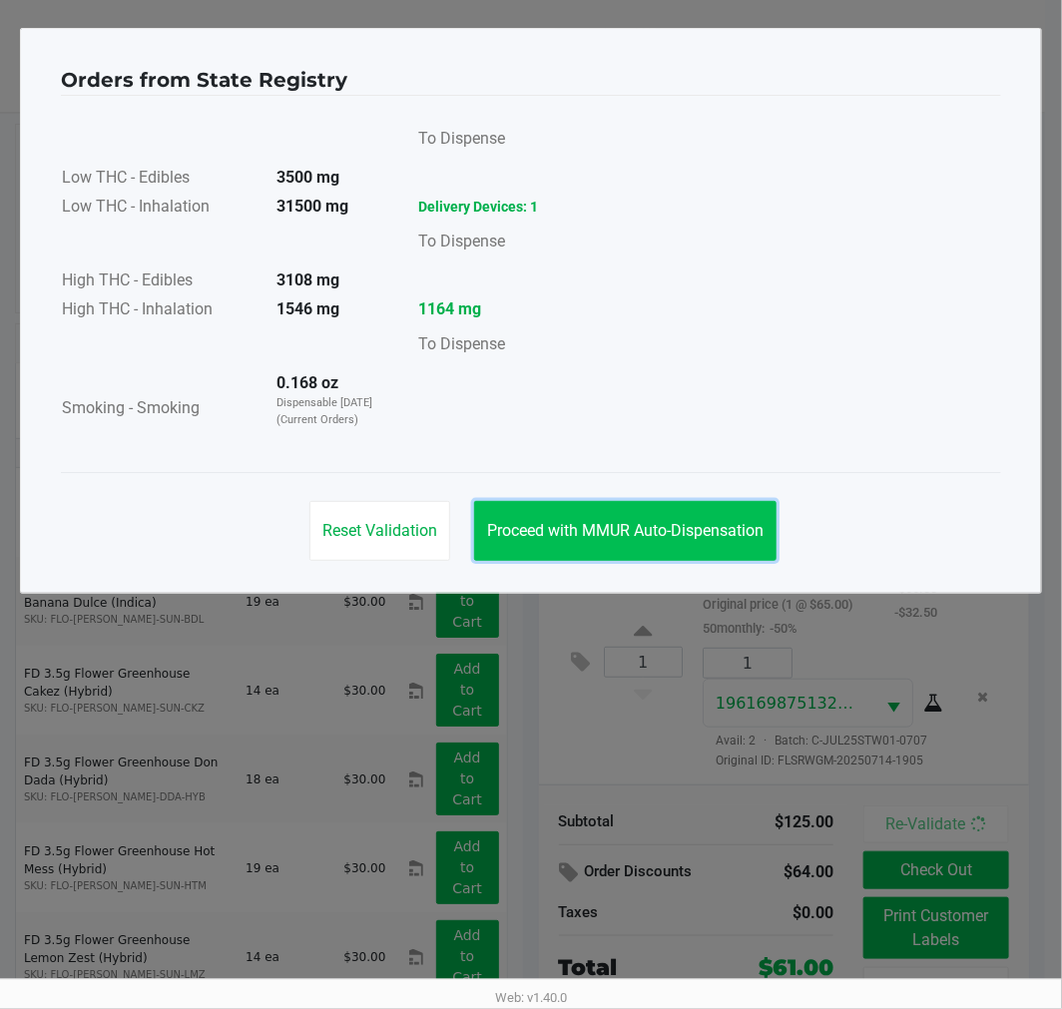
click at [680, 529] on span "Proceed with MMUR Auto-Dispensation" at bounding box center [625, 530] width 276 height 19
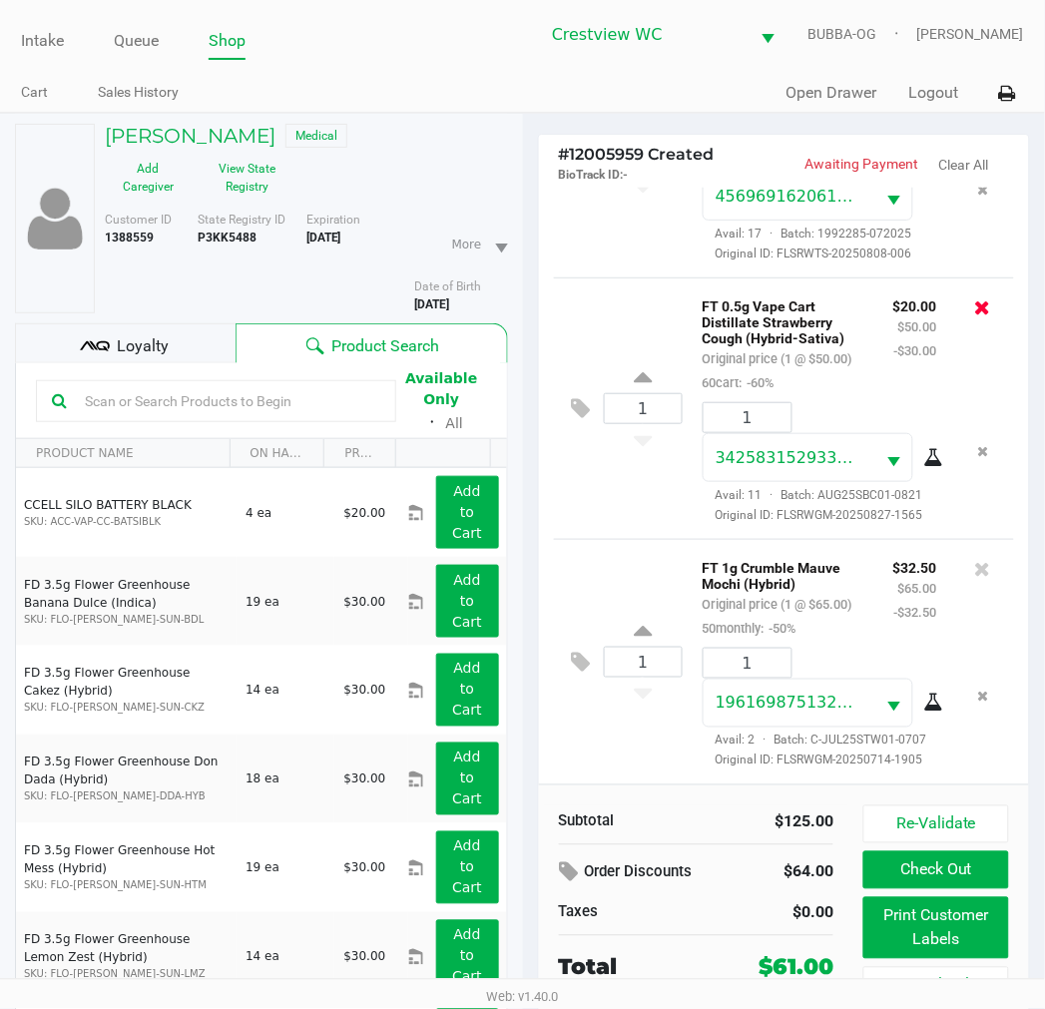
click at [975, 297] on icon at bounding box center [983, 307] width 16 height 20
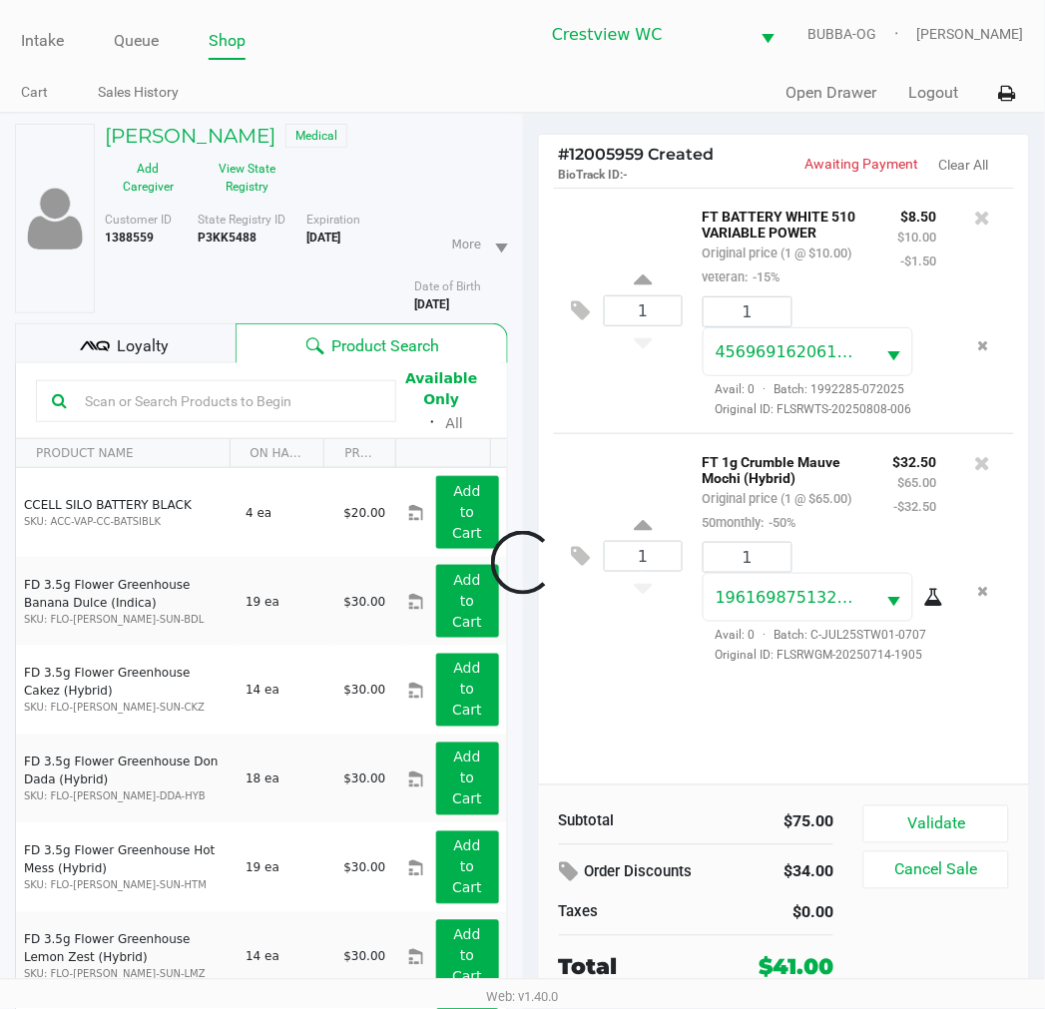
scroll to position [0, 0]
click at [633, 420] on div "1 FT BATTERY WHITE 510 VARIABLE POWER Original price (1 @ $10.00) veteran: -15%…" at bounding box center [784, 310] width 461 height 245
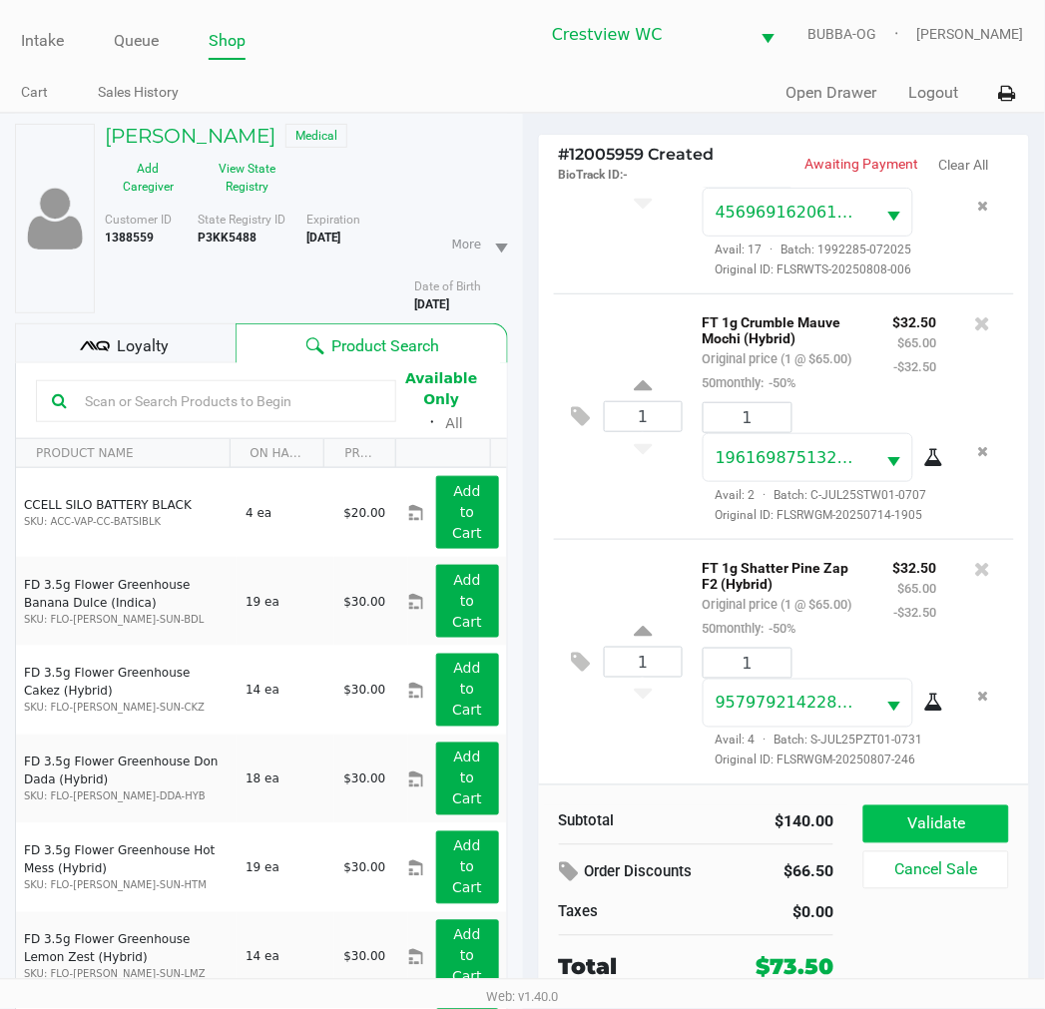
click at [965, 829] on button "Validate" at bounding box center [935, 824] width 145 height 38
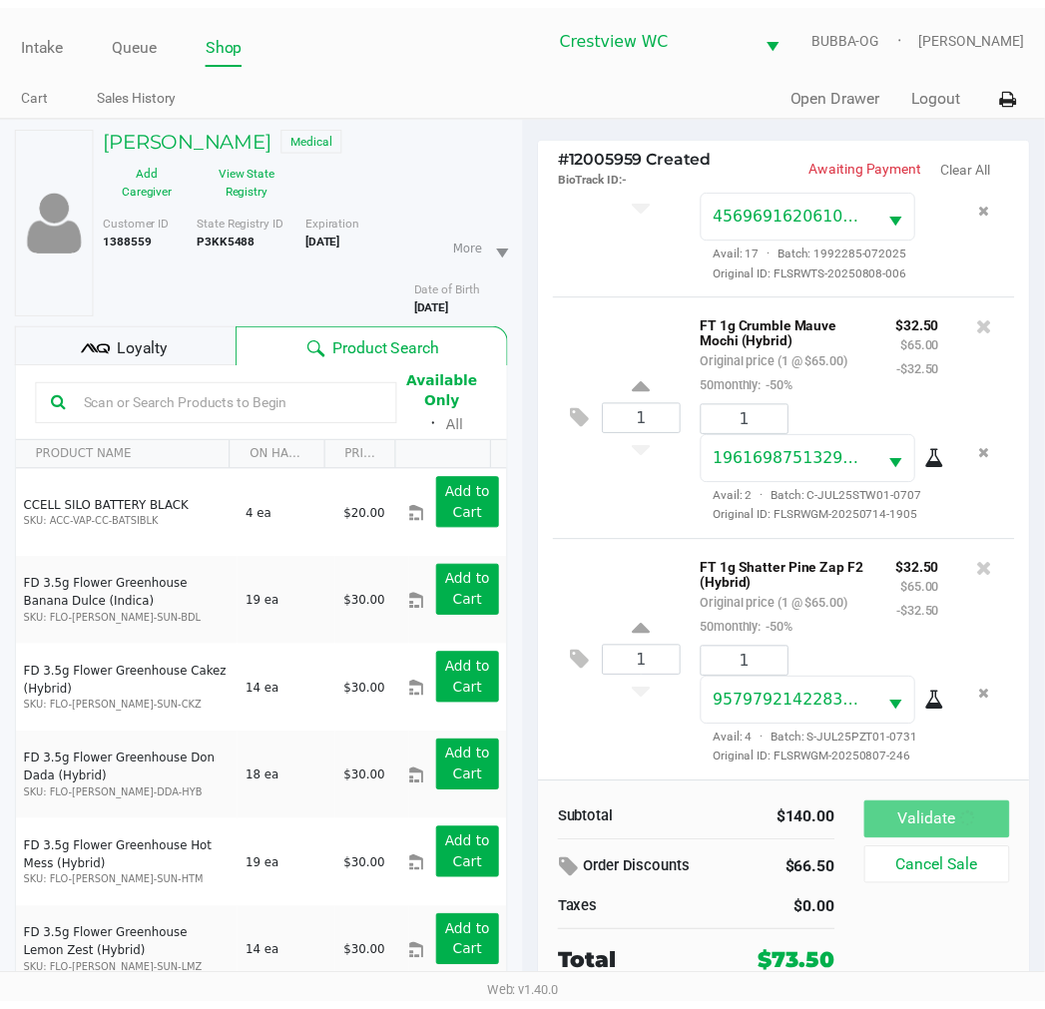
scroll to position [264, 0]
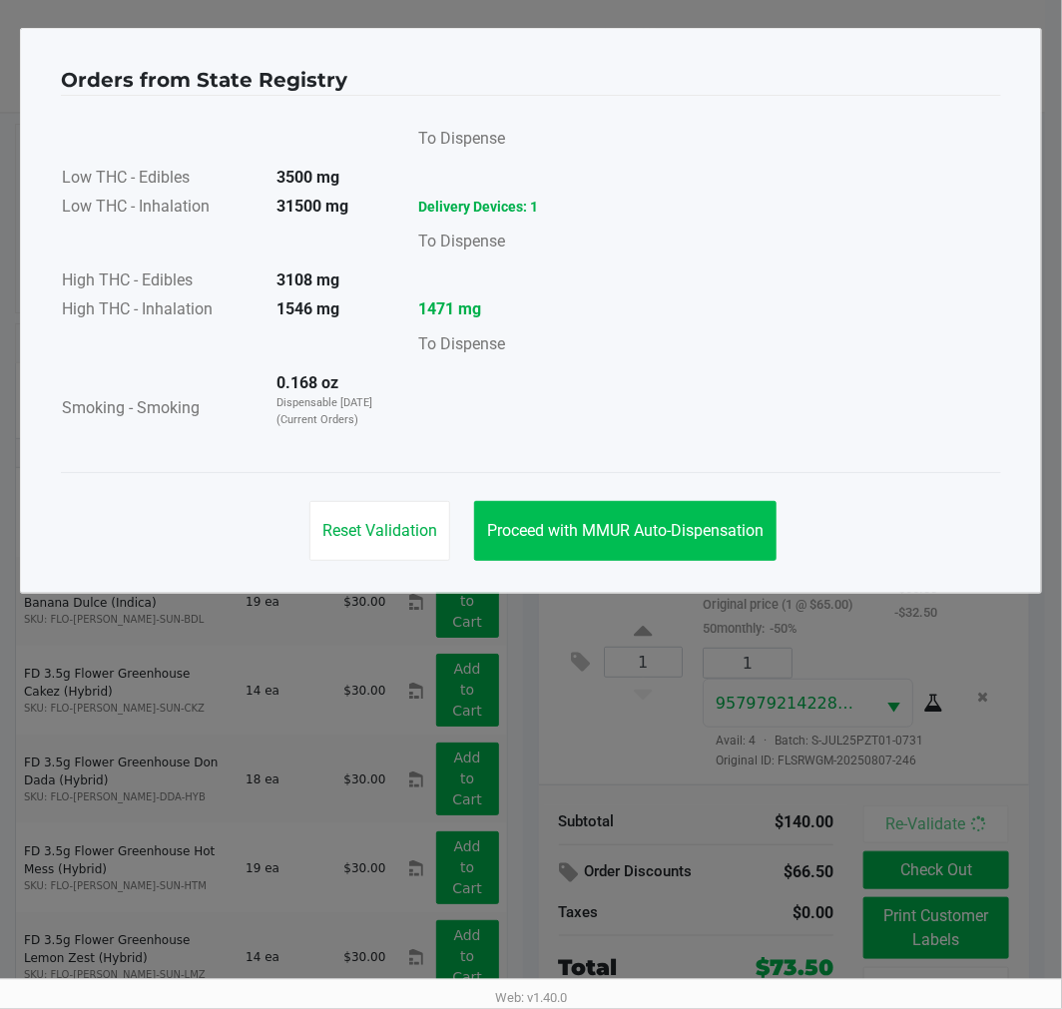
click at [688, 559] on button "Proceed with MMUR Auto-Dispensation" at bounding box center [625, 531] width 302 height 60
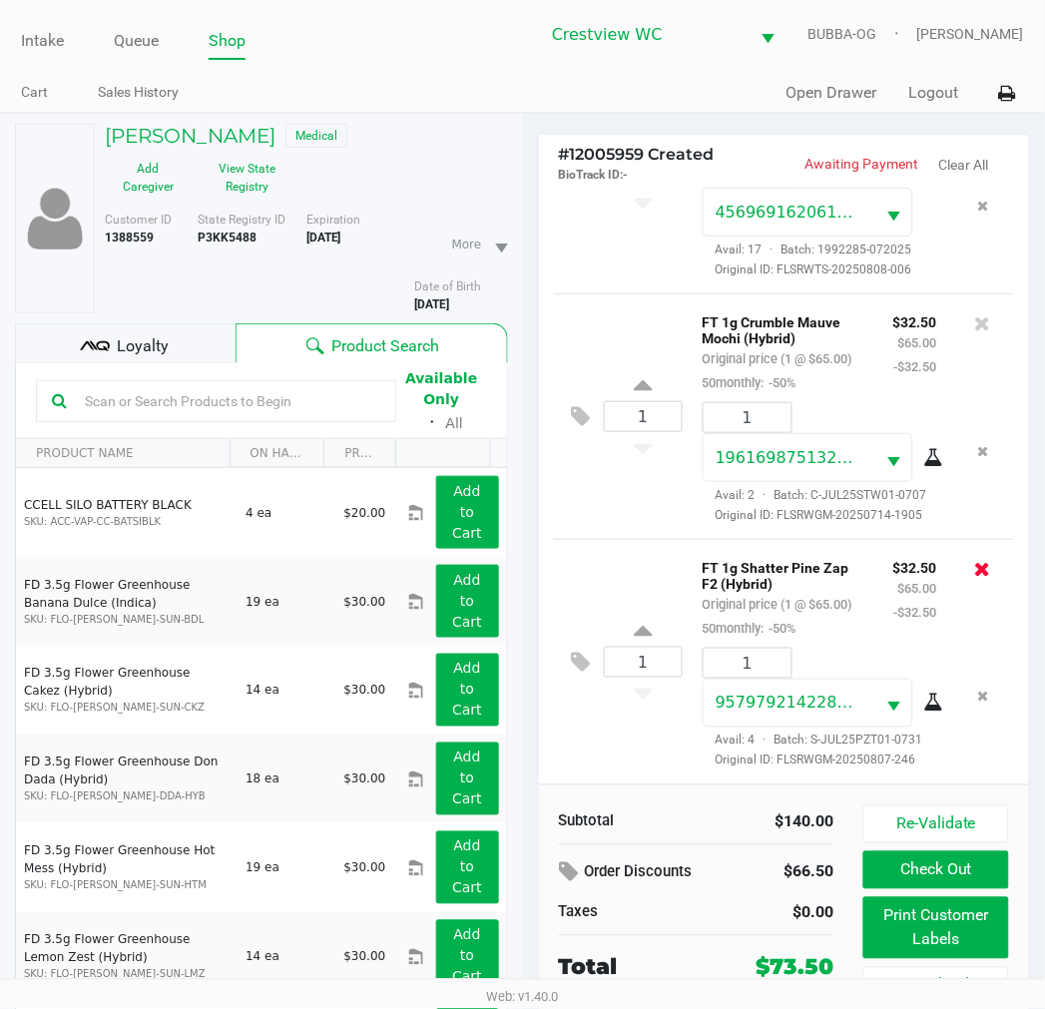
click at [975, 559] on icon at bounding box center [983, 569] width 16 height 20
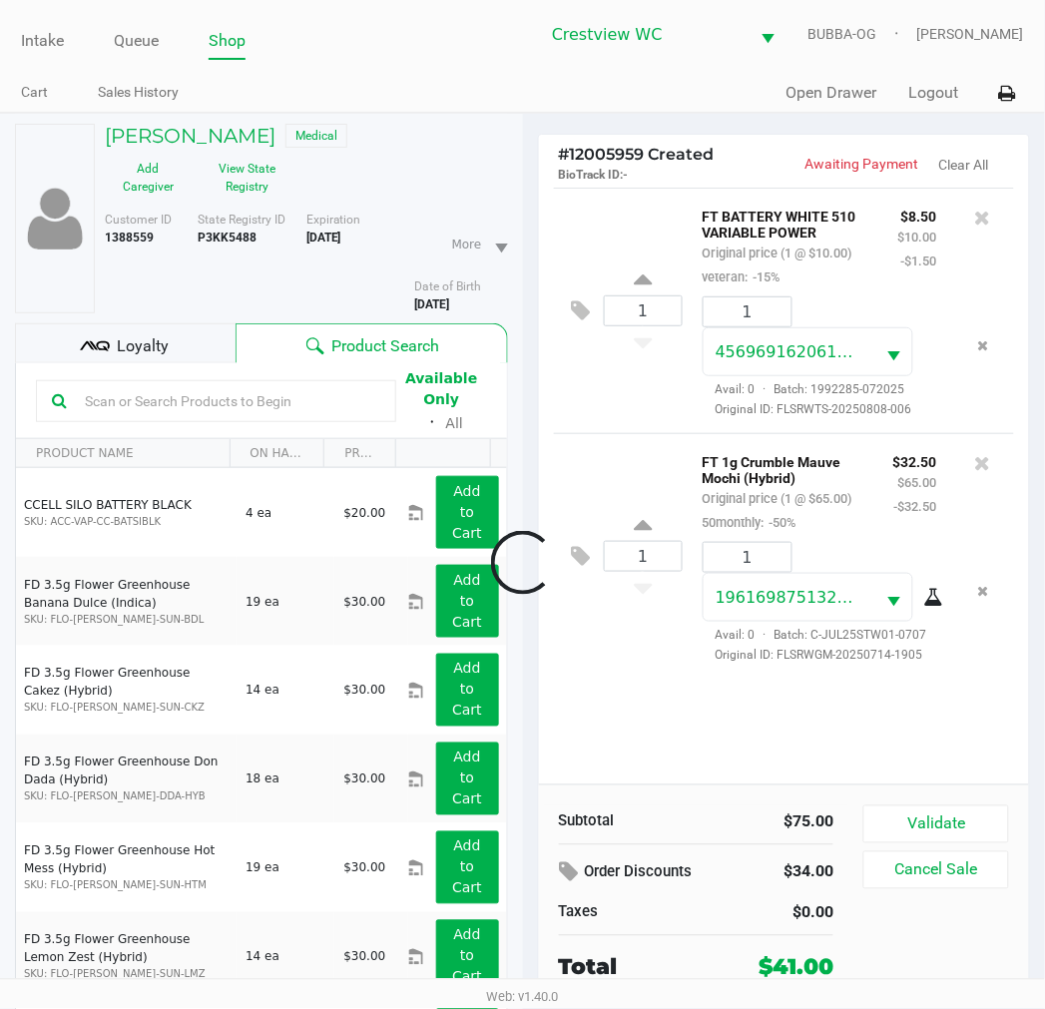
scroll to position [0, 0]
click at [631, 721] on div "1 FT BATTERY WHITE 510 VARIABLE POWER Original price (1 @ $10.00) veteran: -15%…" at bounding box center [784, 486] width 491 height 597
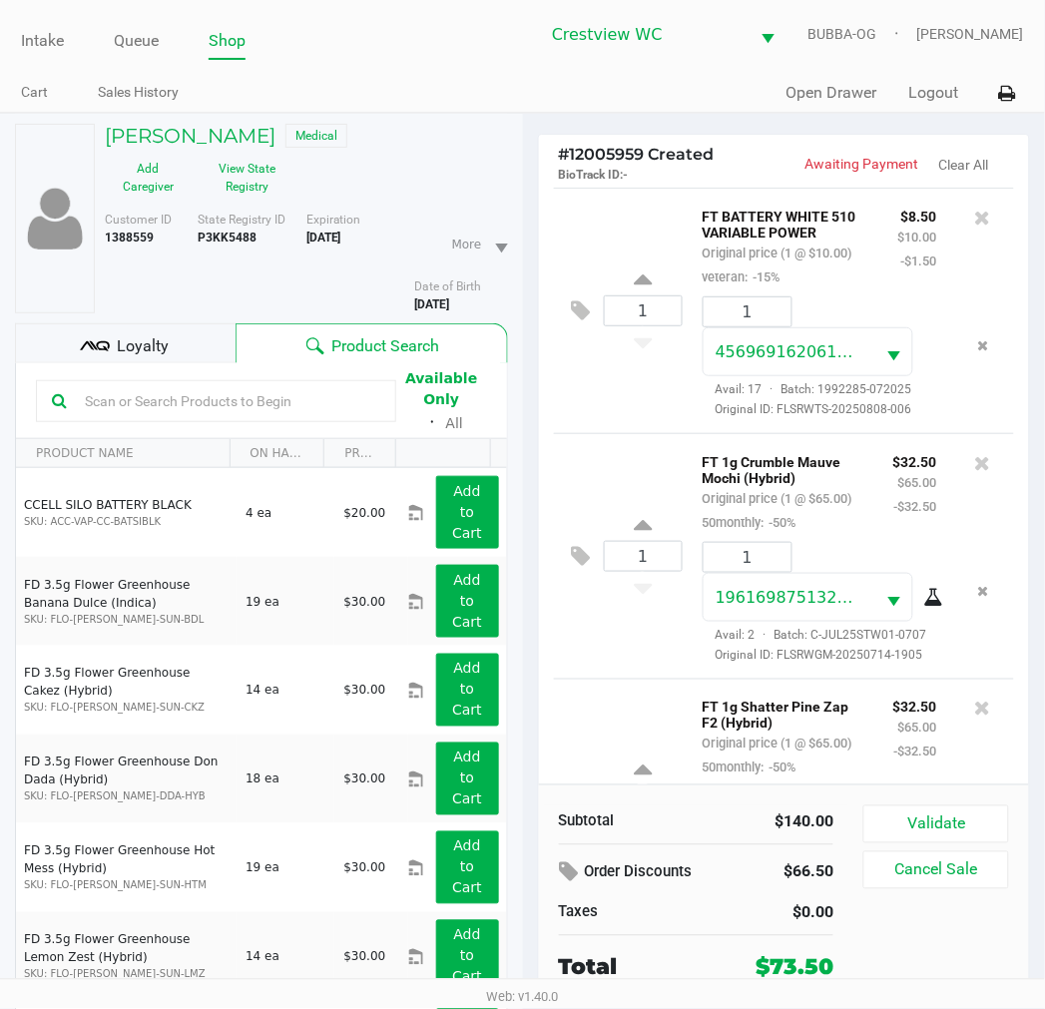
scroll to position [233, 0]
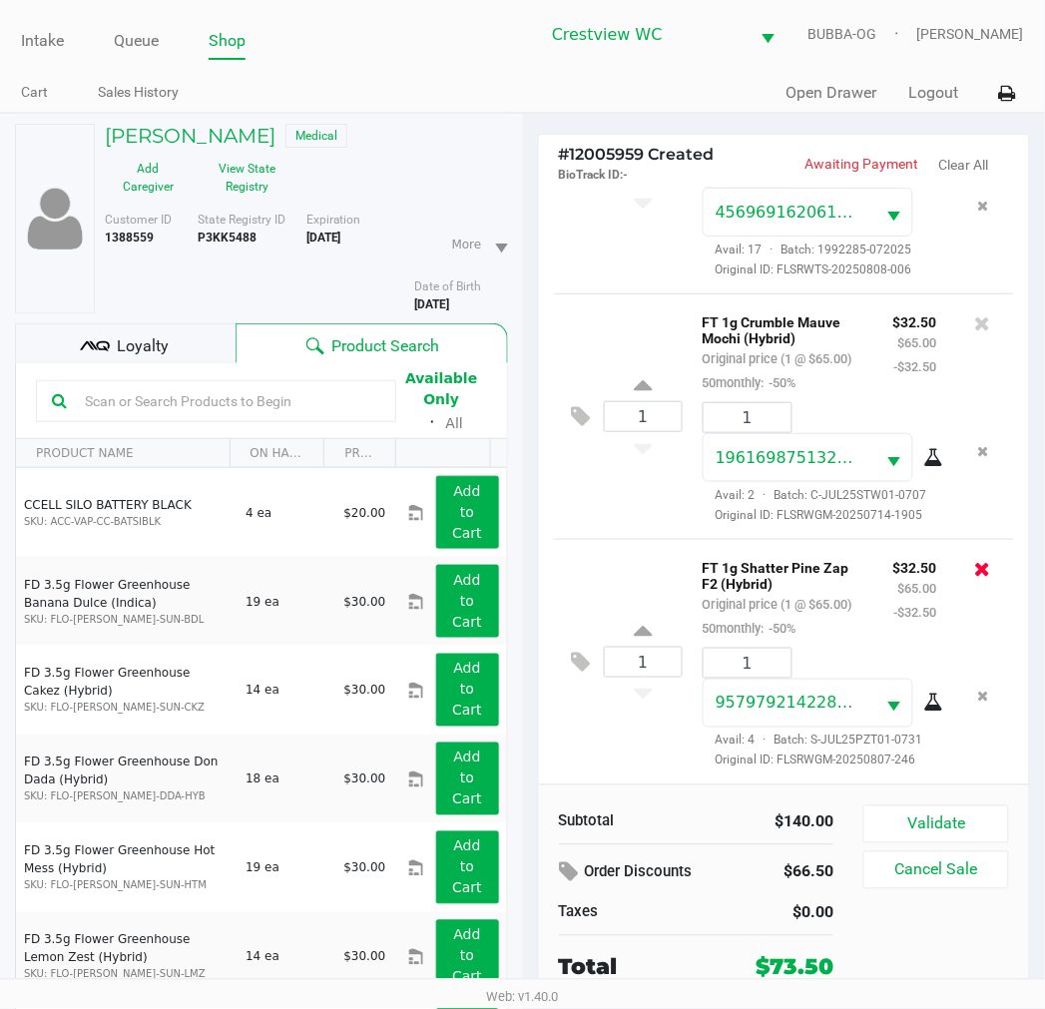
click at [975, 559] on icon at bounding box center [983, 569] width 16 height 20
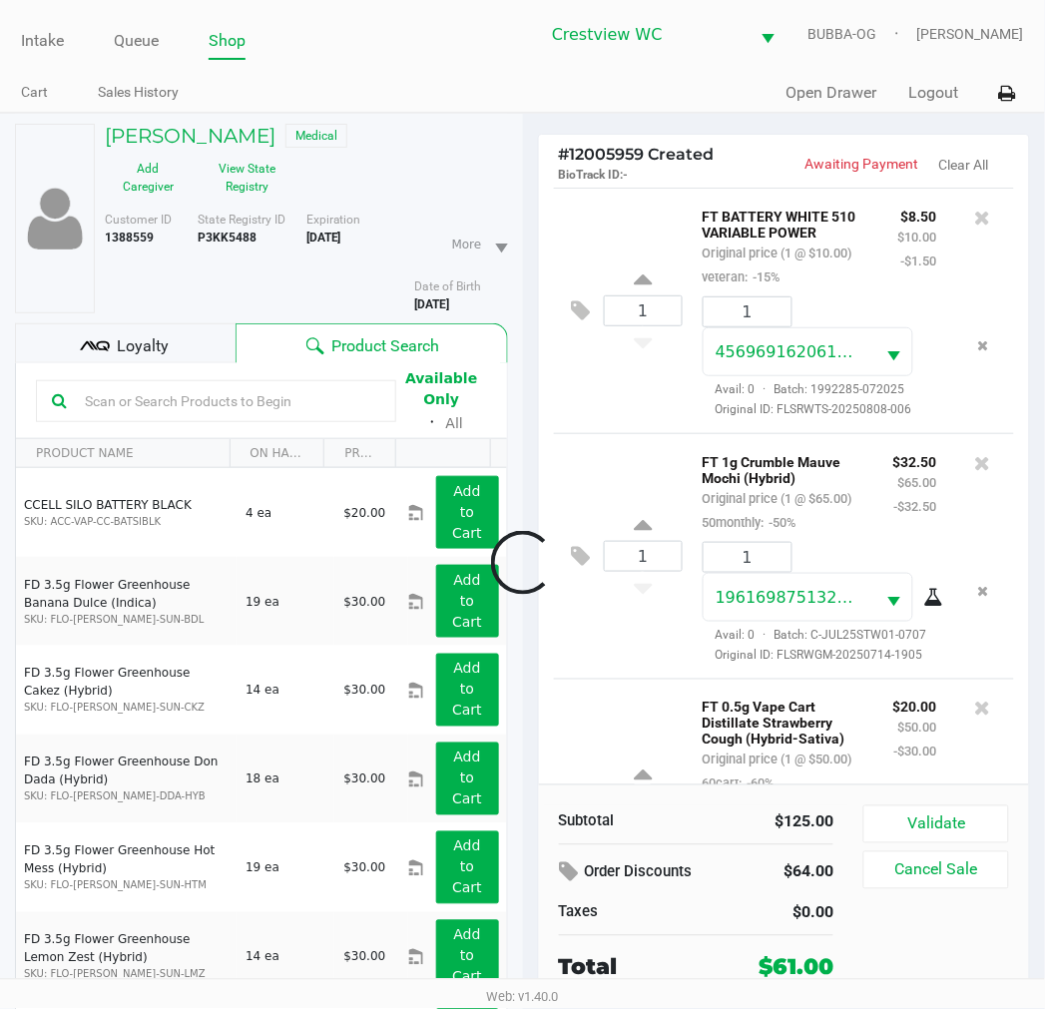
scroll to position [250, 0]
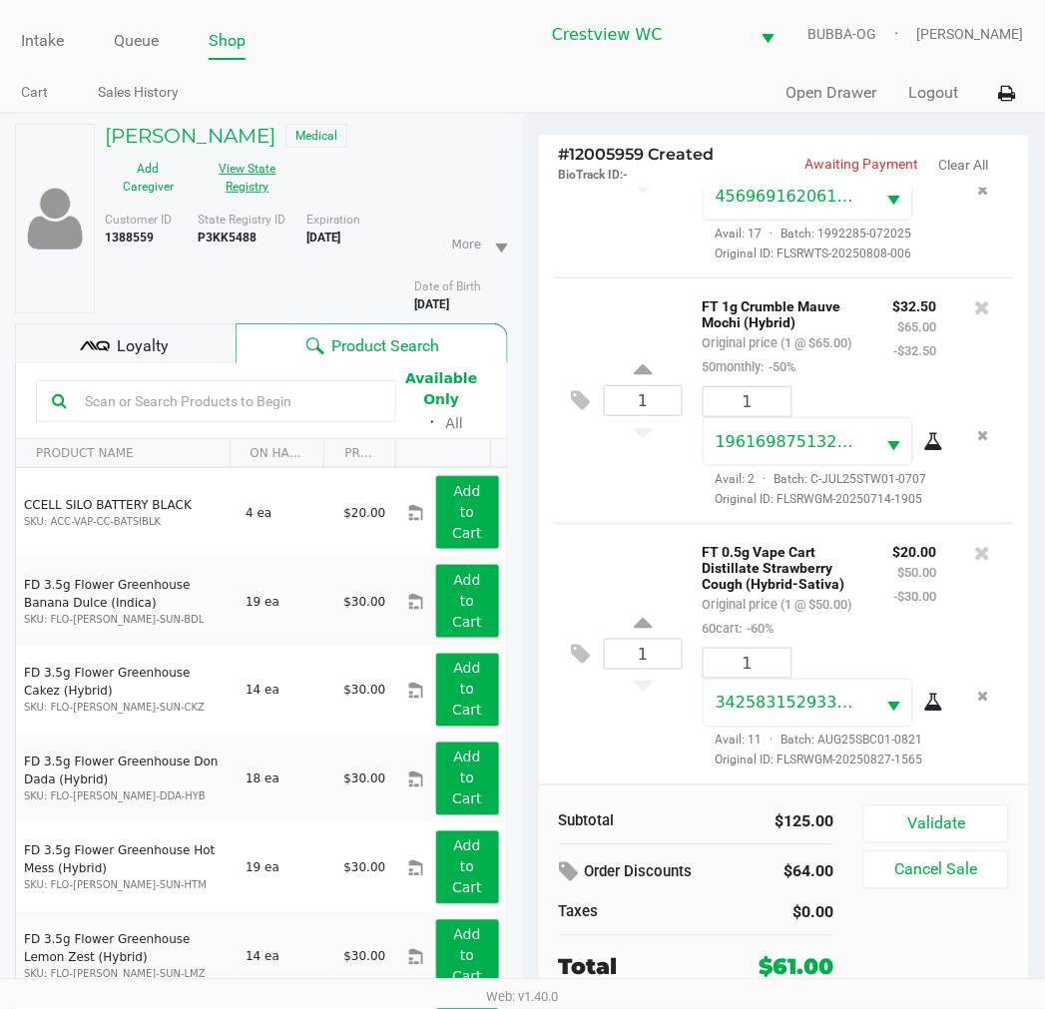
click at [222, 200] on button "View State Registry" at bounding box center [242, 178] width 100 height 50
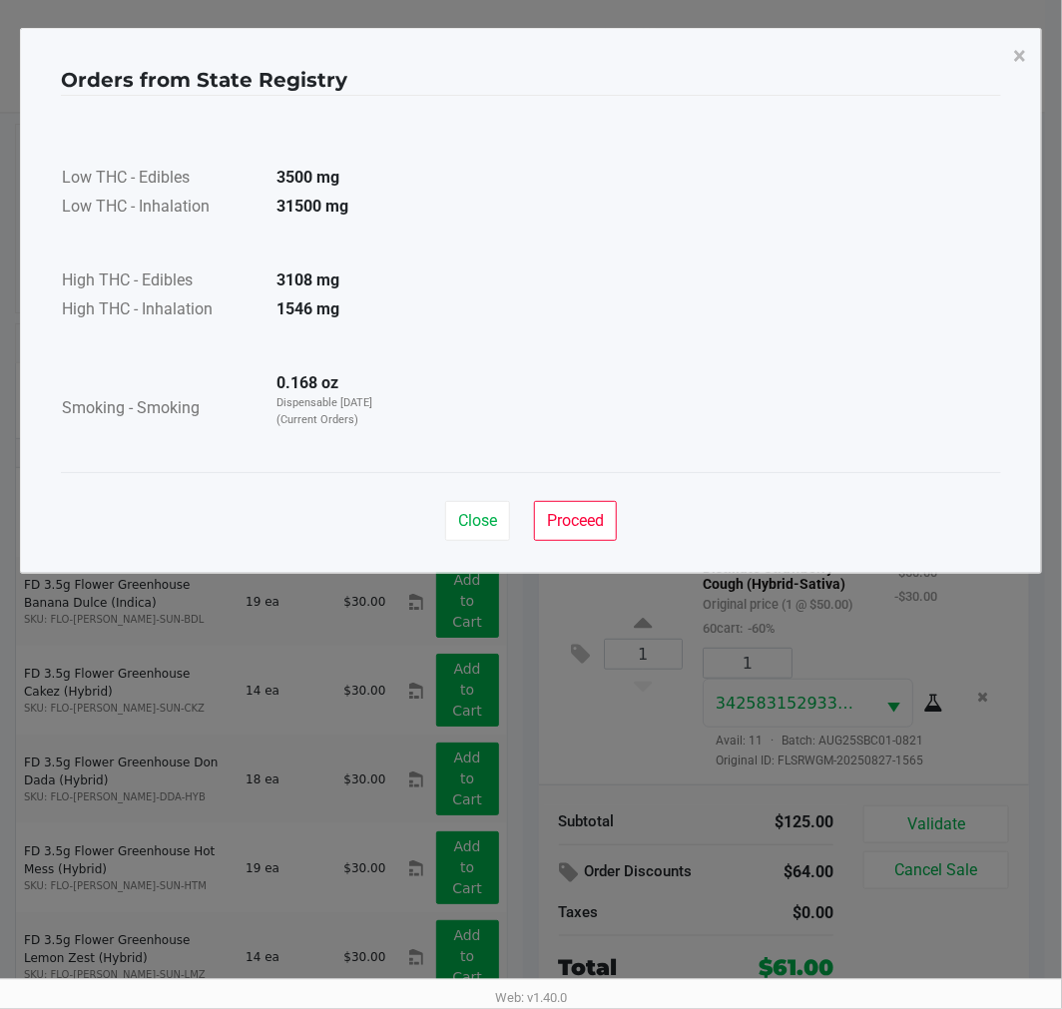
click at [450, 535] on button "Close" at bounding box center [477, 521] width 65 height 40
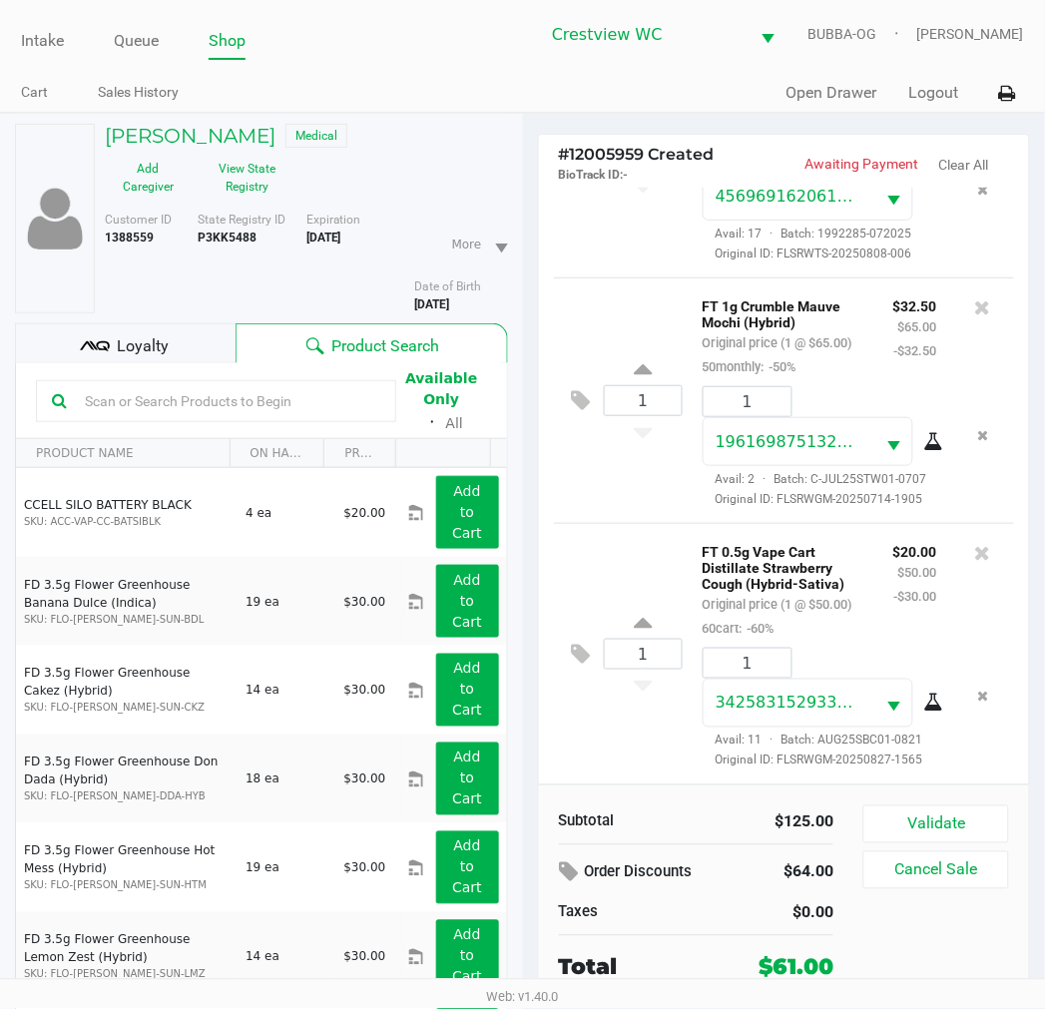
click at [617, 523] on div "1 FT 0.5g Vape Cart Distillate Strawberry Cough (Hybrid-Sativa) Original price …" at bounding box center [784, 653] width 461 height 261
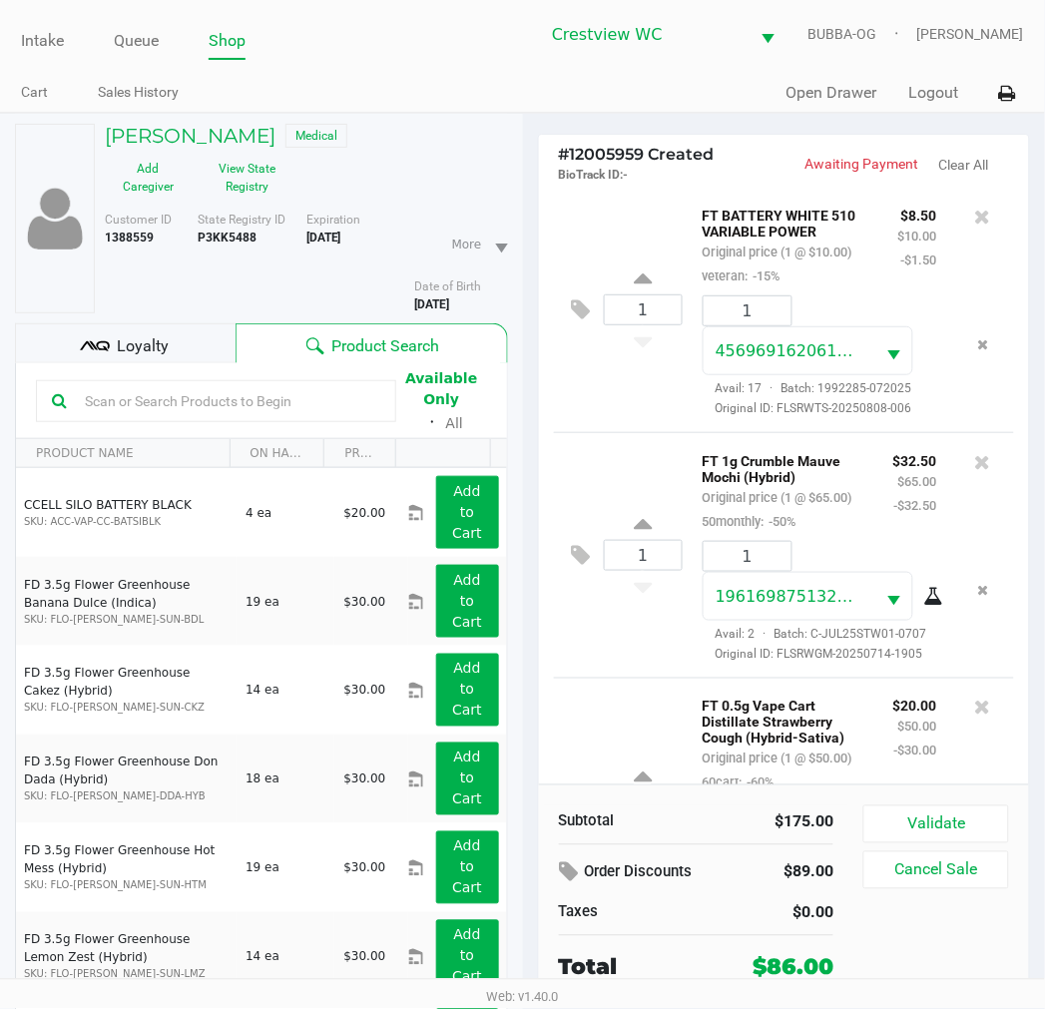
scroll to position [0, 0]
click at [135, 340] on span "Loyalty" at bounding box center [143, 346] width 52 height 24
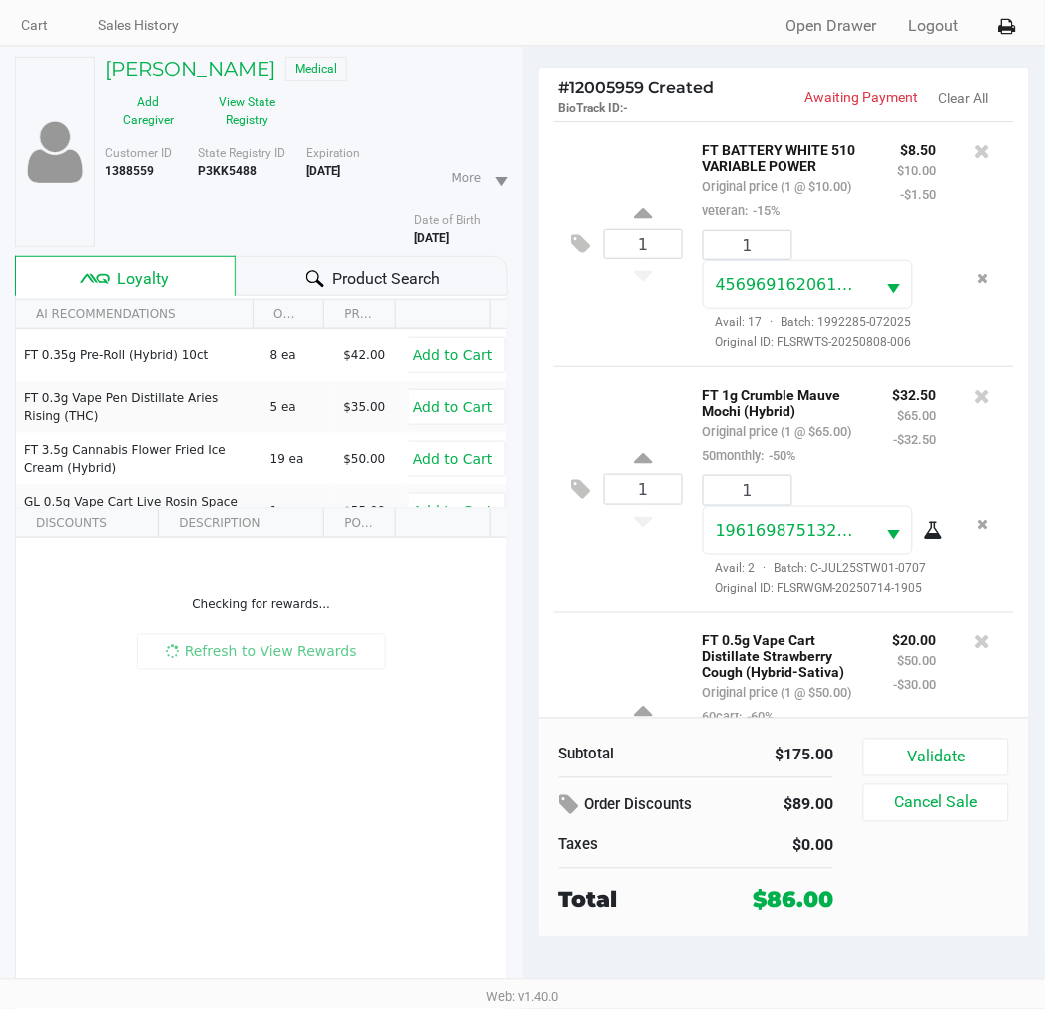
scroll to position [104, 0]
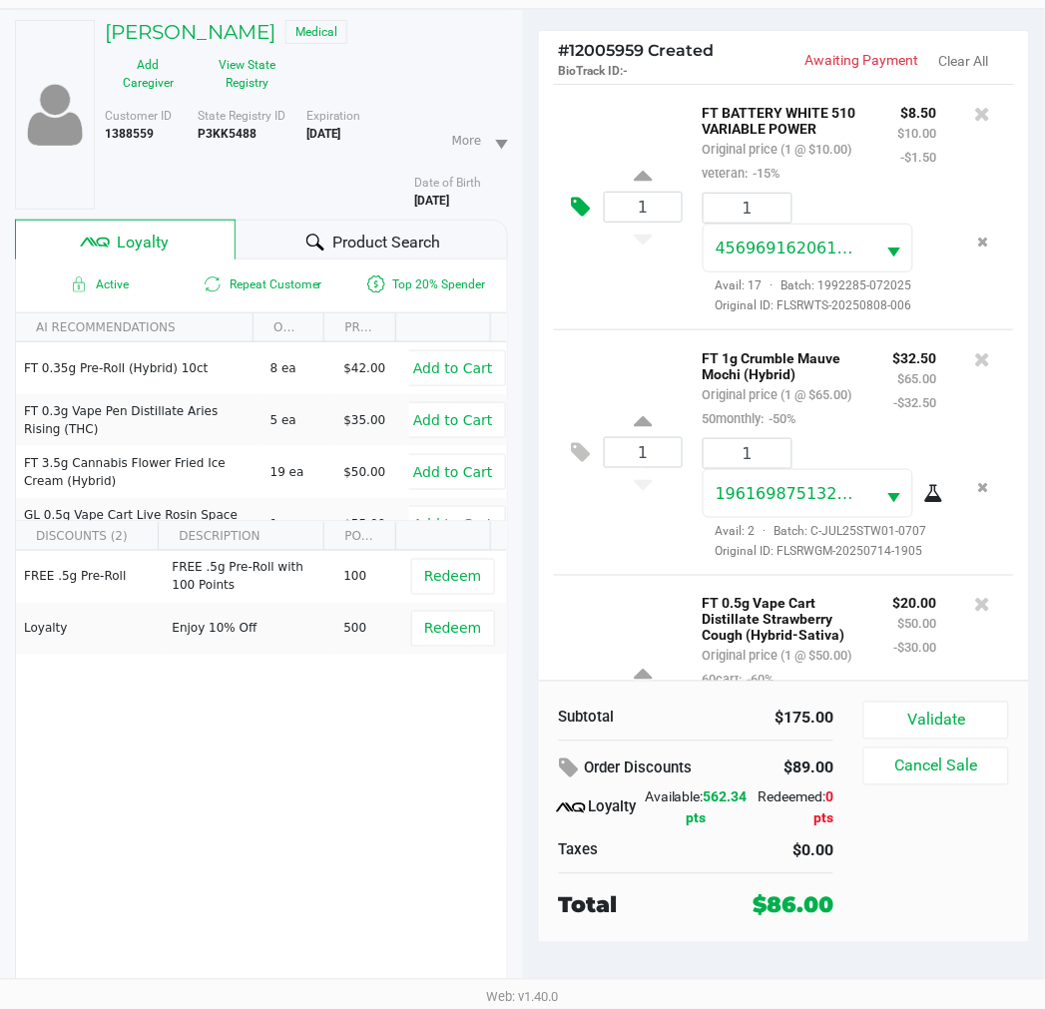
click at [591, 219] on icon at bounding box center [581, 207] width 19 height 23
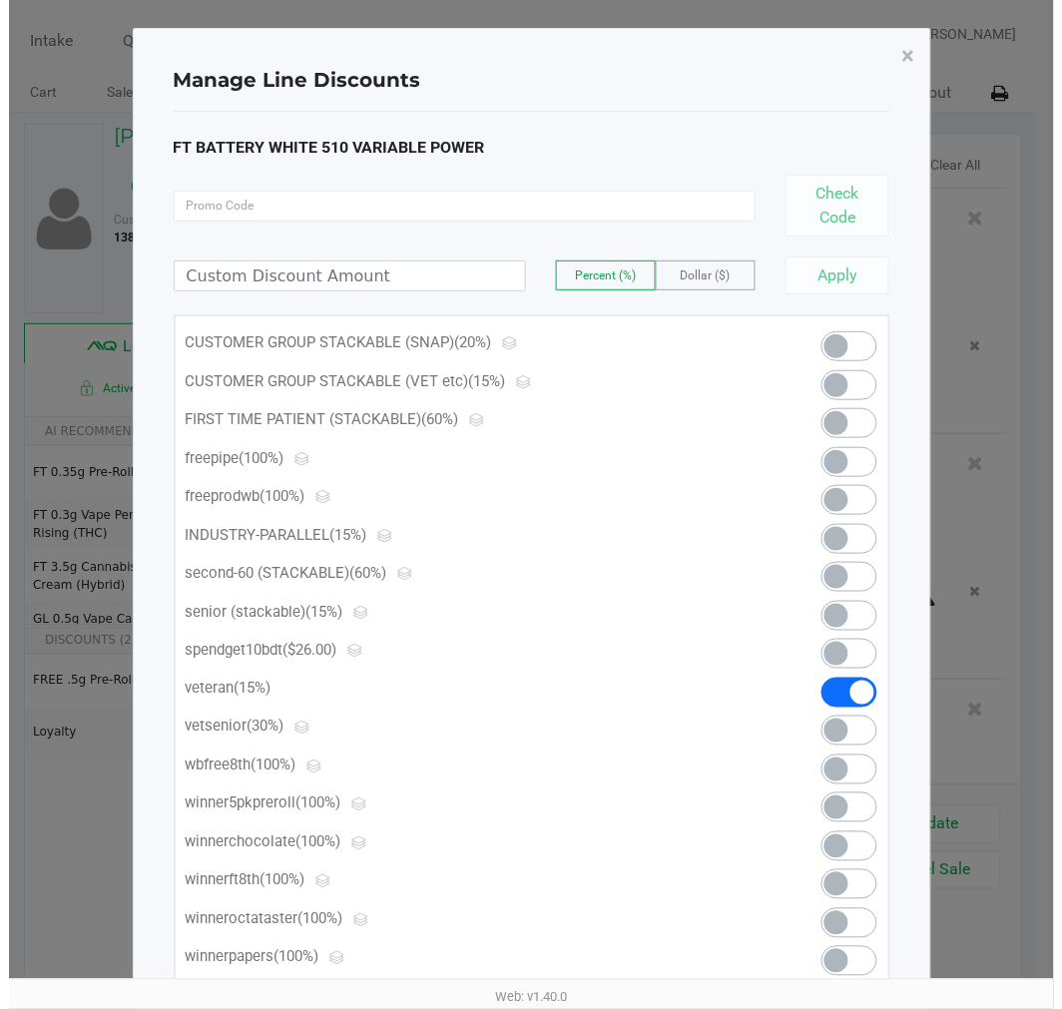
scroll to position [0, 0]
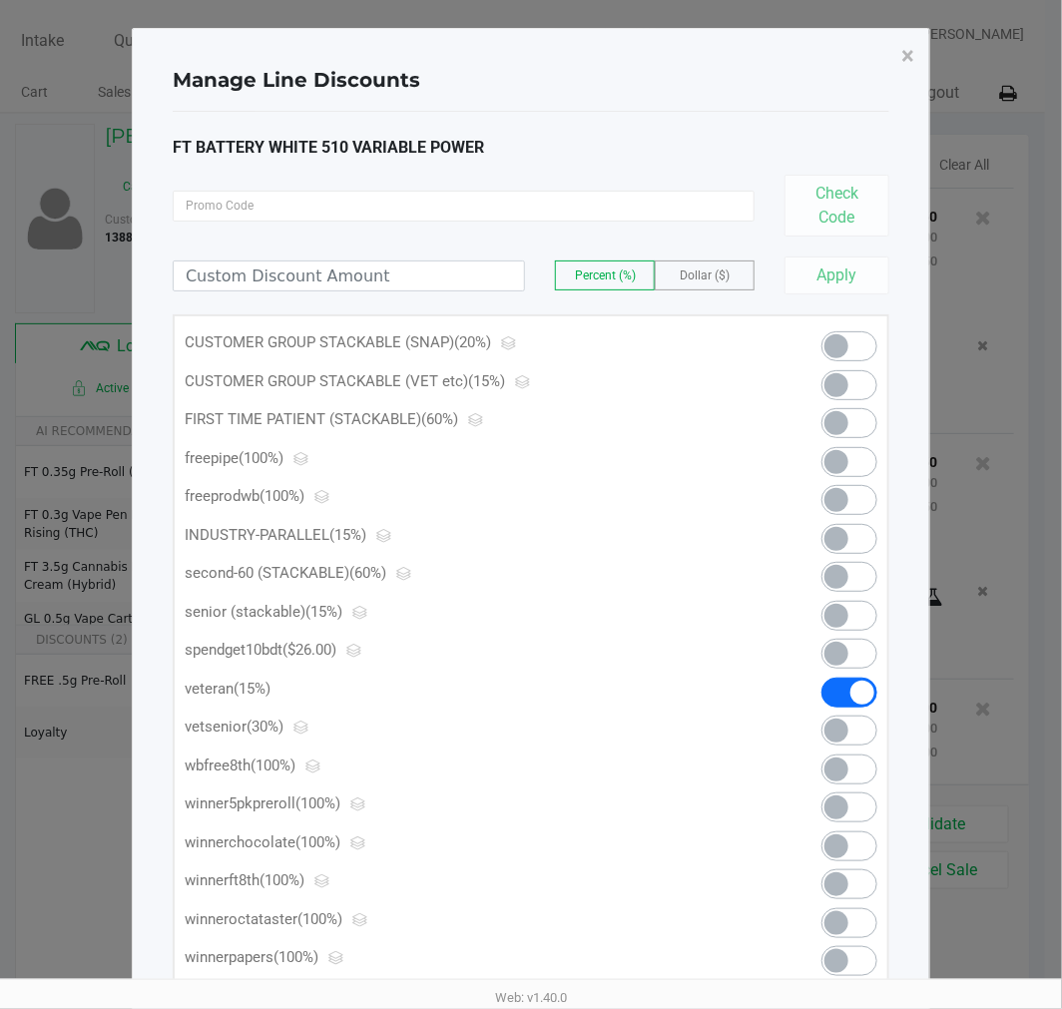
click at [862, 383] on span at bounding box center [849, 385] width 56 height 30
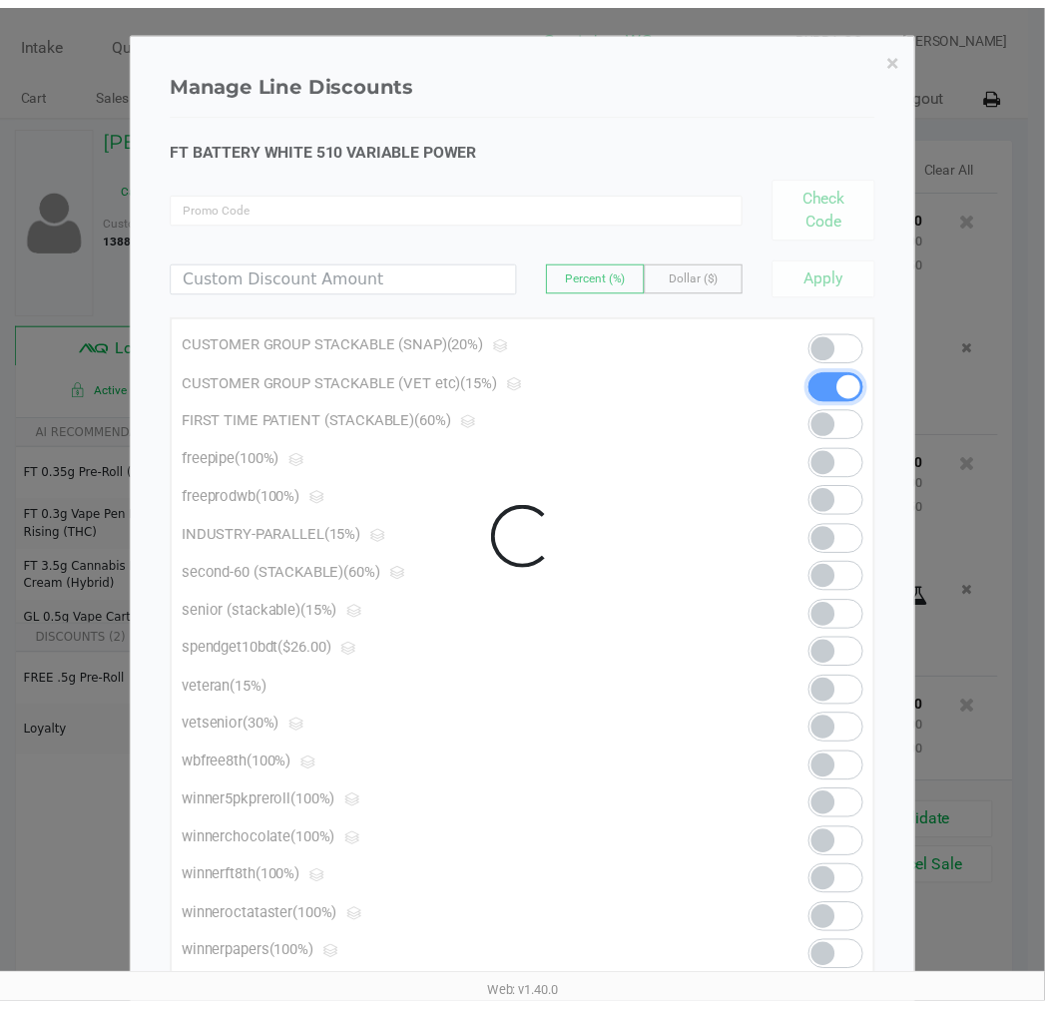
scroll to position [593, 0]
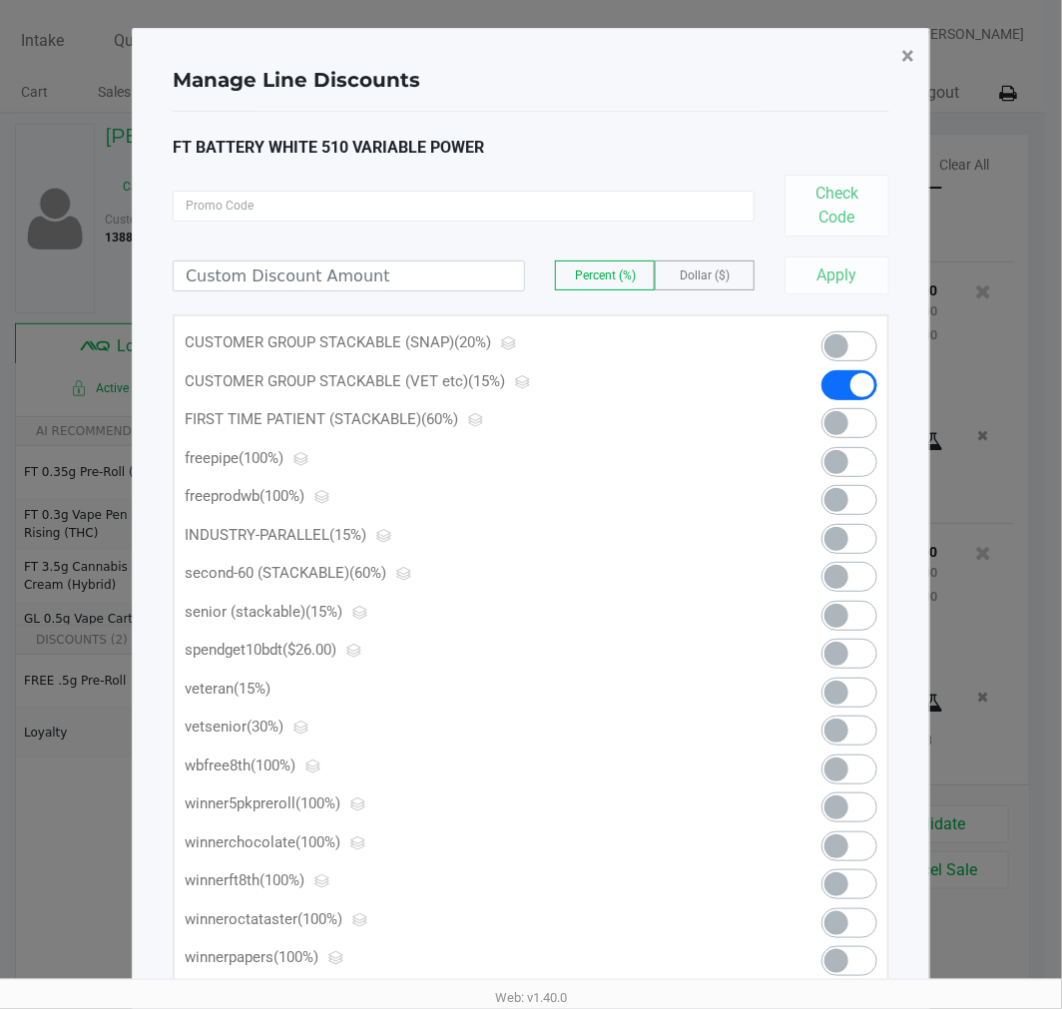
click at [905, 51] on span "×" at bounding box center [907, 56] width 13 height 28
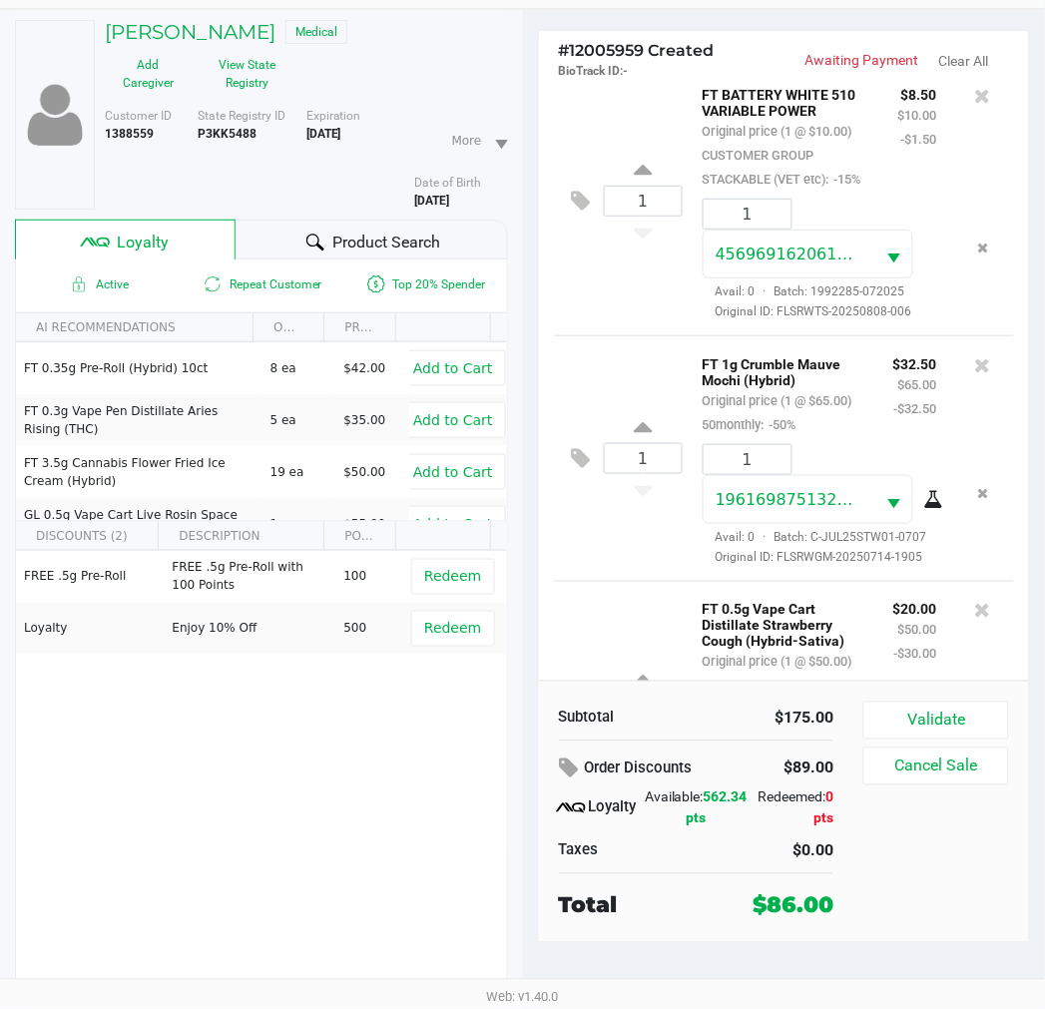
scroll to position [0, 0]
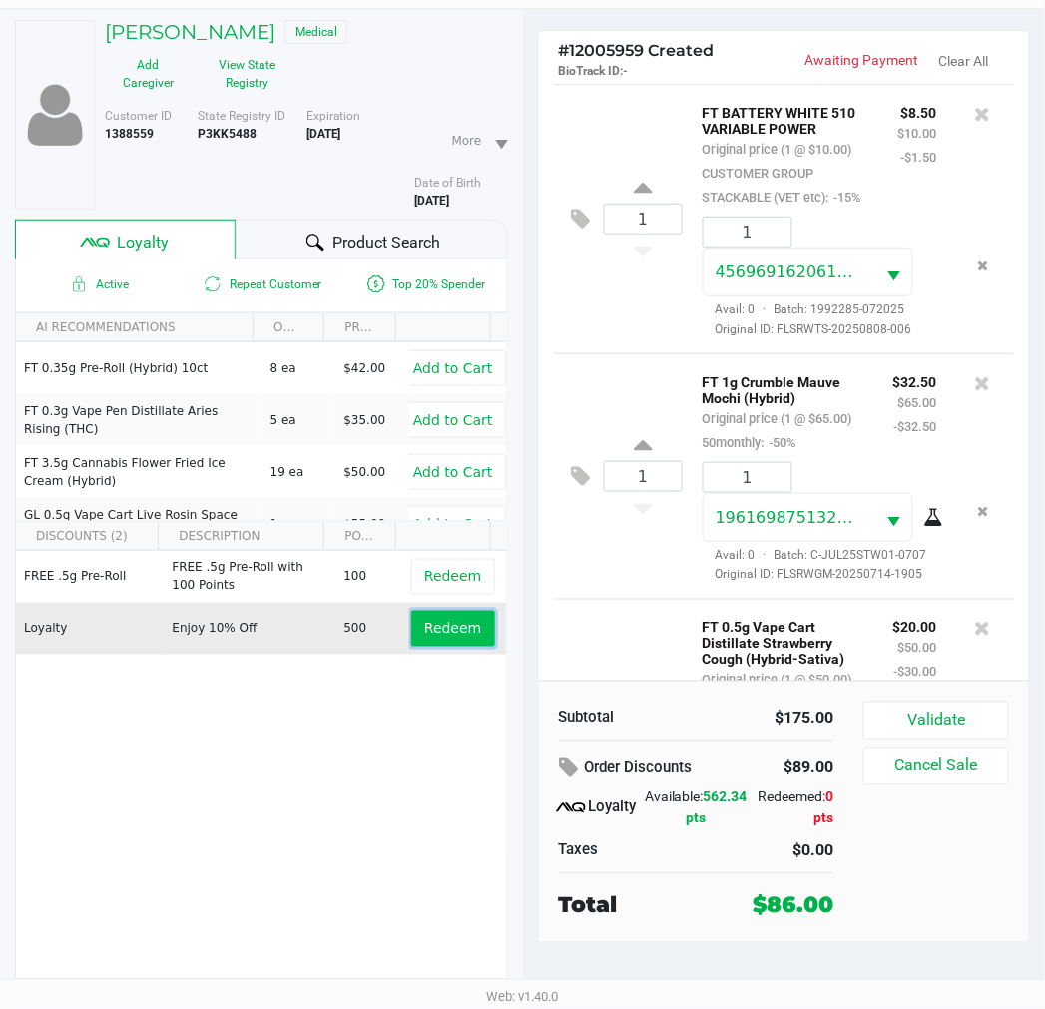
click at [455, 639] on button "Redeem" at bounding box center [452, 629] width 83 height 36
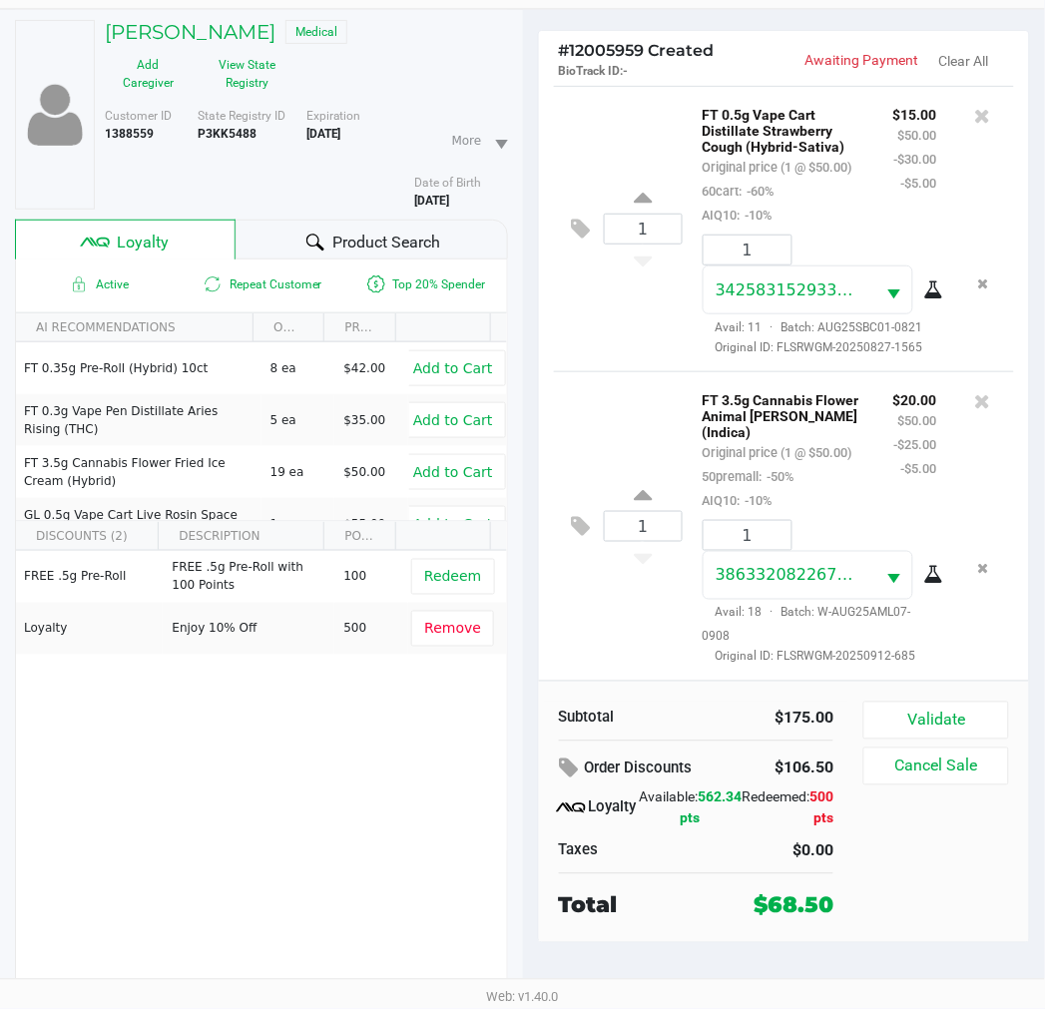
scroll to position [712, 0]
click at [939, 714] on button "Validate" at bounding box center [935, 720] width 145 height 38
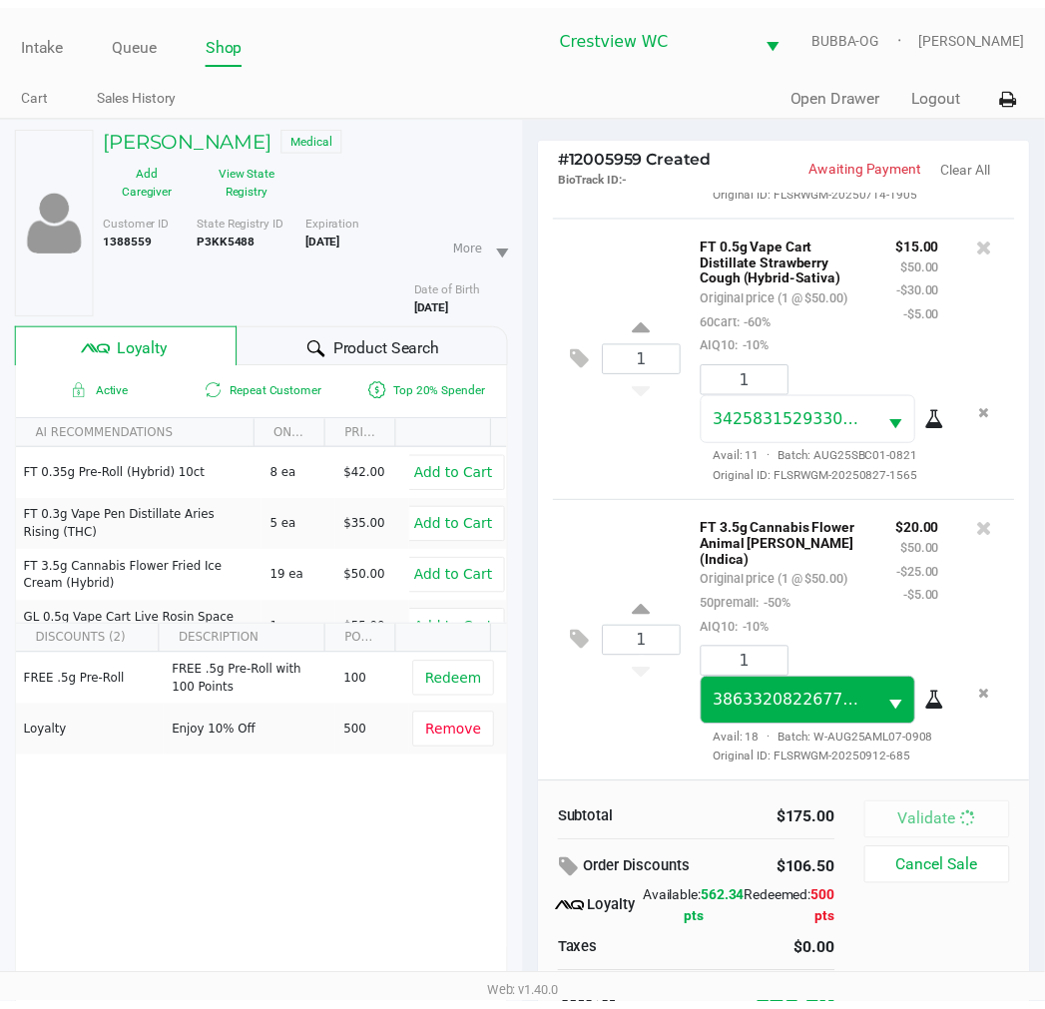
scroll to position [735, 0]
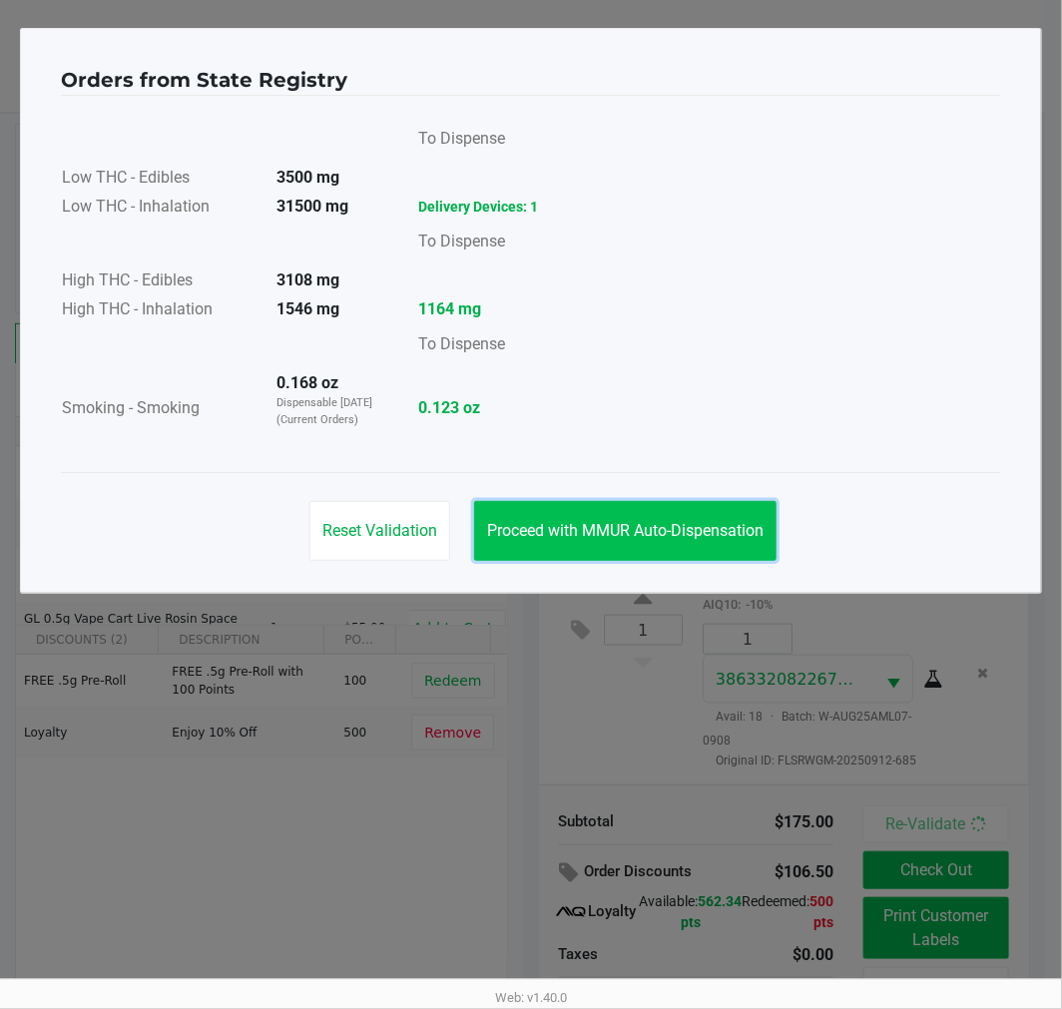
click at [622, 526] on span "Proceed with MMUR Auto-Dispensation" at bounding box center [625, 530] width 276 height 19
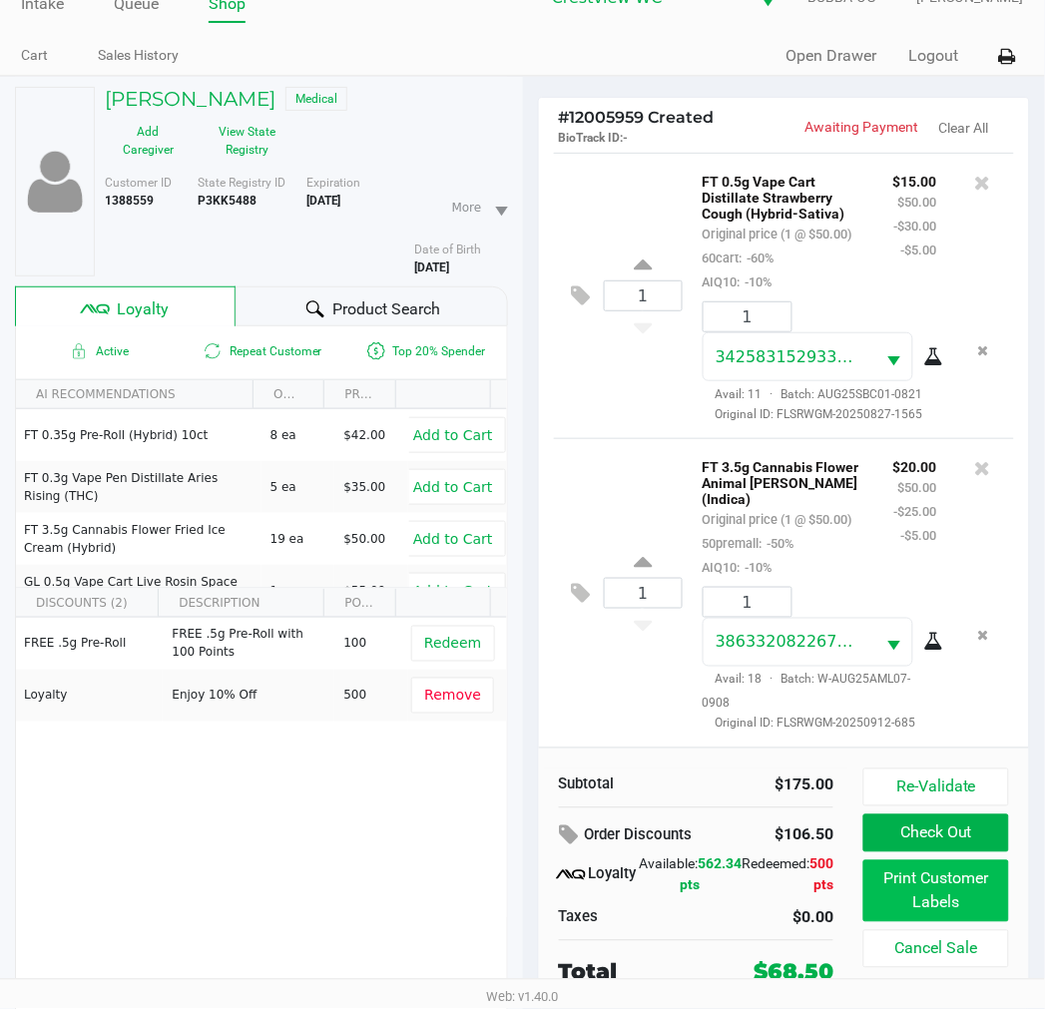
scroll to position [104, 0]
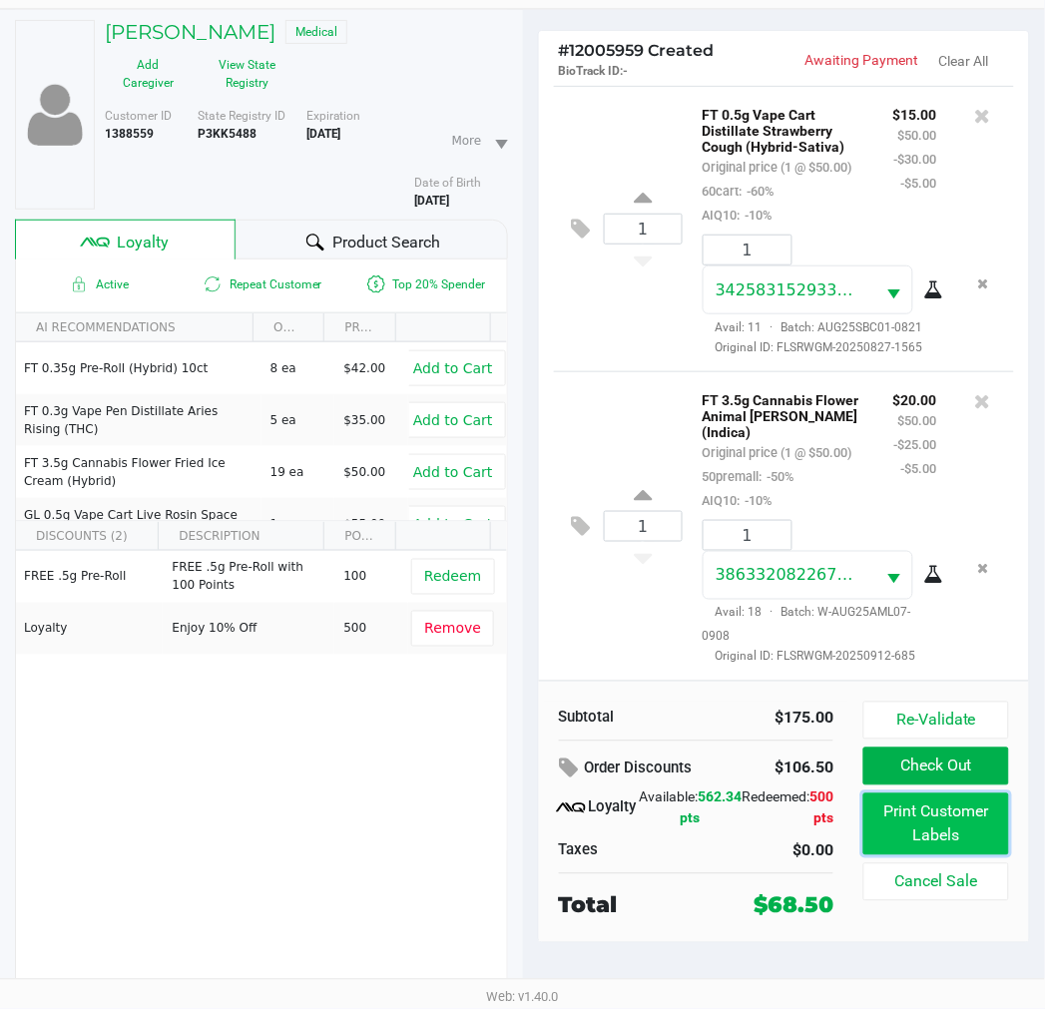
click at [902, 829] on button "Print Customer Labels" at bounding box center [935, 824] width 145 height 62
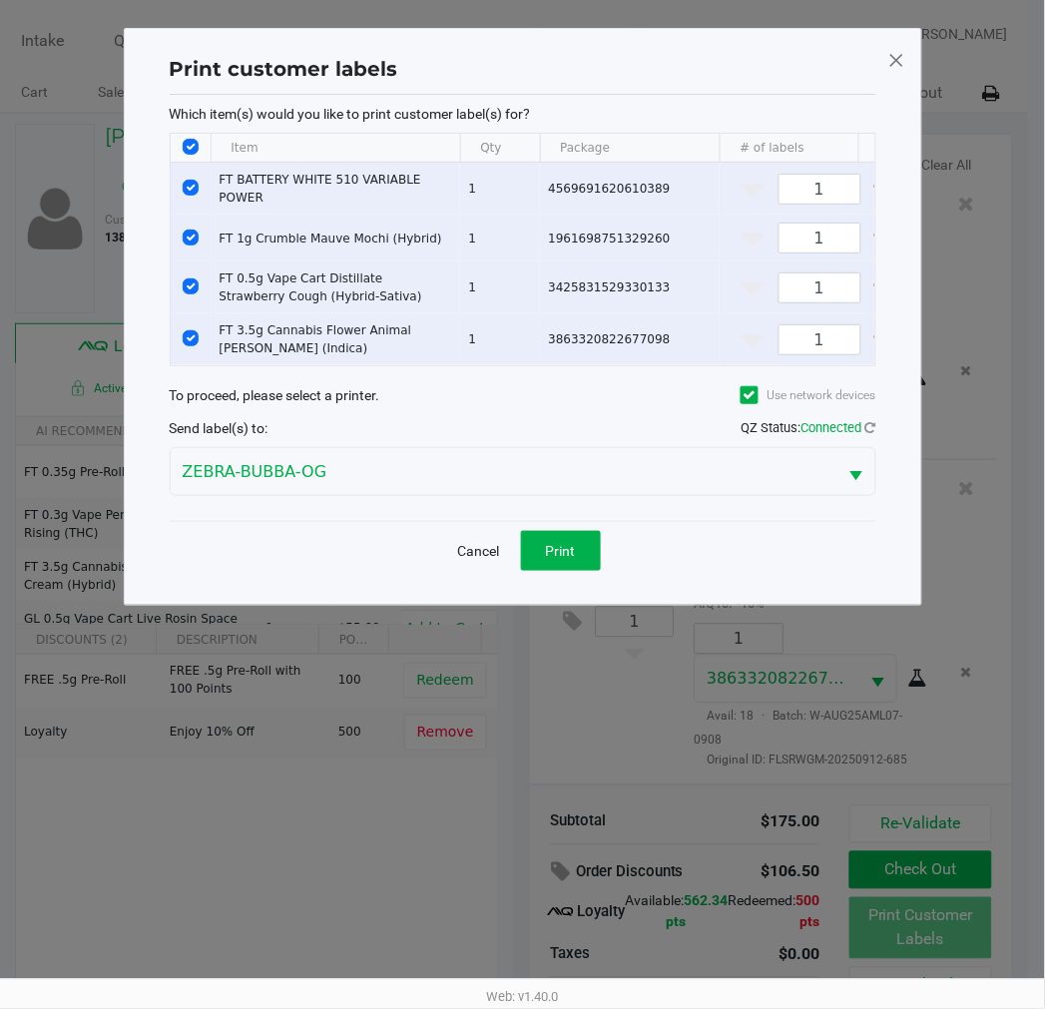
scroll to position [0, 0]
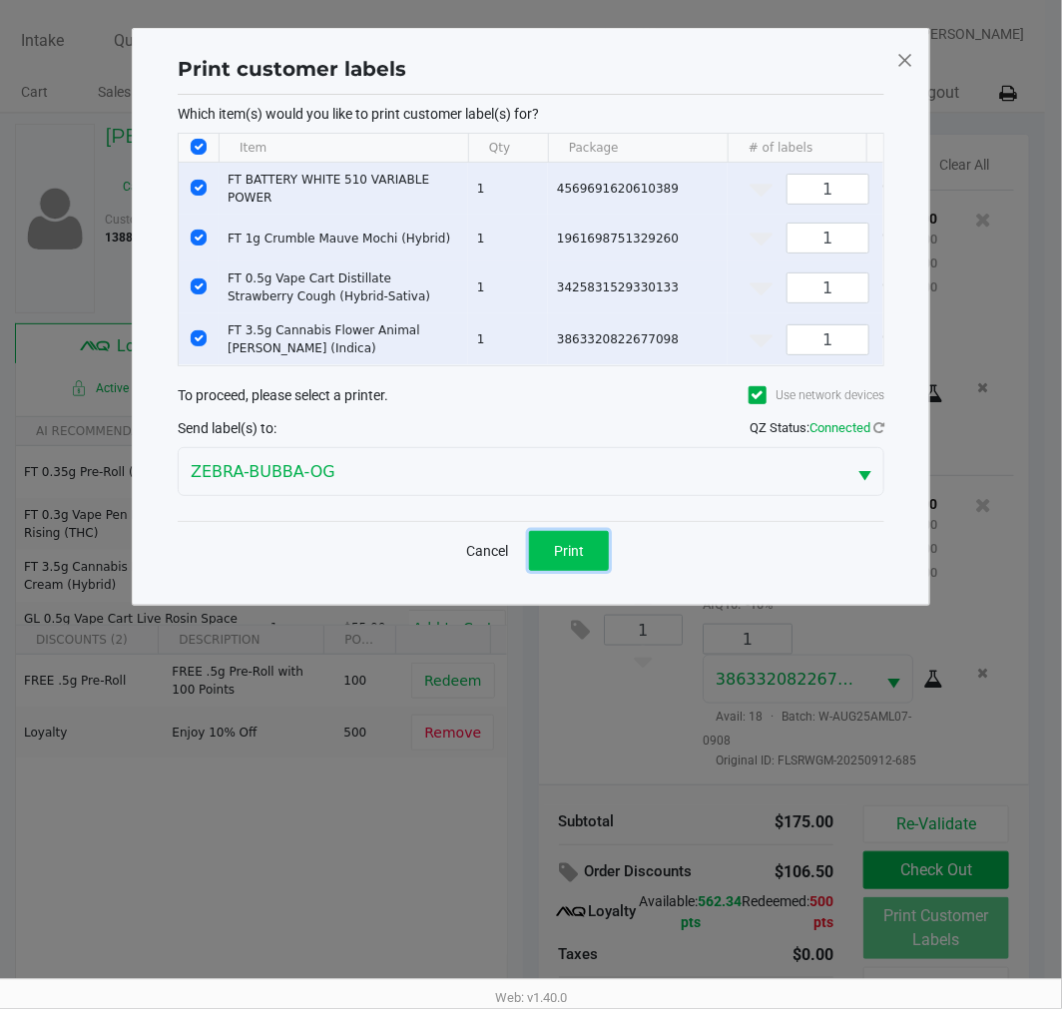
click at [582, 559] on span "Print" at bounding box center [569, 551] width 30 height 16
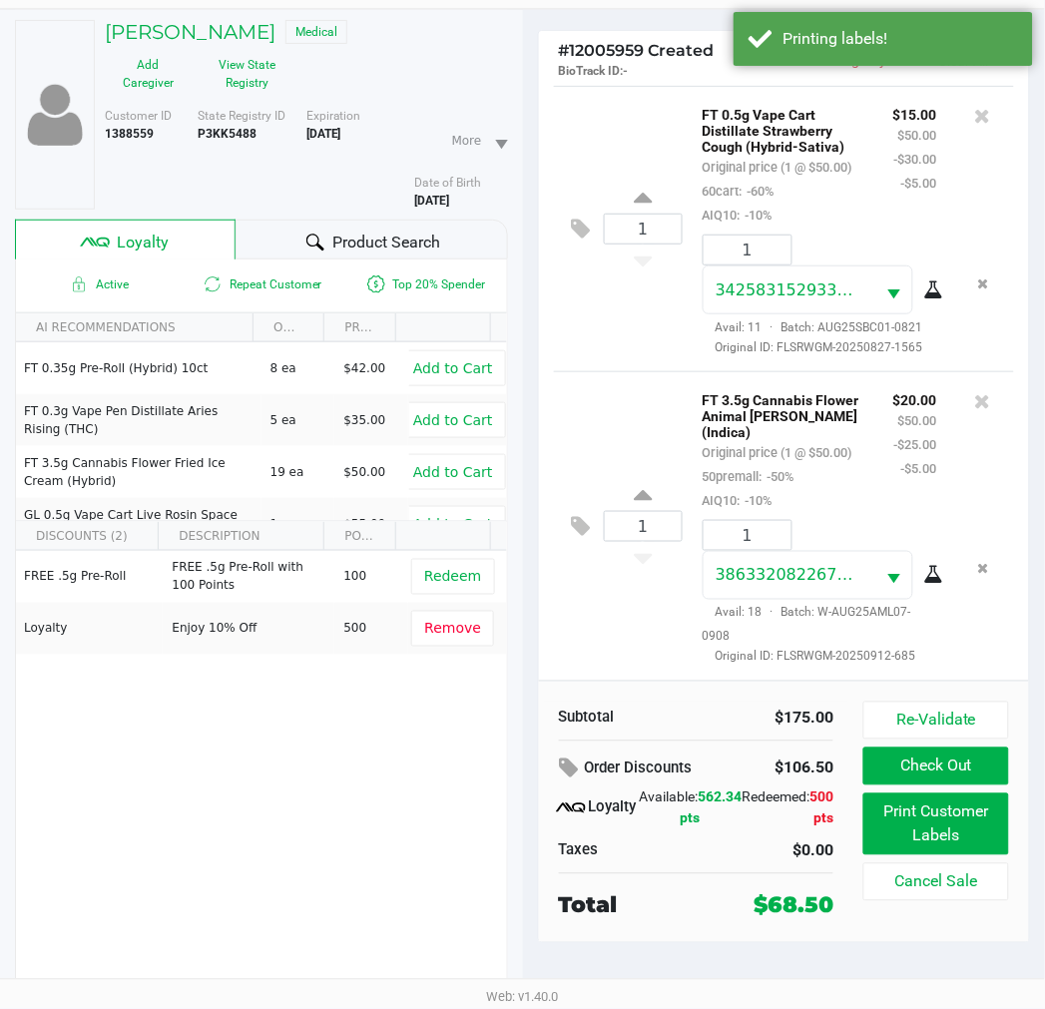
click at [974, 761] on button "Check Out" at bounding box center [935, 766] width 145 height 38
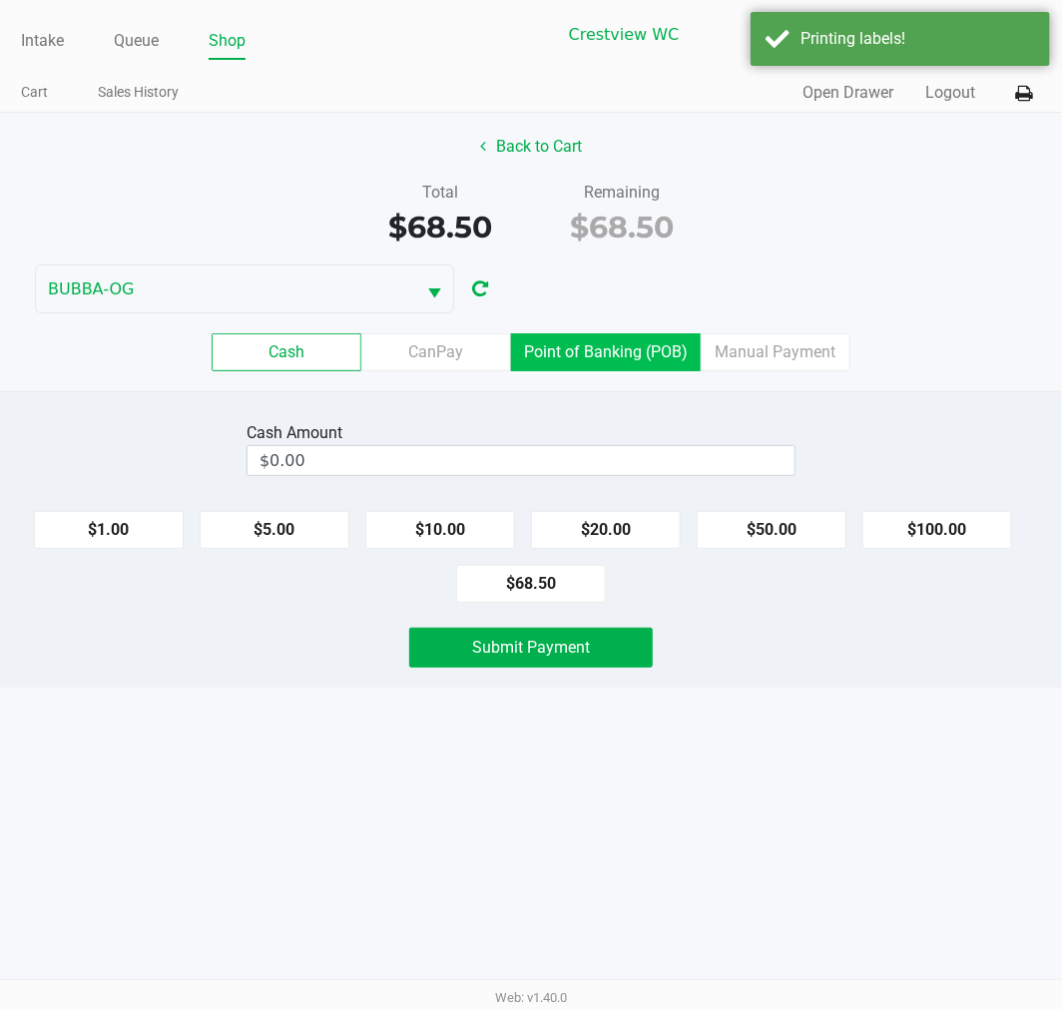
click at [603, 336] on label "Point of Banking (POB)" at bounding box center [606, 352] width 190 height 38
click at [0, 0] on 7 "Point of Banking (POB)" at bounding box center [0, 0] width 0 height 0
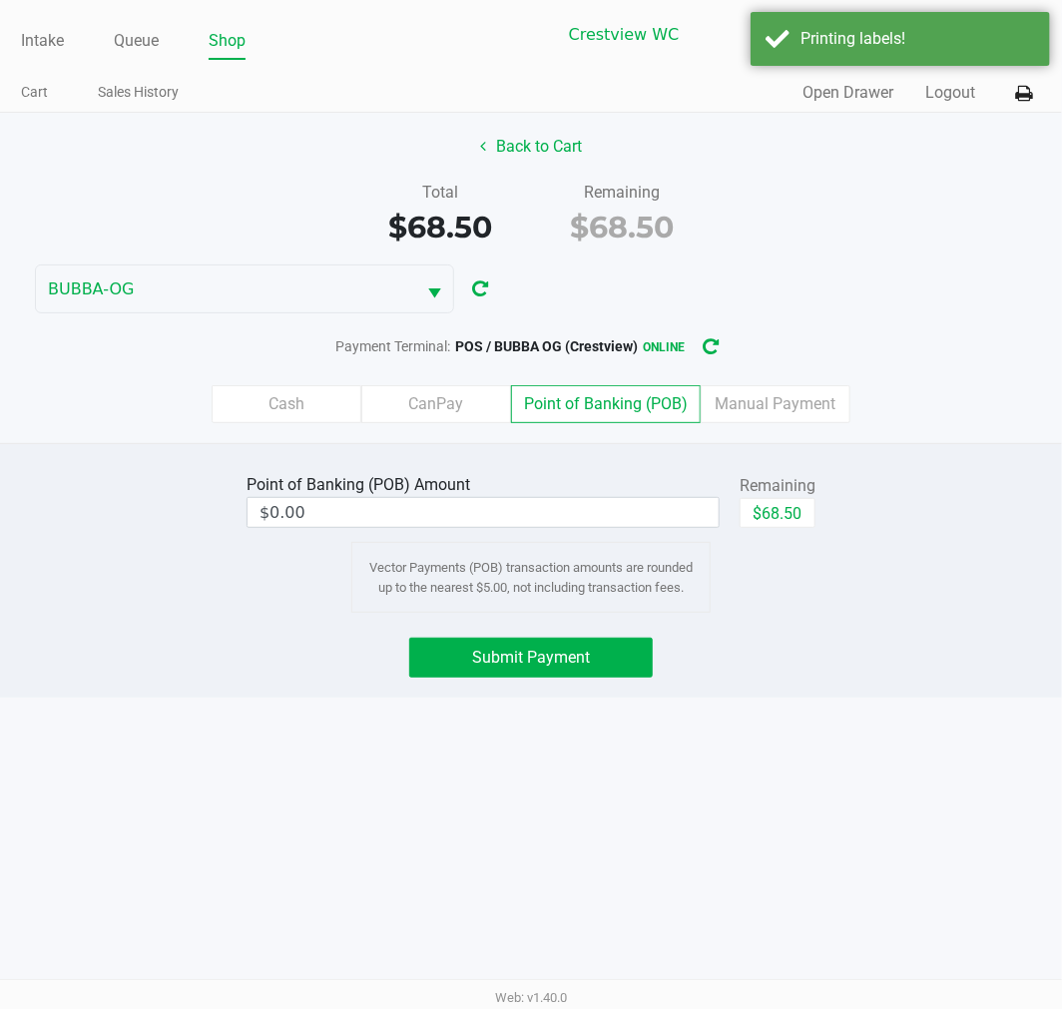
click at [813, 498] on button "$68.50" at bounding box center [777, 513] width 76 height 30
type input "$68.50"
click at [601, 649] on button "Submit Payment" at bounding box center [530, 658] width 243 height 40
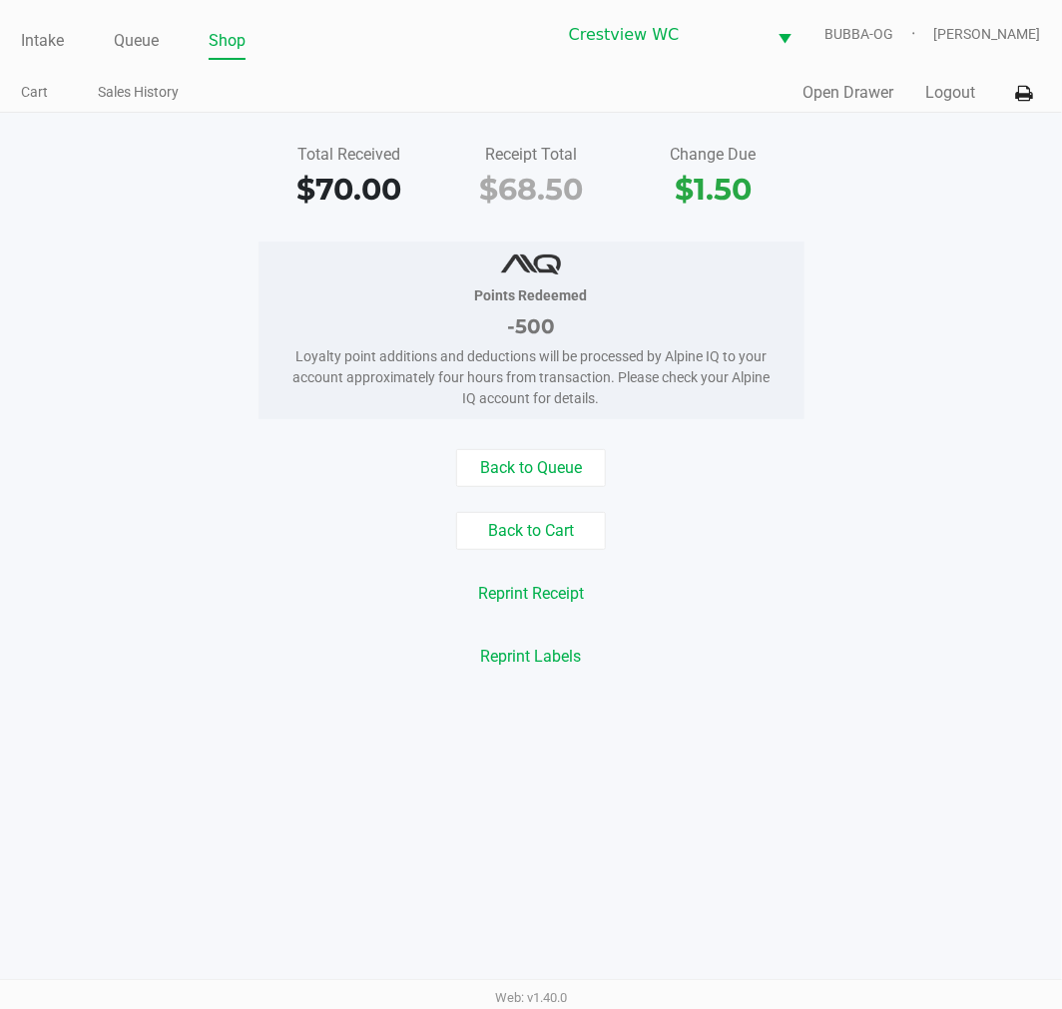
click at [142, 35] on link "Queue" at bounding box center [136, 41] width 45 height 28
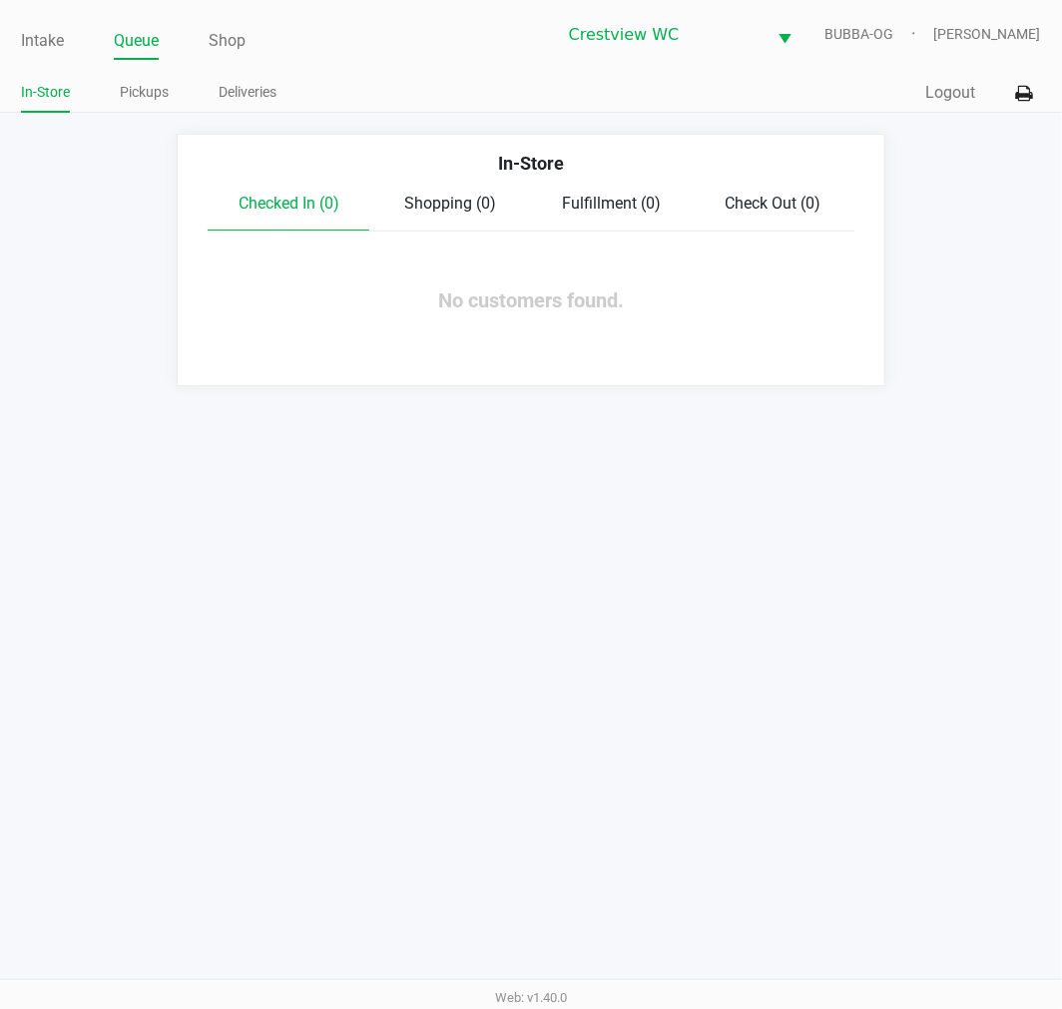
click at [130, 83] on link "Pickups" at bounding box center [144, 92] width 49 height 25
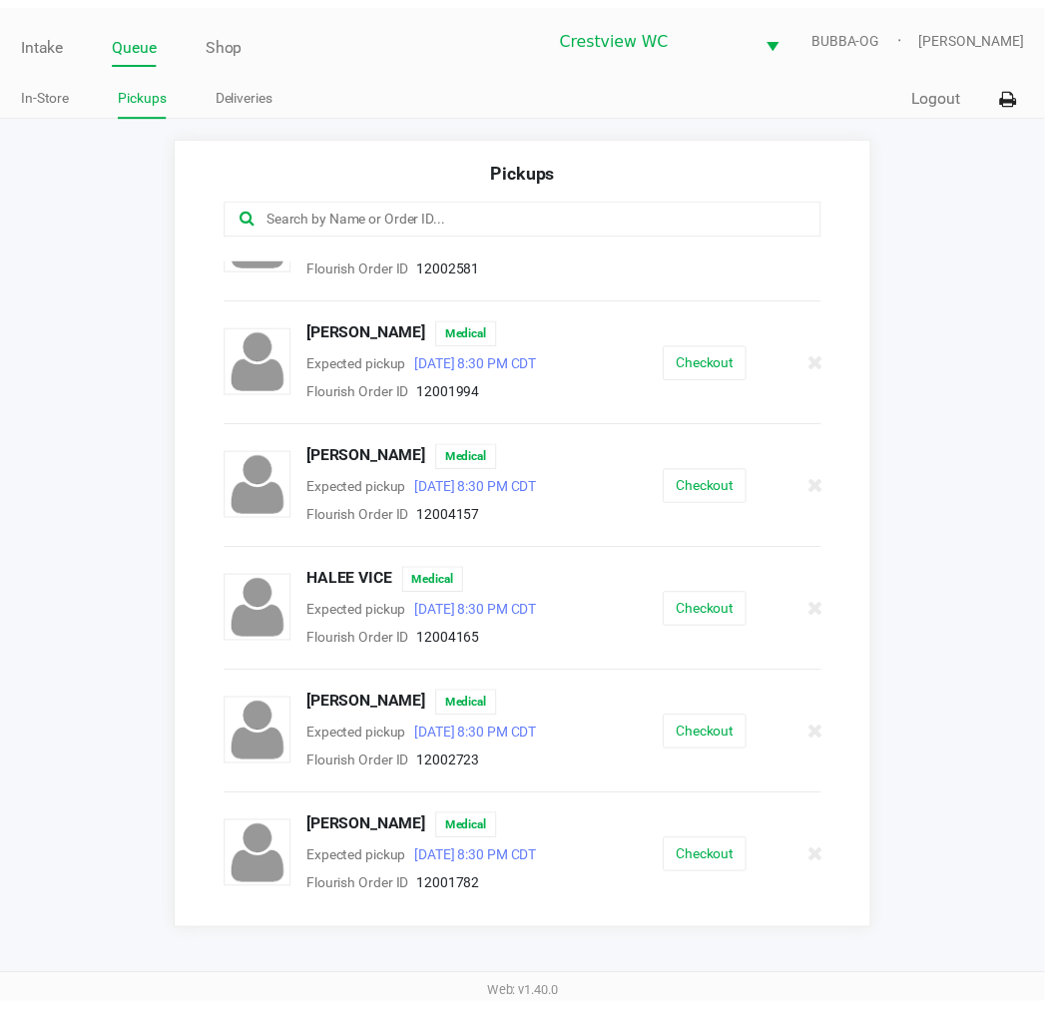
scroll to position [160, 0]
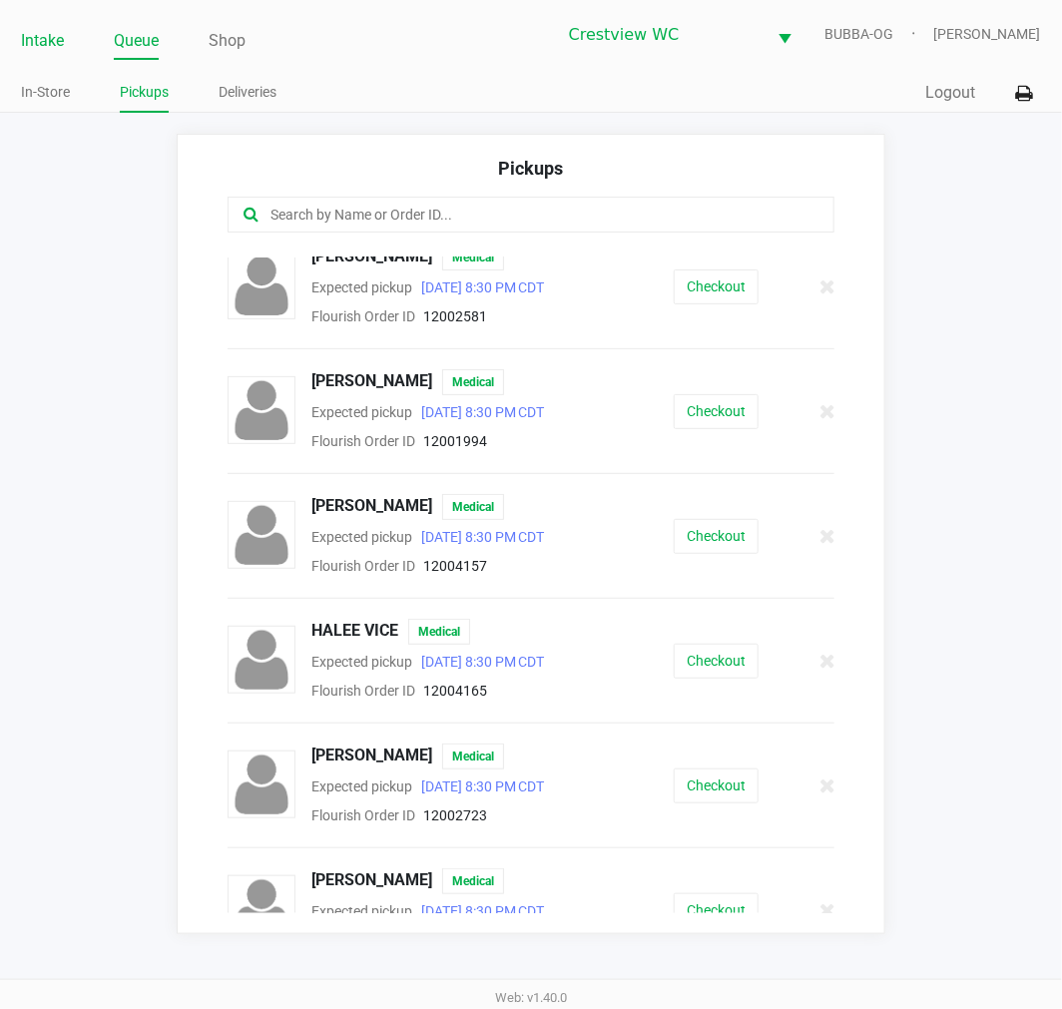
click at [38, 42] on link "Intake" at bounding box center [42, 41] width 43 height 28
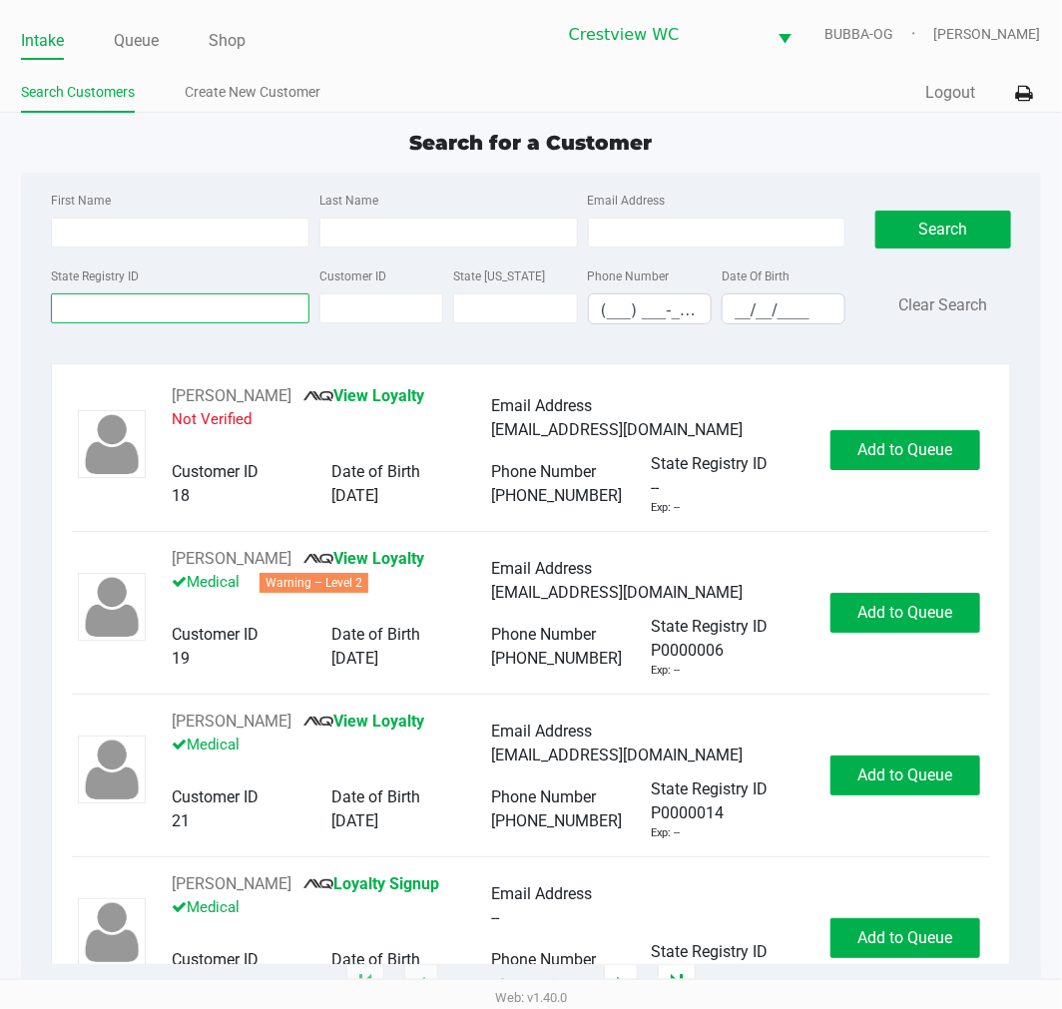
click at [144, 312] on input "State Registry ID" at bounding box center [180, 308] width 258 height 30
type input "3rh3671"
click at [944, 226] on button "Search" at bounding box center [942, 230] width 135 height 38
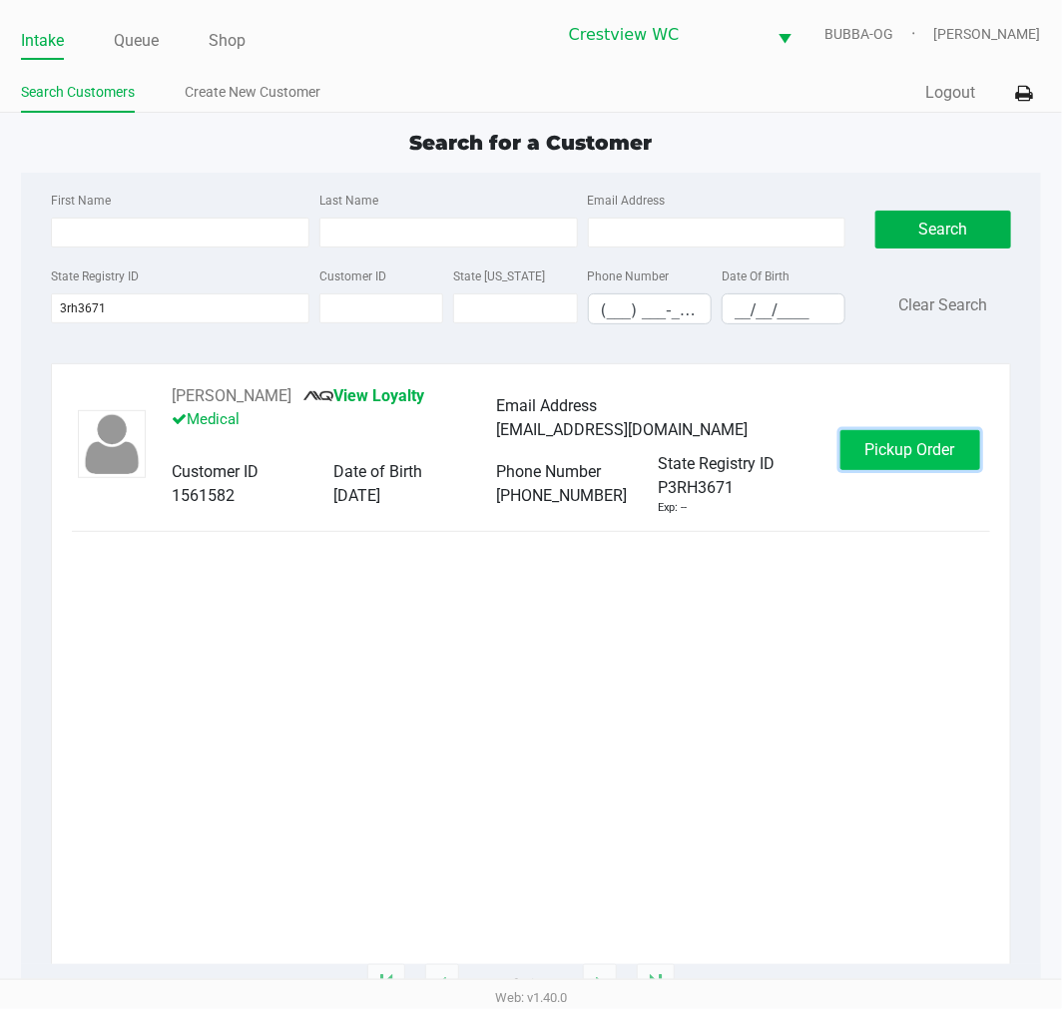
click at [881, 463] on button "Pickup Order" at bounding box center [910, 450] width 140 height 40
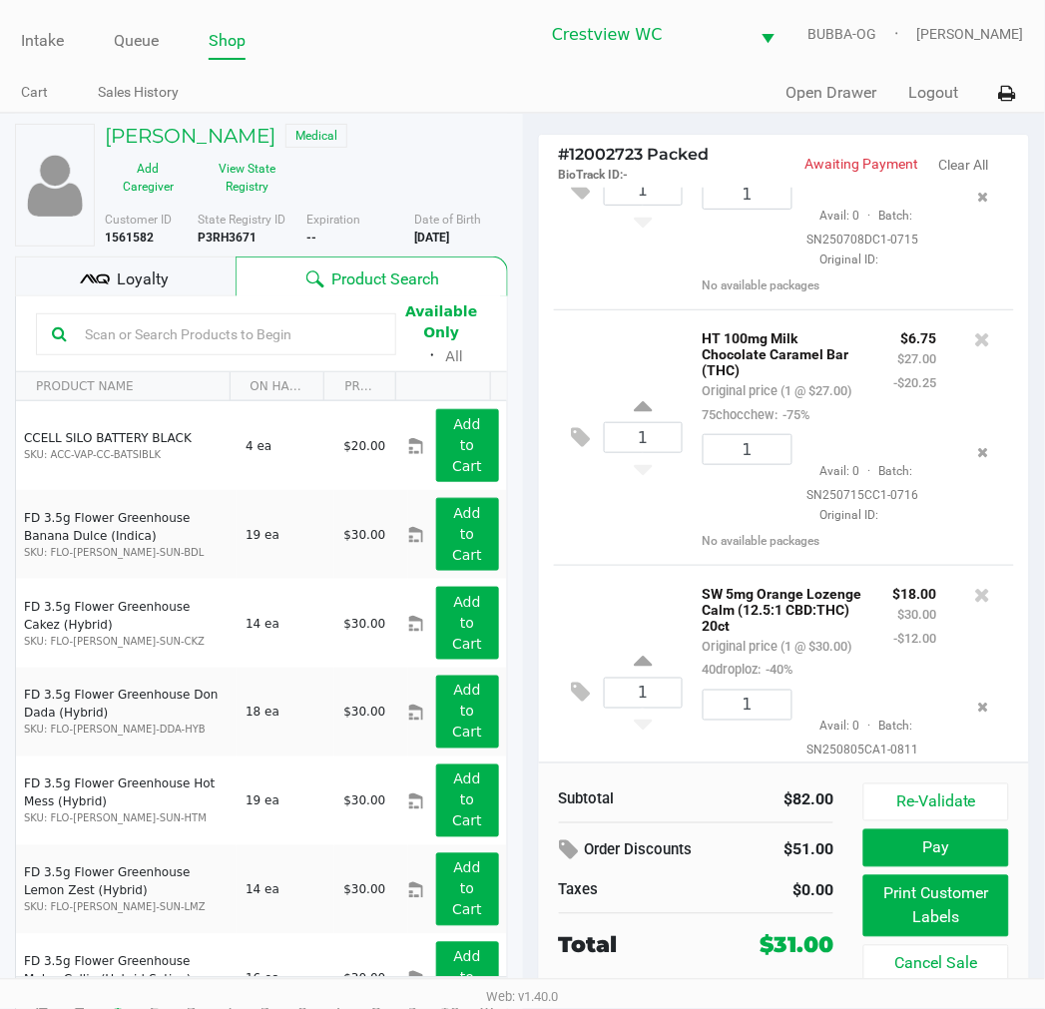
scroll to position [253, 0]
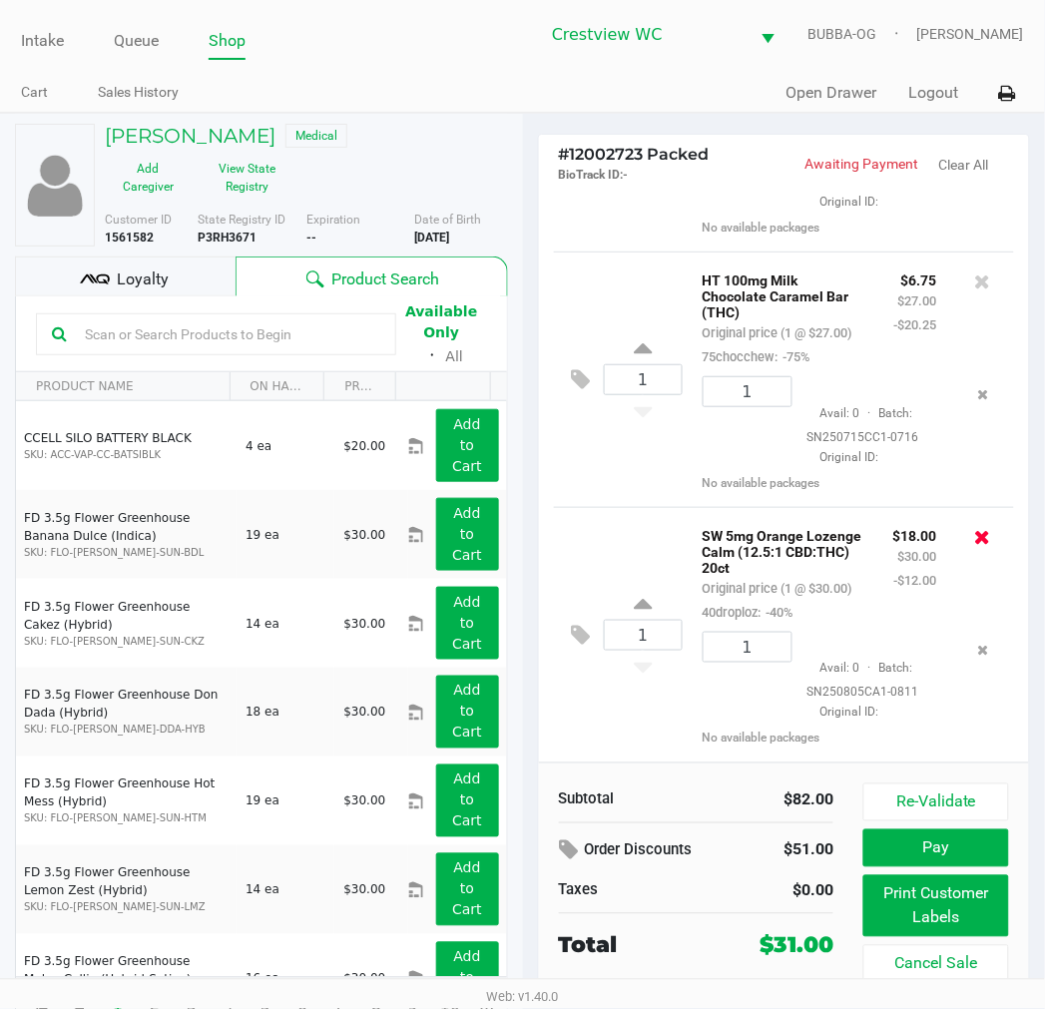
click at [975, 527] on icon at bounding box center [983, 537] width 16 height 20
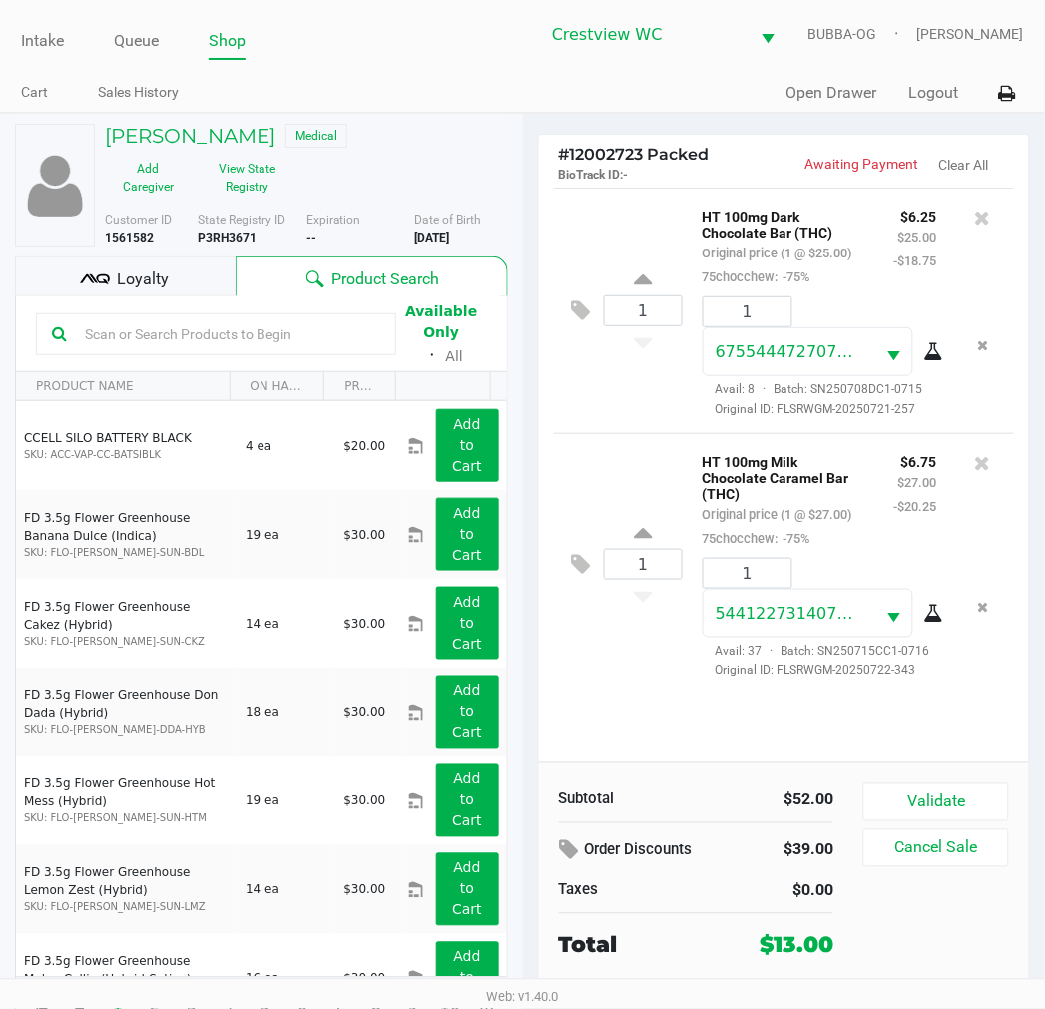
scroll to position [0, 0]
click at [161, 273] on span "Loyalty" at bounding box center [143, 279] width 52 height 24
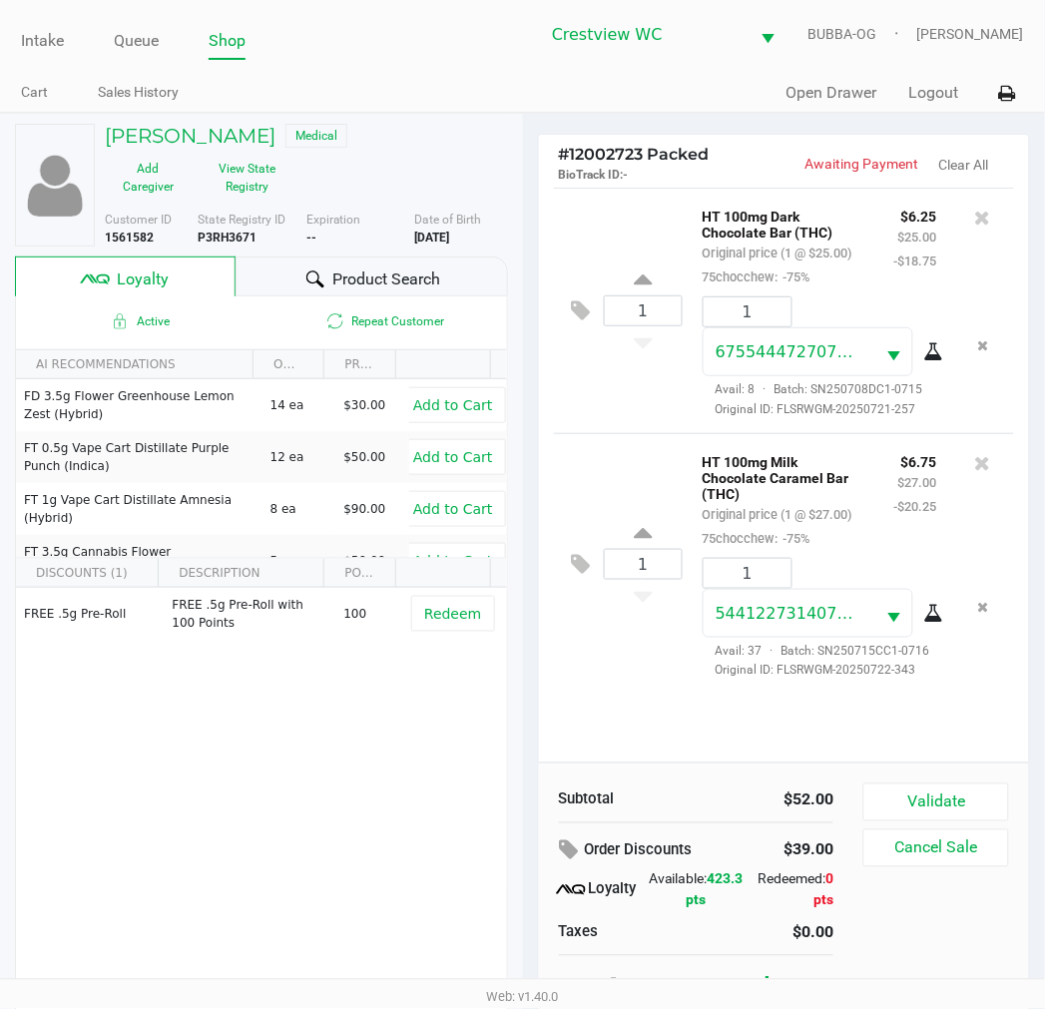
scroll to position [37, 0]
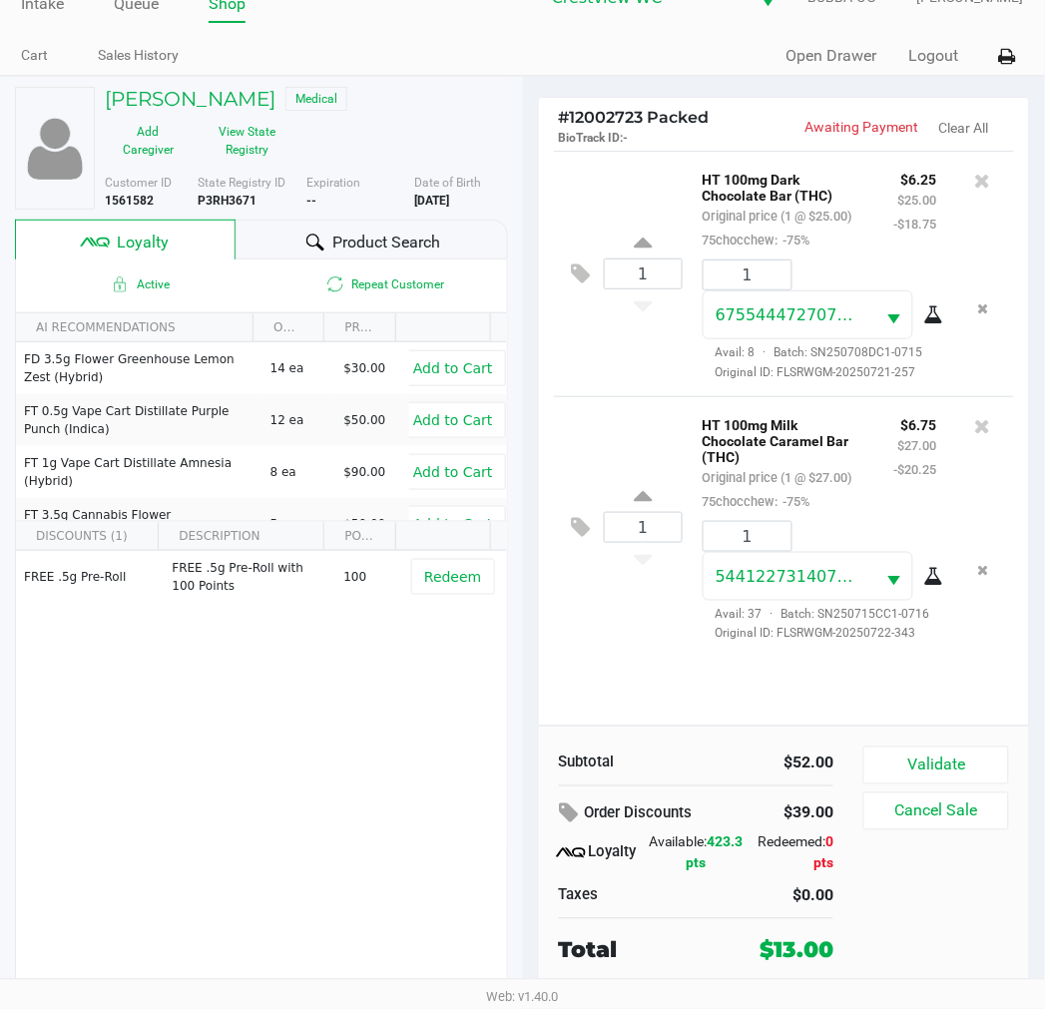
click at [931, 782] on button "Validate" at bounding box center [935, 765] width 145 height 38
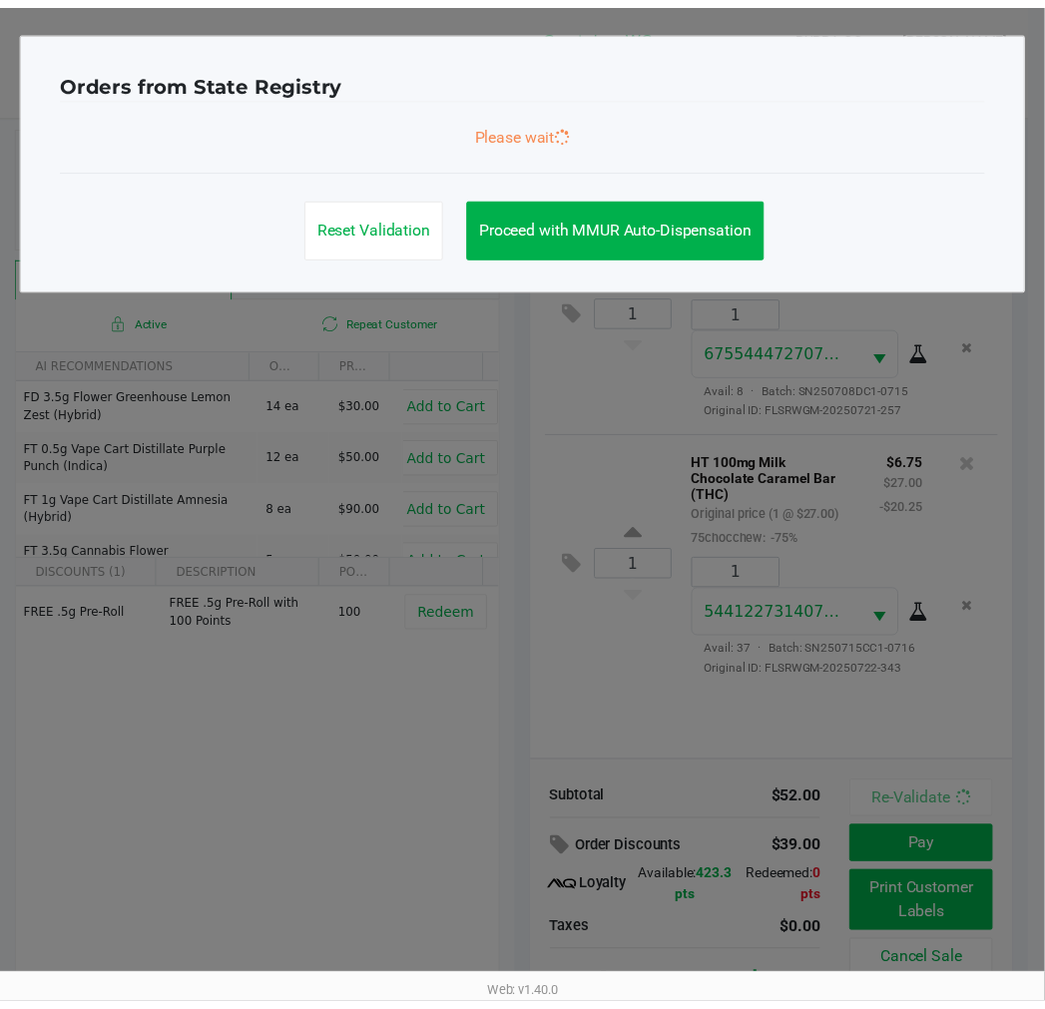
scroll to position [32, 0]
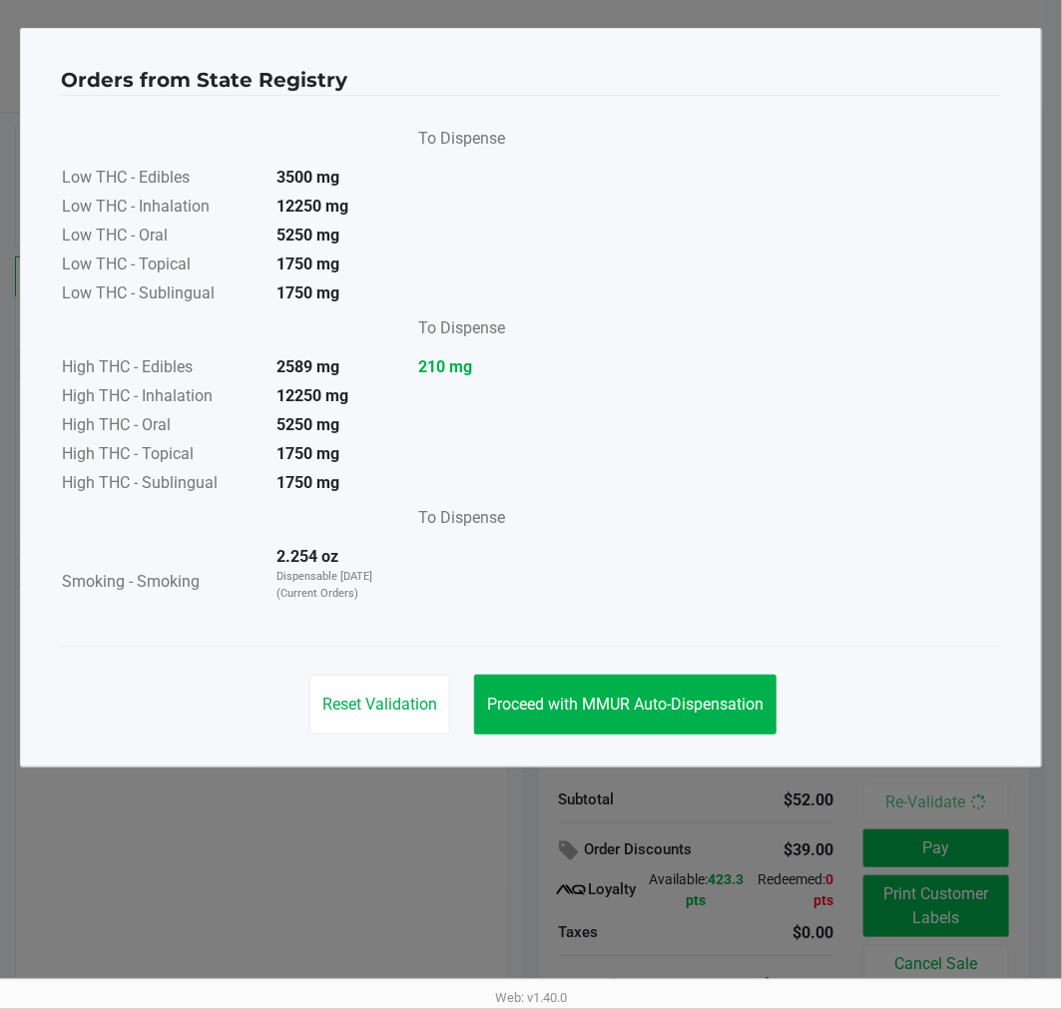
click at [574, 722] on button "Proceed with MMUR Auto-Dispensation" at bounding box center [625, 705] width 302 height 60
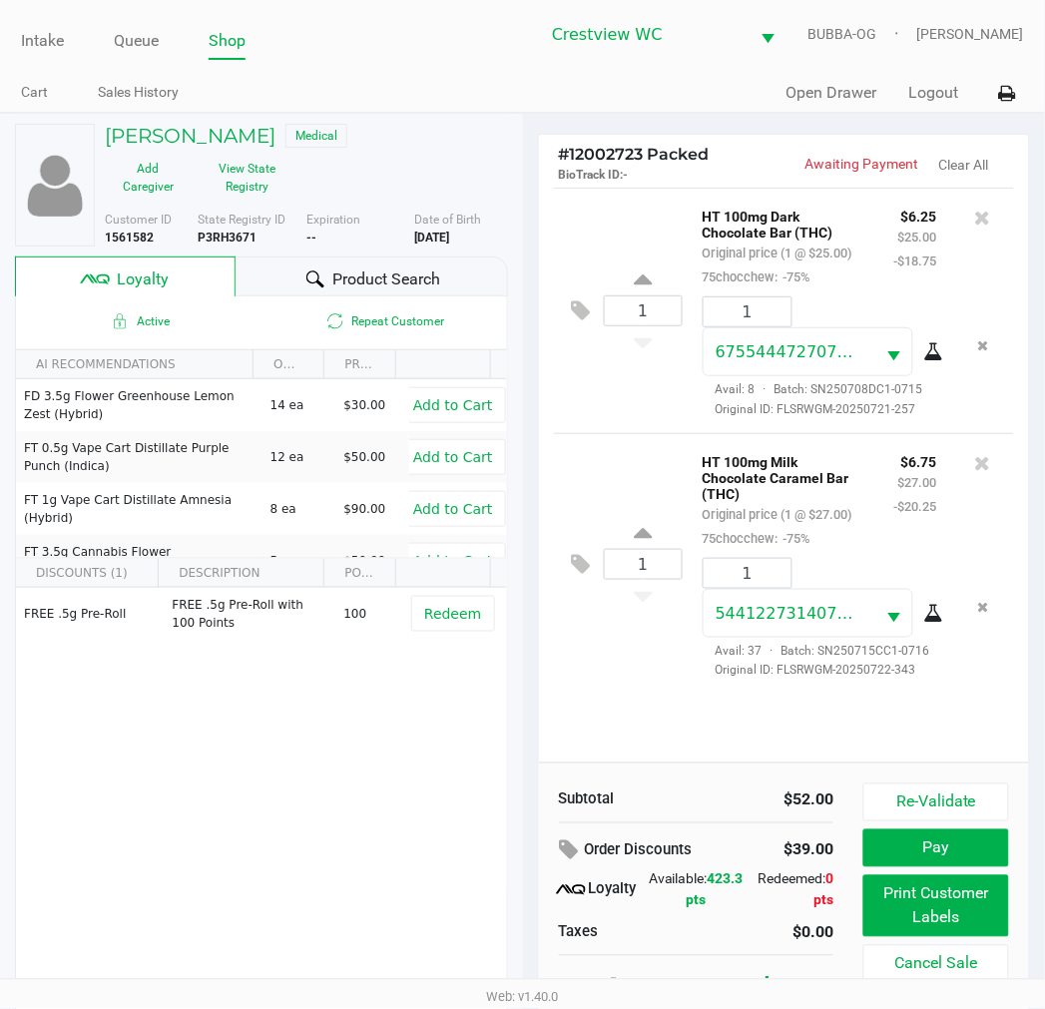
scroll to position [37, 0]
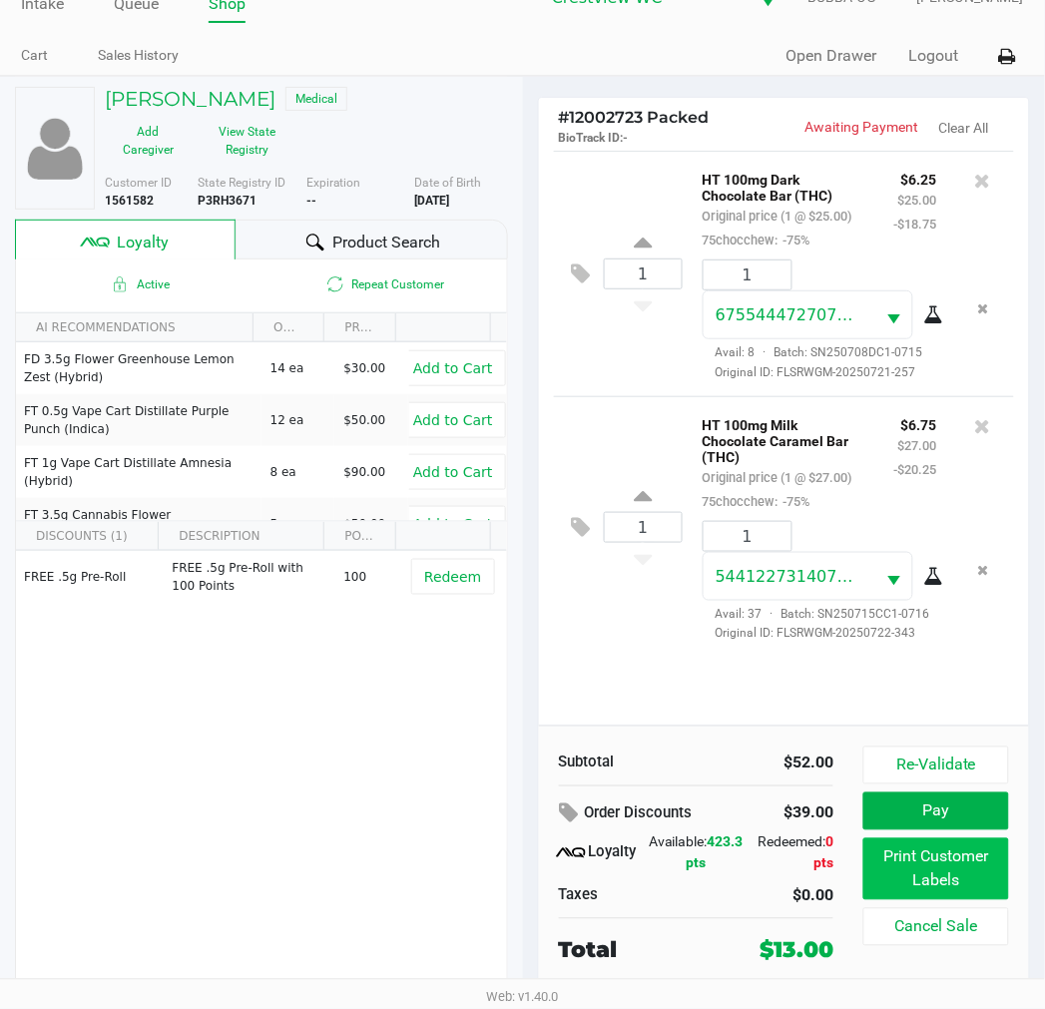
click at [928, 882] on button "Print Customer Labels" at bounding box center [935, 869] width 145 height 62
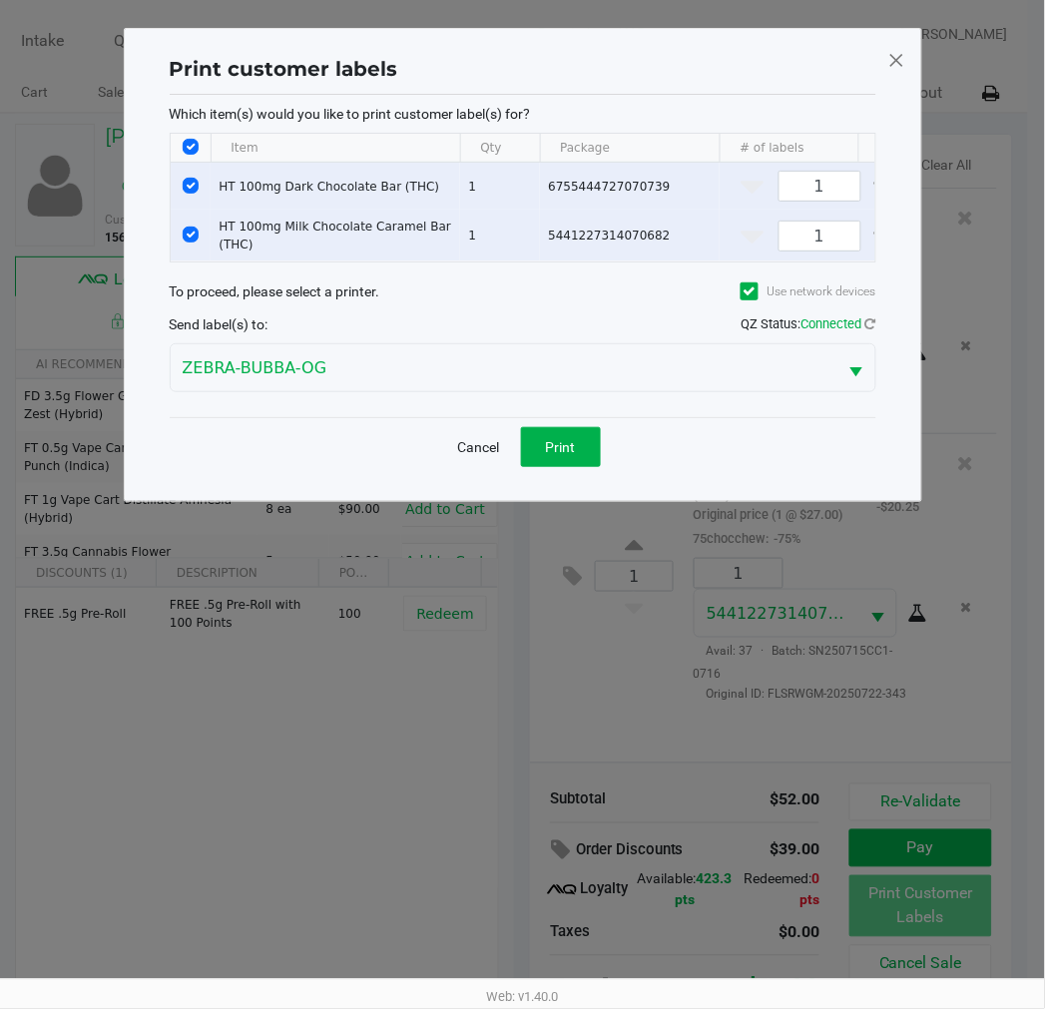
scroll to position [0, 0]
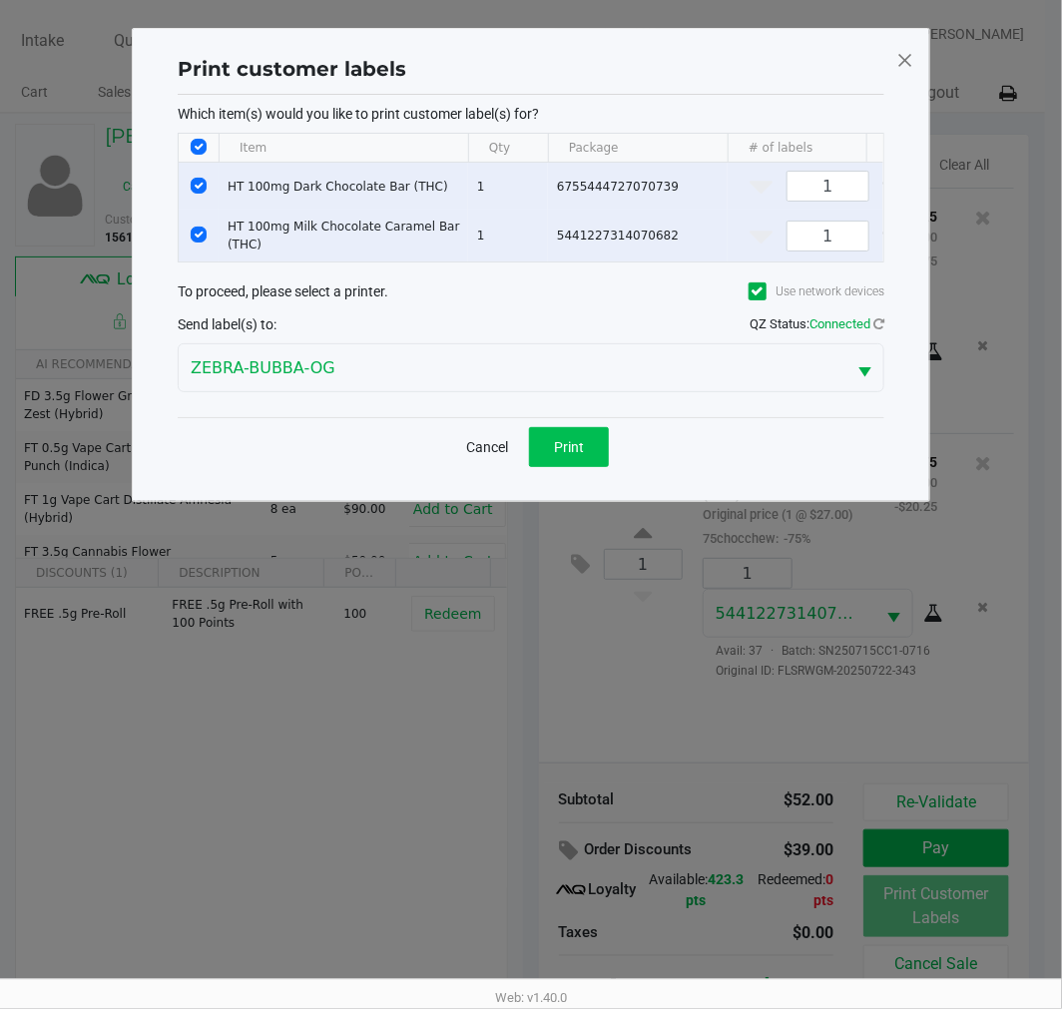
click at [599, 467] on button "Print" at bounding box center [569, 447] width 80 height 40
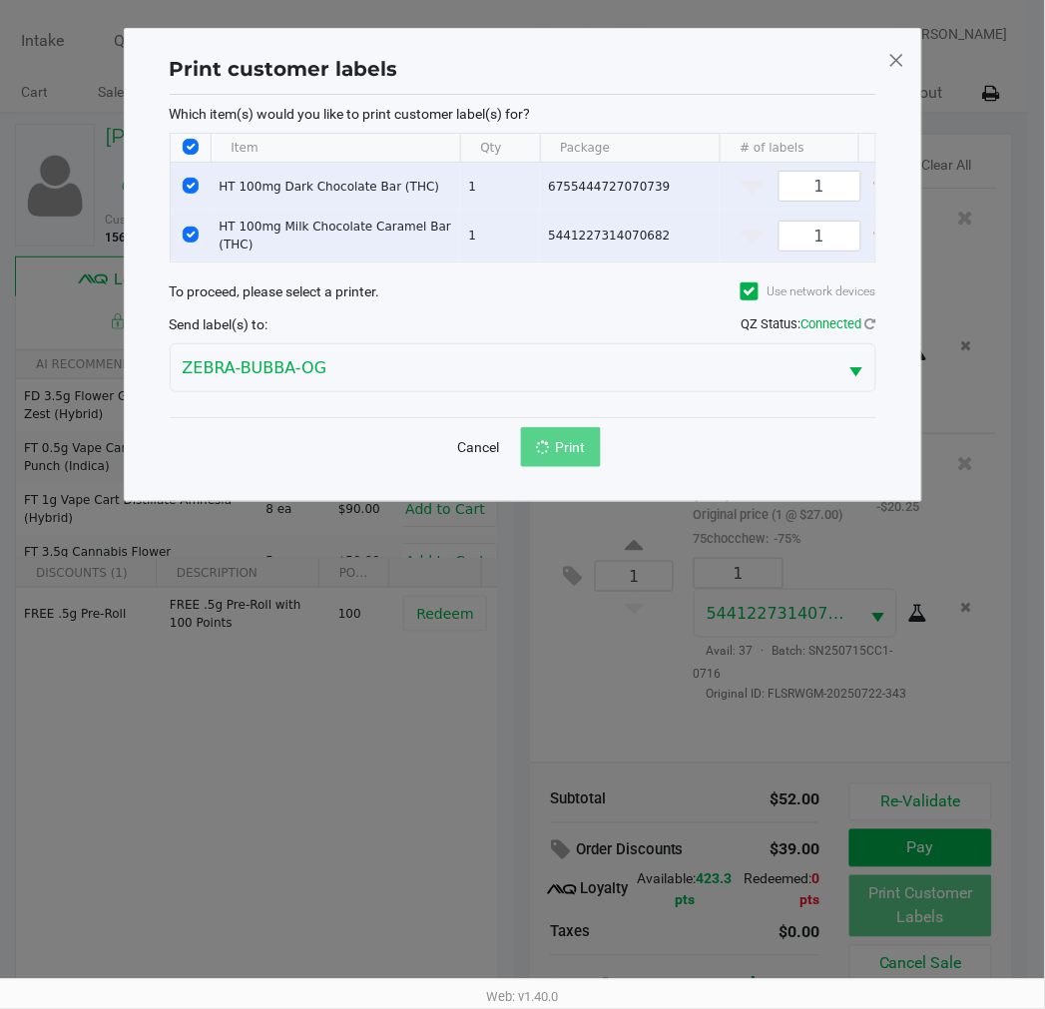
scroll to position [37, 0]
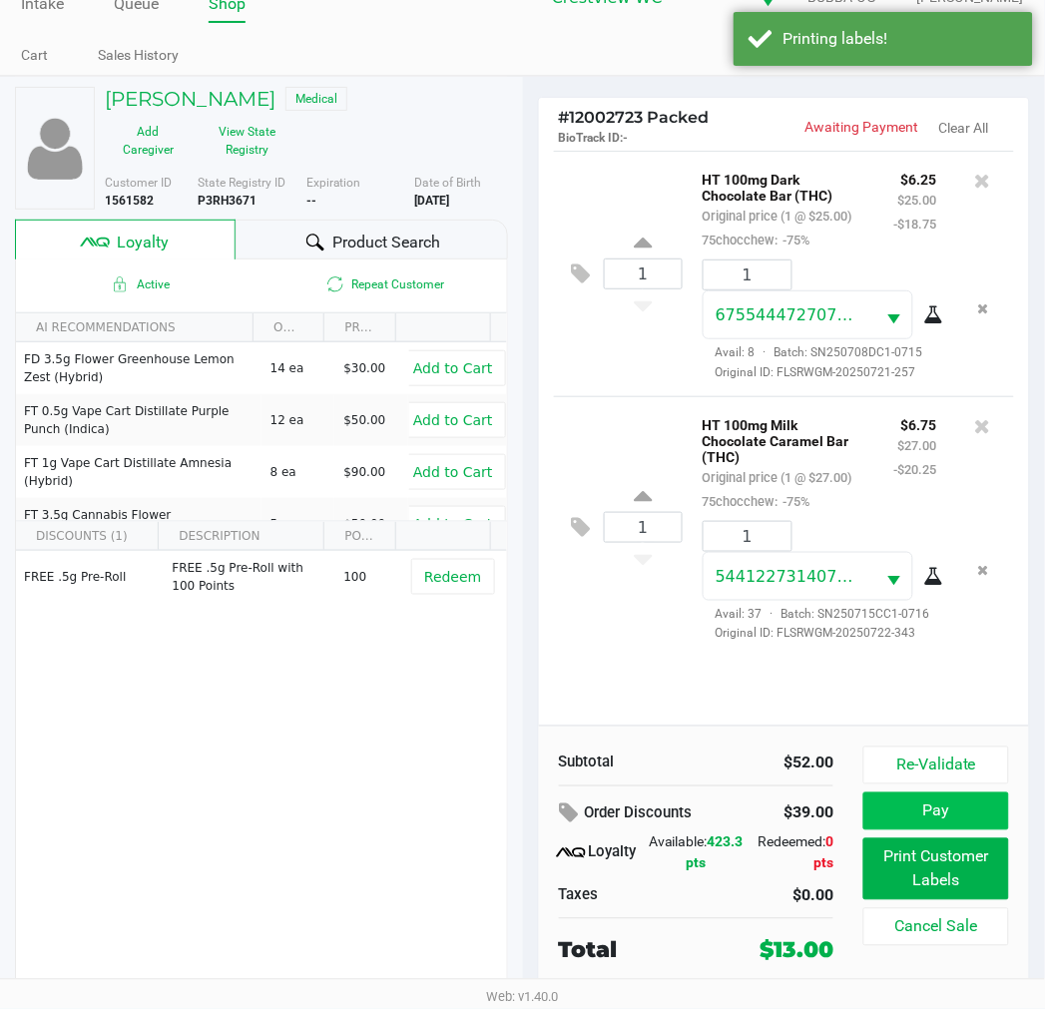
click at [938, 820] on button "Pay" at bounding box center [935, 811] width 145 height 38
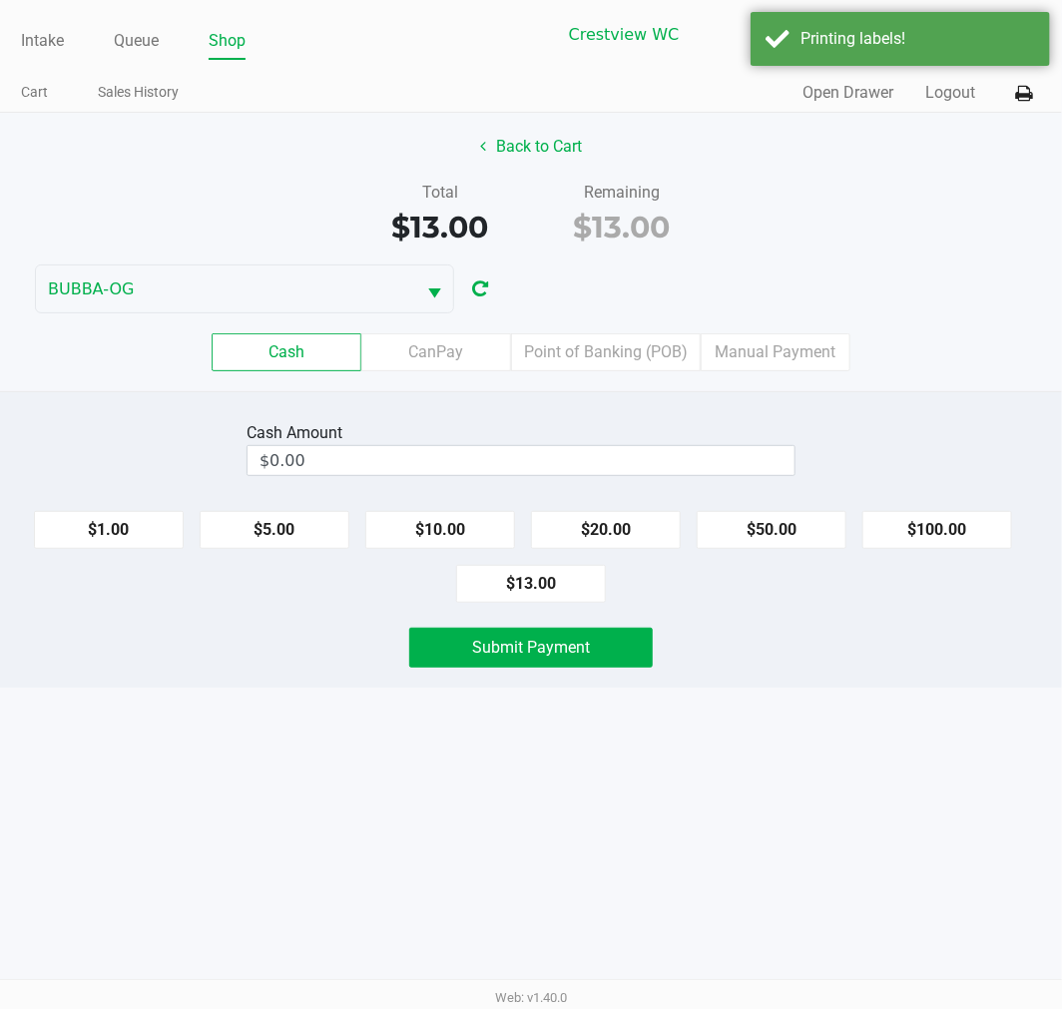
click at [602, 333] on label "Point of Banking (POB)" at bounding box center [606, 352] width 190 height 38
click at [0, 0] on 7 "Point of Banking (POB)" at bounding box center [0, 0] width 0 height 0
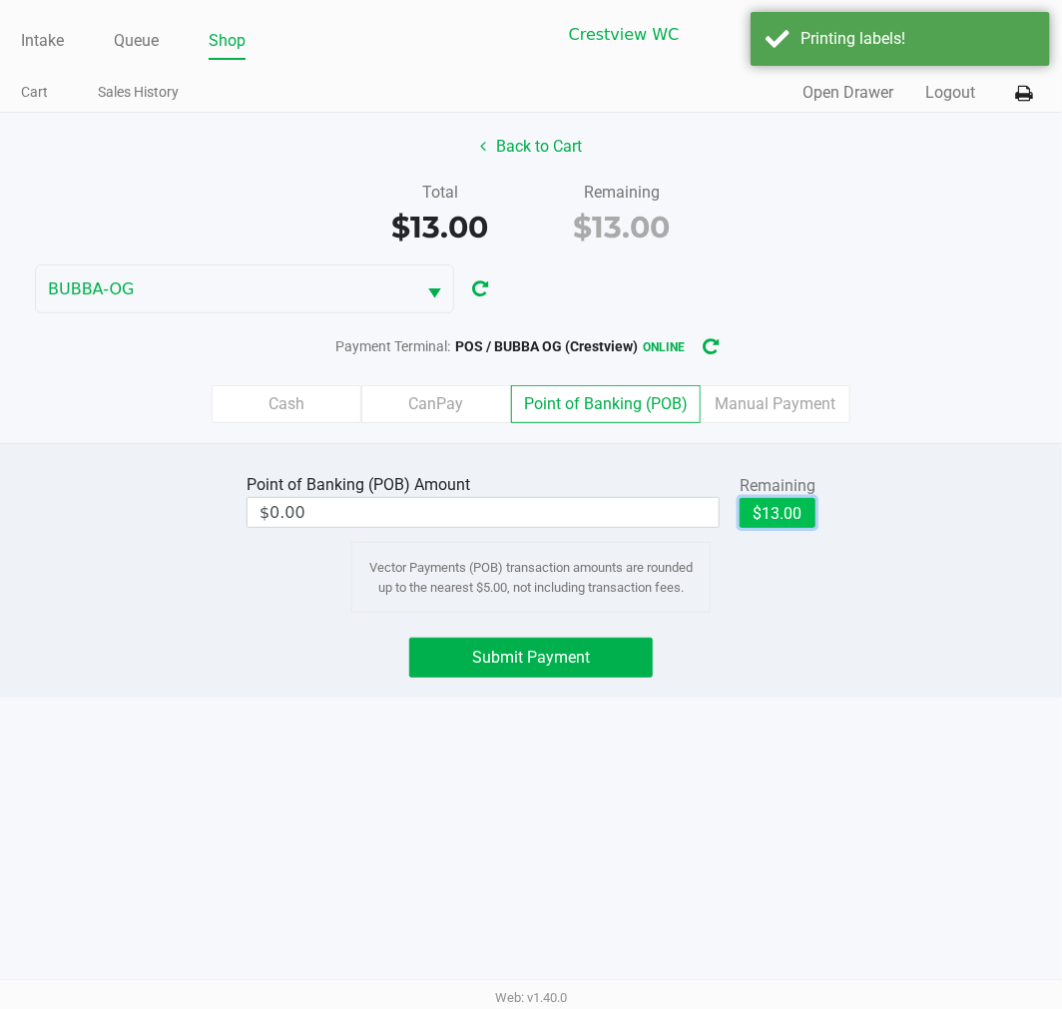
click at [799, 516] on button "$13.00" at bounding box center [777, 513] width 76 height 30
type input "$13.00"
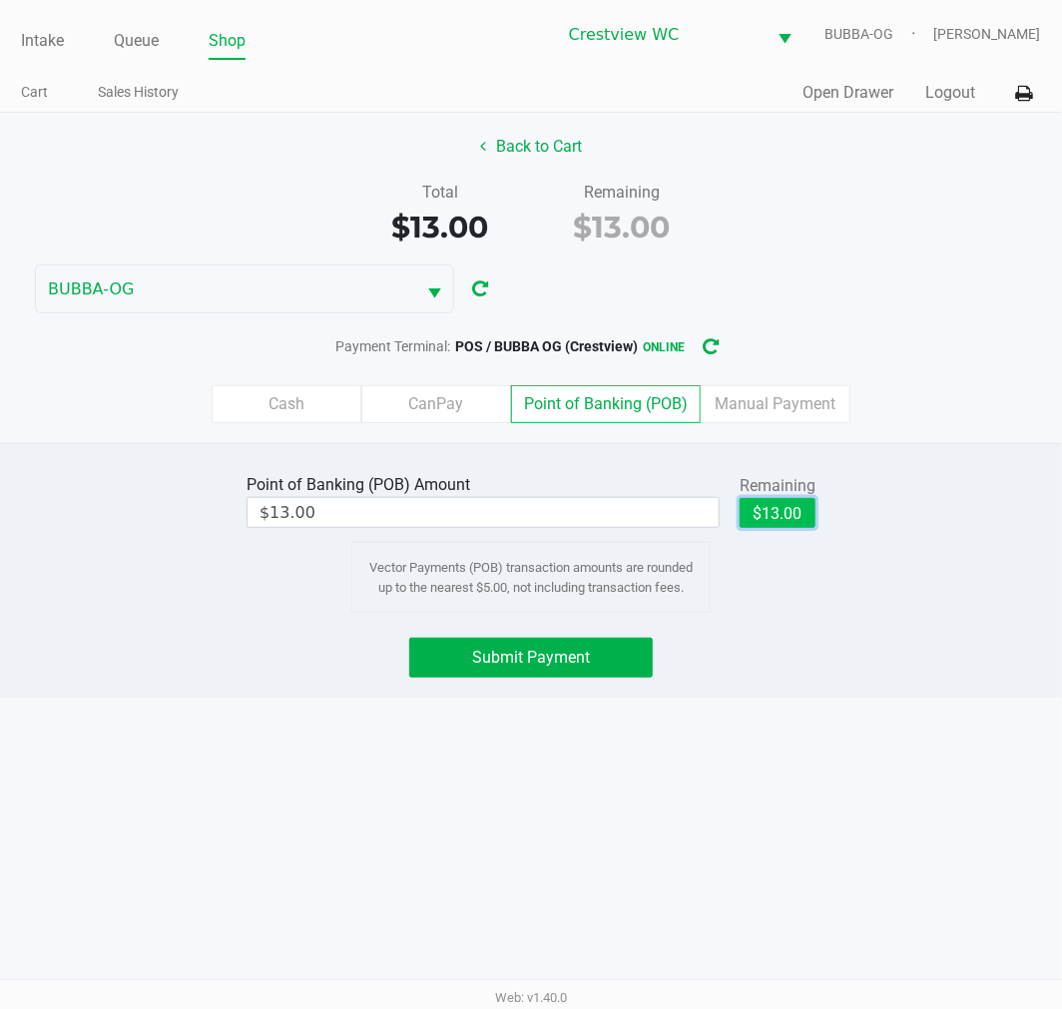
click at [625, 663] on button "Submit Payment" at bounding box center [530, 658] width 243 height 40
